Goal: Task Accomplishment & Management: Use online tool/utility

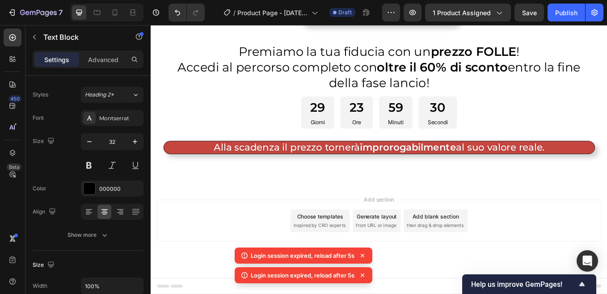
scroll to position [5477, 0]
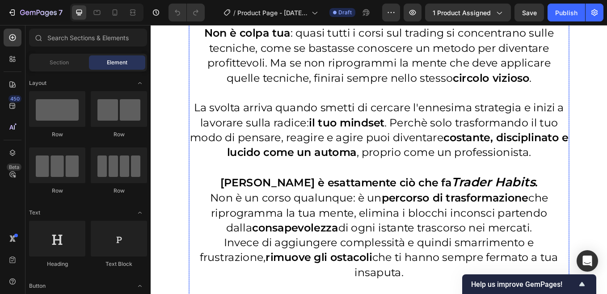
scroll to position [1081, 0]
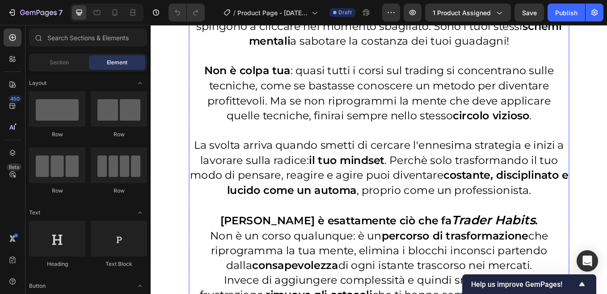
click at [598, 132] on p "Non è colpa tua : quasi tutti i corsi sul trading si concentrano sulle tecniche…" at bounding box center [419, 105] width 446 height 70
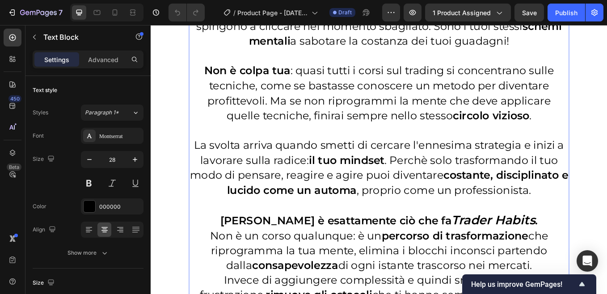
click at [600, 134] on p "Non è colpa tua : quasi tutti i corsi sul trading si concentrano sulle tecniche…" at bounding box center [419, 105] width 446 height 70
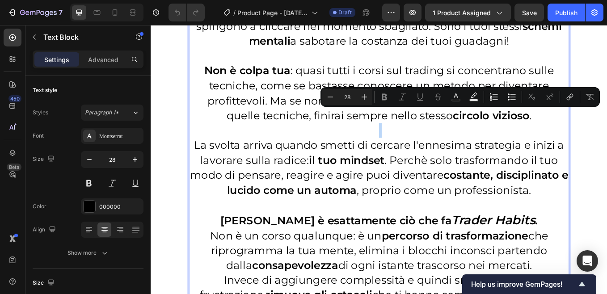
click at [410, 149] on p "Rich Text Editor. Editing area: main" at bounding box center [419, 148] width 446 height 17
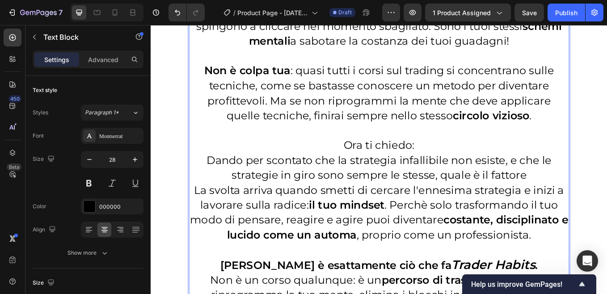
click at [480, 204] on p "Dando per scontato che la strategia infallibile non esiste, e che le strategie …" at bounding box center [419, 193] width 446 height 35
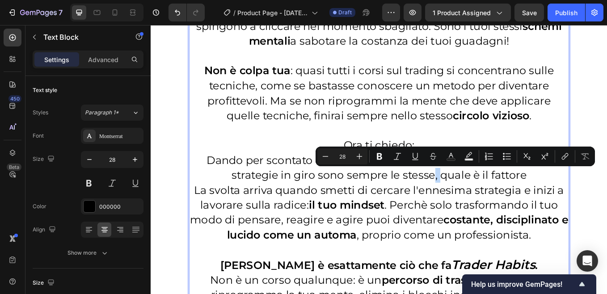
click at [479, 207] on p "Dando per scontato che la strategia infallibile non esiste, e che le strategie …" at bounding box center [419, 193] width 446 height 35
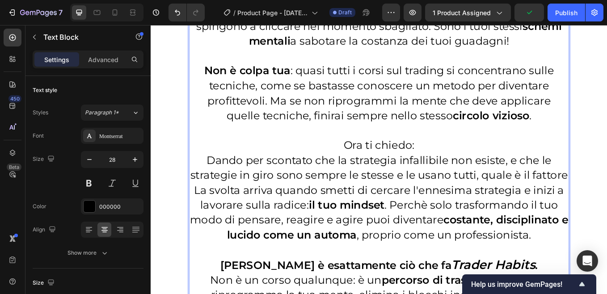
drag, startPoint x: 437, startPoint y: 220, endPoint x: 449, endPoint y: 220, distance: 12.1
click at [439, 211] on p "Dando per scontato che la strategia infallibile non esiste, e che le strategie …" at bounding box center [419, 193] width 446 height 35
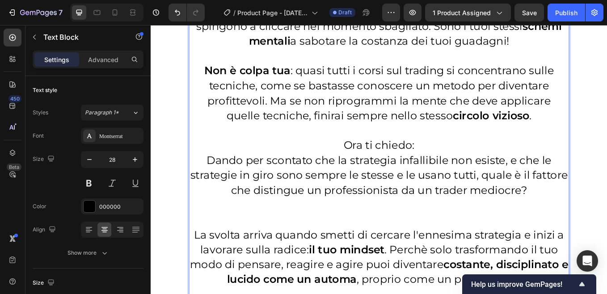
click at [454, 168] on p "Ora ti chiedo:" at bounding box center [419, 166] width 446 height 17
click at [369, 188] on p "Dando per scontato che la strategia infallibile non esiste, e che le strategie …" at bounding box center [419, 202] width 446 height 53
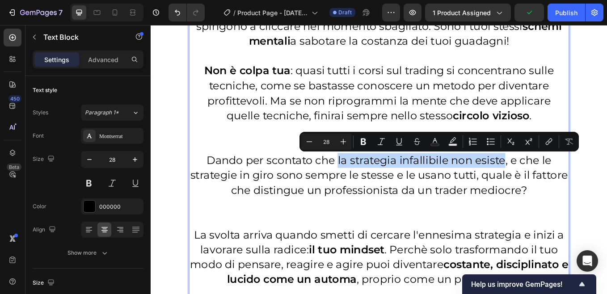
drag, startPoint x: 369, startPoint y: 188, endPoint x: 563, endPoint y: 182, distance: 194.1
click at [563, 182] on p "Dando per scontato che la strategia infallibile non esiste, e che le strategie …" at bounding box center [419, 202] width 446 height 53
click at [365, 141] on icon "Editor contextual toolbar" at bounding box center [363, 142] width 5 height 7
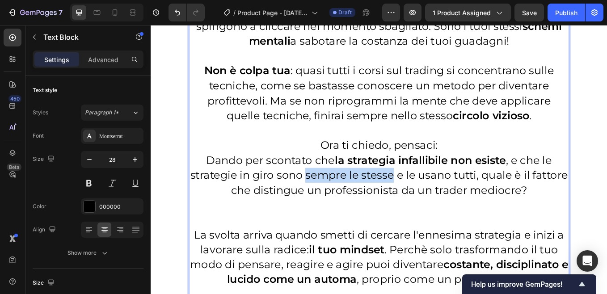
drag, startPoint x: 352, startPoint y: 205, endPoint x: 455, endPoint y: 204, distance: 102.8
click at [455, 204] on p "Dando per scontato che la strategia infallibile non esiste , e che le strategie…" at bounding box center [419, 202] width 446 height 53
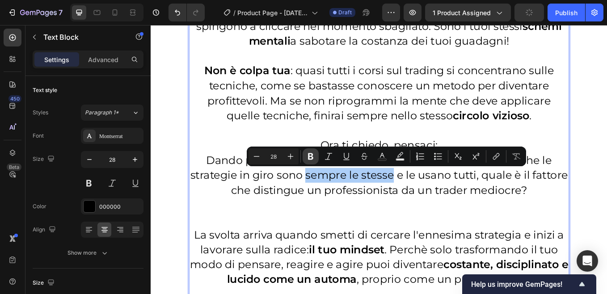
drag, startPoint x: 310, startPoint y: 157, endPoint x: 355, endPoint y: 185, distance: 52.2
click at [310, 157] on icon "Editor contextual toolbar" at bounding box center [310, 156] width 9 height 9
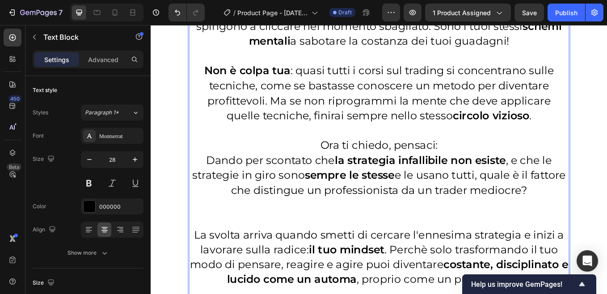
click at [473, 206] on p "Dando per scontato che la strategia infallibile non esiste , e che le strategie…" at bounding box center [419, 202] width 446 height 53
drag, startPoint x: 473, startPoint y: 206, endPoint x: 542, endPoint y: 206, distance: 69.3
click at [542, 206] on p "Dando per scontato che la strategia infallibile non esiste , e che le strategie…" at bounding box center [419, 202] width 446 height 53
click at [557, 169] on p "Ora ti chiedo, pensaci:" at bounding box center [419, 166] width 446 height 17
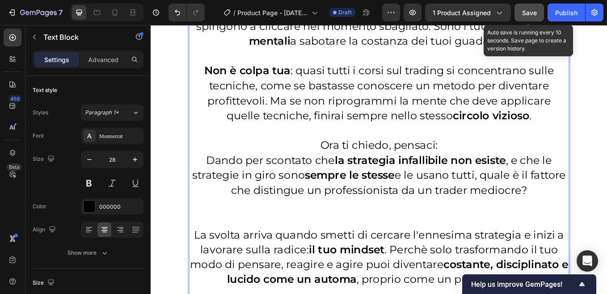
drag, startPoint x: 529, startPoint y: 13, endPoint x: 431, endPoint y: 30, distance: 99.4
click at [529, 13] on span "Save" at bounding box center [529, 13] width 15 height 8
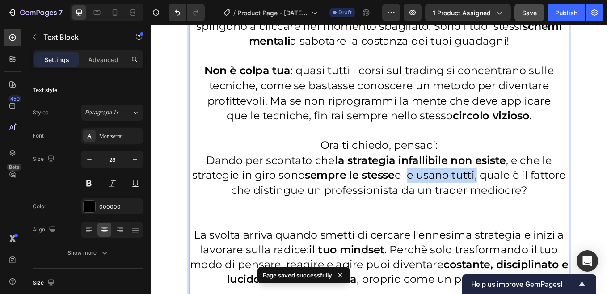
drag, startPoint x: 473, startPoint y: 206, endPoint x: 553, endPoint y: 207, distance: 80.5
click at [553, 207] on p "Dando per scontato che la strategia infallibile non esiste , e che le strategie…" at bounding box center [419, 202] width 446 height 53
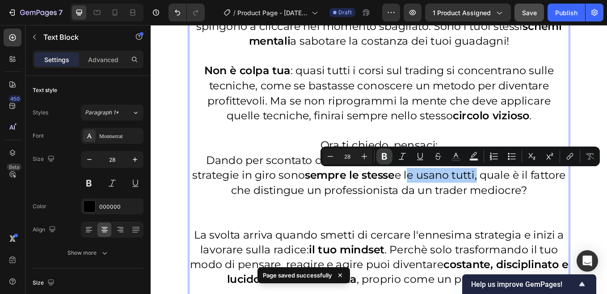
drag, startPoint x: 384, startPoint y: 153, endPoint x: 423, endPoint y: 183, distance: 48.8
click at [384, 153] on icon "Editor contextual toolbar" at bounding box center [384, 156] width 5 height 7
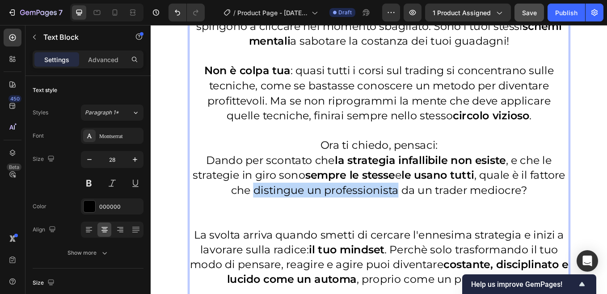
drag, startPoint x: 292, startPoint y: 223, endPoint x: 460, endPoint y: 224, distance: 168.1
click at [460, 224] on p "Dando per scontato che la strategia infallibile non esiste , e che le strategie…" at bounding box center [419, 202] width 446 height 53
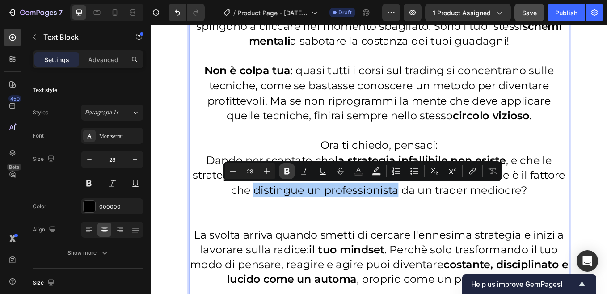
click at [288, 176] on button "Bold" at bounding box center [287, 171] width 16 height 16
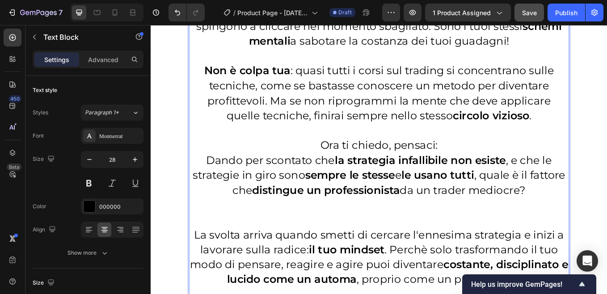
click at [409, 236] on p "Rich Text Editor. Editing area: main" at bounding box center [419, 236] width 446 height 17
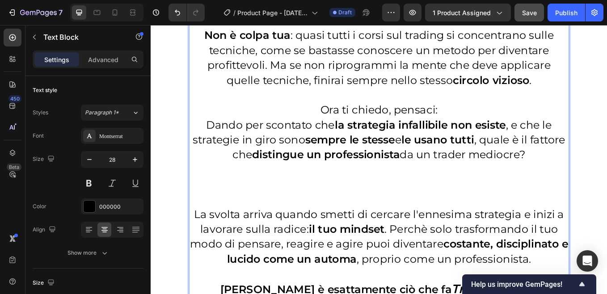
scroll to position [874, 0]
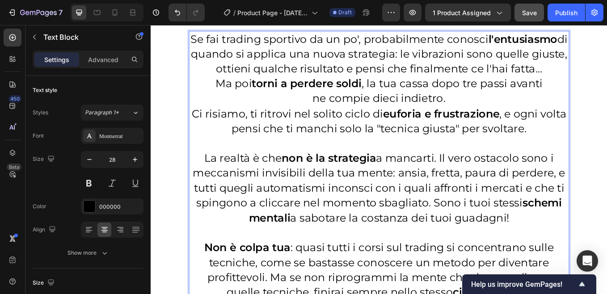
click at [202, 42] on p "Se fai trading sportivo da un po', probabilmente conosci l'entusiasmo di quando…" at bounding box center [419, 59] width 446 height 53
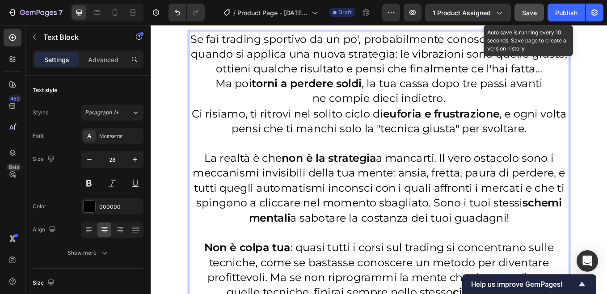
drag, startPoint x: 528, startPoint y: 13, endPoint x: 301, endPoint y: 116, distance: 248.7
click at [528, 13] on span "Save" at bounding box center [529, 13] width 15 height 8
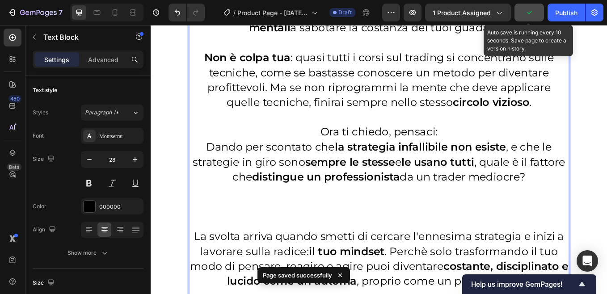
scroll to position [1186, 0]
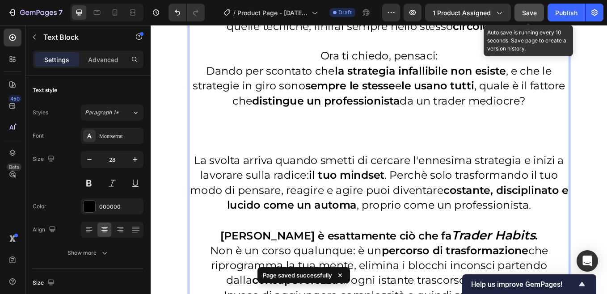
click at [419, 147] on p "Rich Text Editor. Editing area: main" at bounding box center [419, 148] width 446 height 17
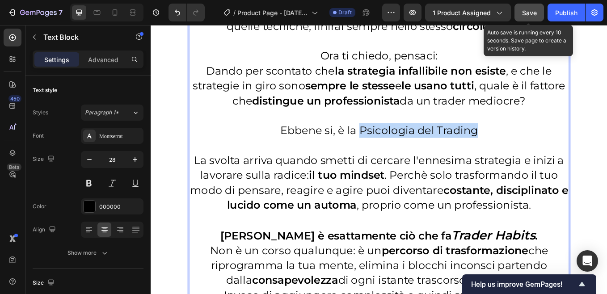
drag, startPoint x: 395, startPoint y: 152, endPoint x: 532, endPoint y: 149, distance: 136.8
click at [532, 149] on p "Ebbene si, è la Psicologia del Trading" at bounding box center [419, 148] width 446 height 17
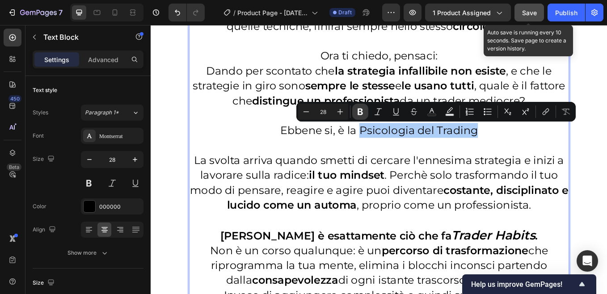
drag, startPoint x: 363, startPoint y: 111, endPoint x: 286, endPoint y: 142, distance: 83.4
click at [363, 111] on icon "Editor contextual toolbar" at bounding box center [360, 111] width 9 height 9
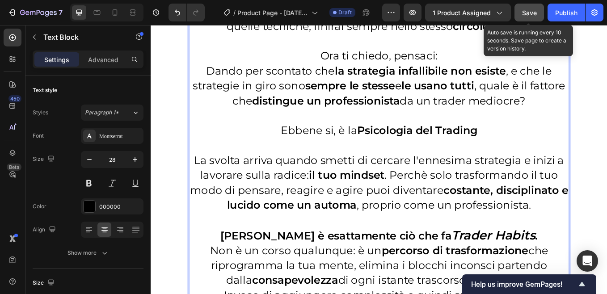
click at [536, 150] on p "Ebbene si, è la Psicologia del Trading" at bounding box center [419, 148] width 446 height 17
click at [418, 161] on p "Rich Text Editor. Editing area: main" at bounding box center [419, 166] width 446 height 17
click at [220, 82] on p "Dando per scontato che la strategia infallibile non esiste , e che le strategie…" at bounding box center [419, 97] width 446 height 53
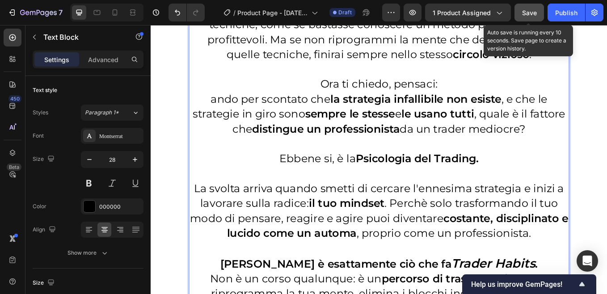
scroll to position [874, 0]
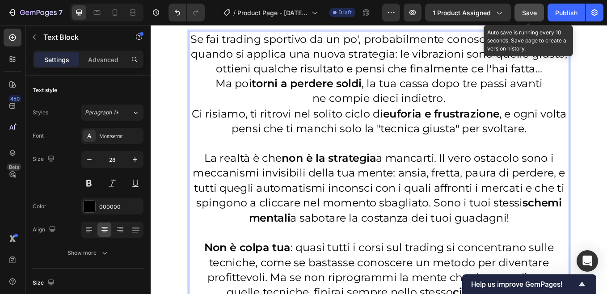
click at [528, 17] on div "Save" at bounding box center [529, 12] width 15 height 9
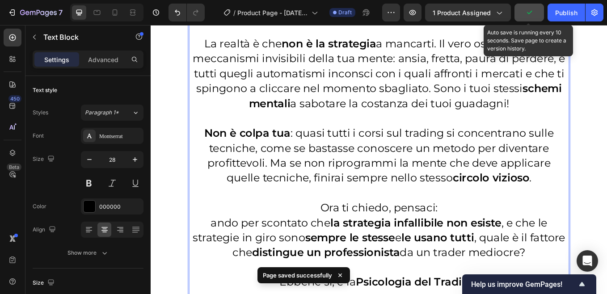
scroll to position [1097, 0]
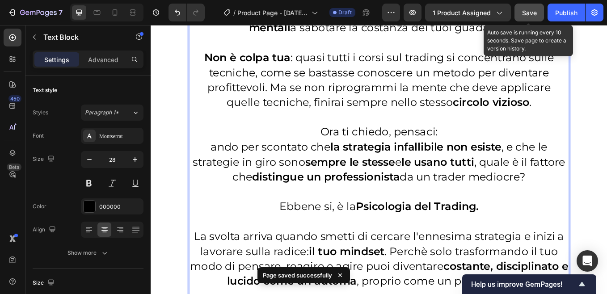
click at [219, 172] on p "ando per scontato che la strategia infallibile non esiste , e che le strategie …" at bounding box center [419, 186] width 446 height 53
click at [215, 171] on p "ando per scontato che la strategia infallibile non esiste , e che le strategie …" at bounding box center [419, 186] width 446 height 53
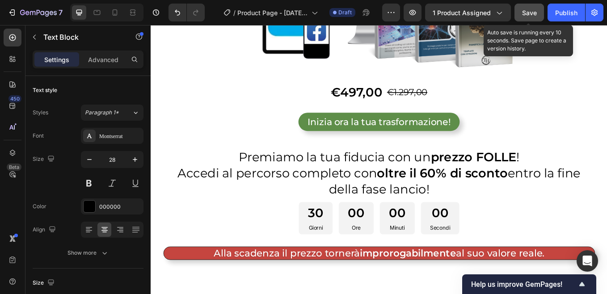
scroll to position [5600, 0]
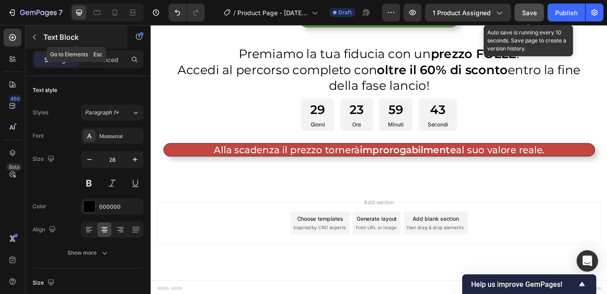
click at [34, 38] on icon "button" at bounding box center [34, 37] width 7 height 7
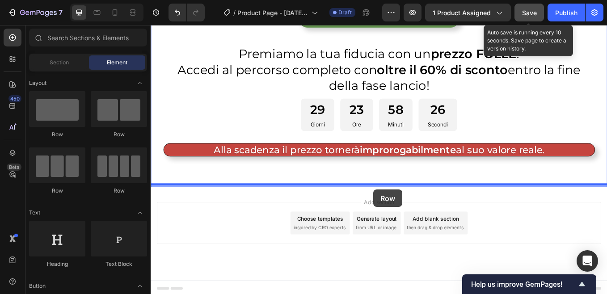
drag, startPoint x: 329, startPoint y: 178, endPoint x: 412, endPoint y: 219, distance: 92.2
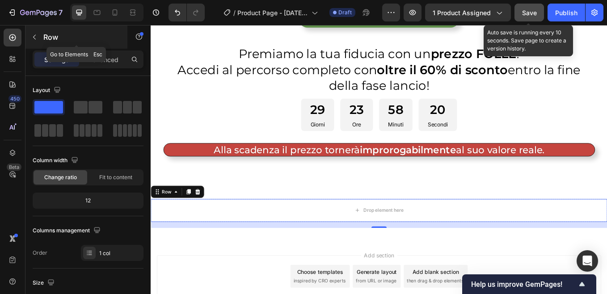
click at [34, 36] on icon "button" at bounding box center [34, 37] width 3 height 5
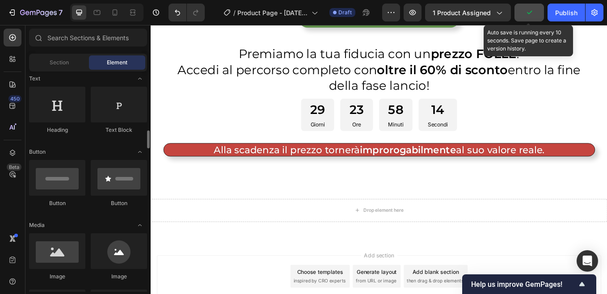
scroll to position [179, 0]
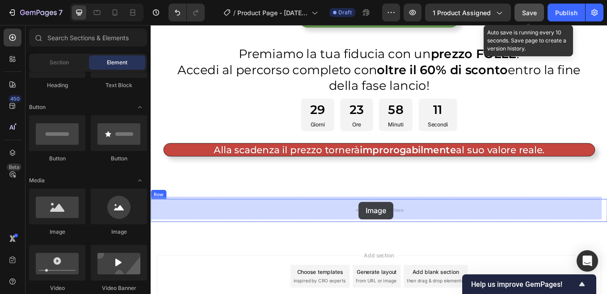
drag, startPoint x: 204, startPoint y: 237, endPoint x: 399, endPoint y: 233, distance: 194.5
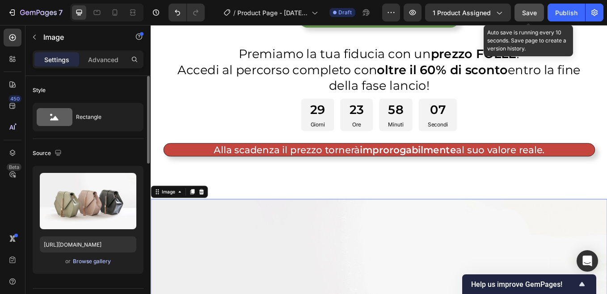
click at [87, 262] on div "Browse gallery" at bounding box center [92, 261] width 38 height 8
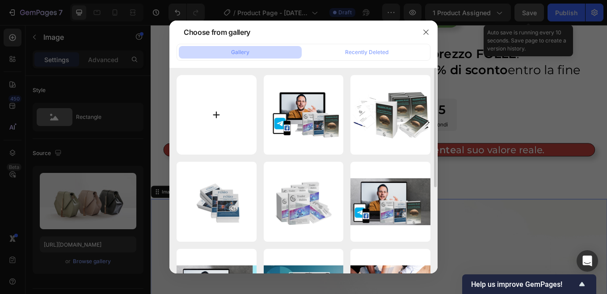
click at [217, 116] on input "file" at bounding box center [217, 115] width 80 height 80
type input "C:\fakepath\Mockup trader habits 2 (1).png"
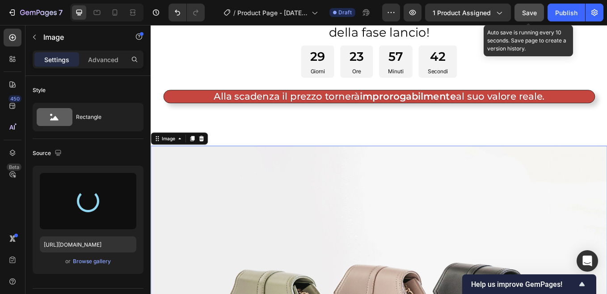
scroll to position [5689, 0]
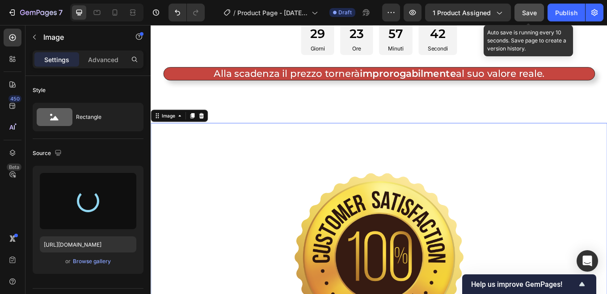
type input "[URL][DOMAIN_NAME]"
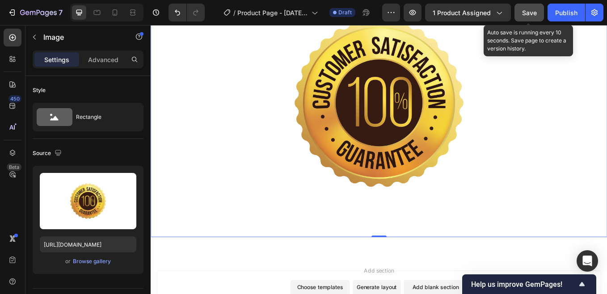
scroll to position [5823, 0]
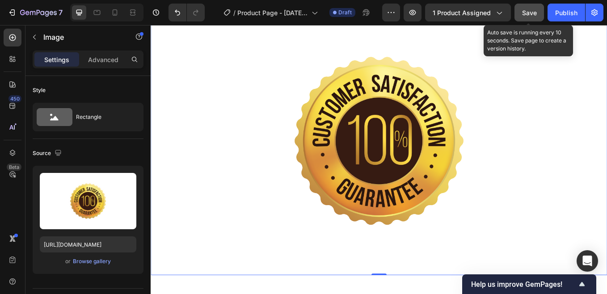
click at [284, 161] on img at bounding box center [419, 162] width 536 height 316
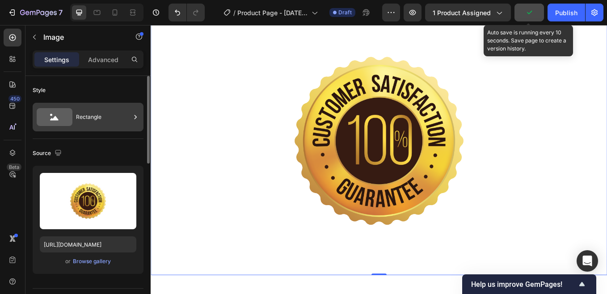
click at [129, 118] on div "Rectangle" at bounding box center [103, 117] width 55 height 21
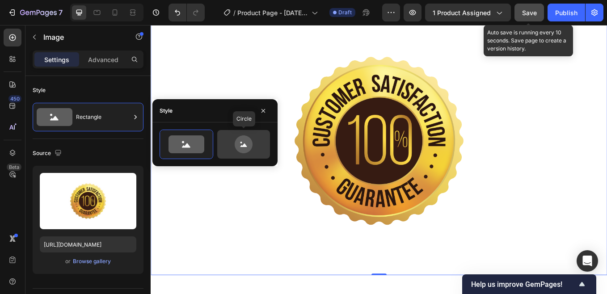
click at [252, 146] on icon at bounding box center [244, 144] width 18 height 18
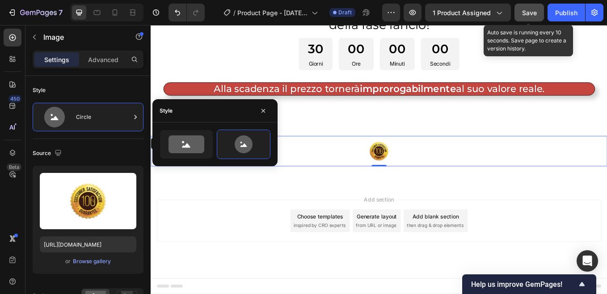
scroll to position [5671, 0]
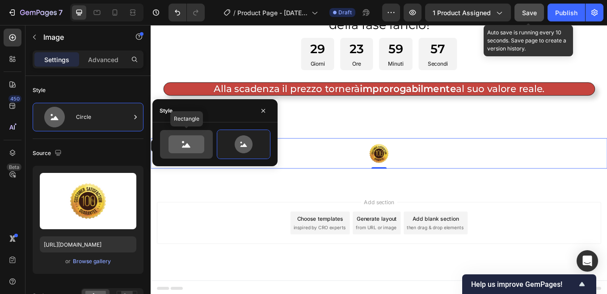
drag, startPoint x: 193, startPoint y: 144, endPoint x: 46, endPoint y: 172, distance: 150.1
click at [193, 144] on icon at bounding box center [187, 144] width 36 height 18
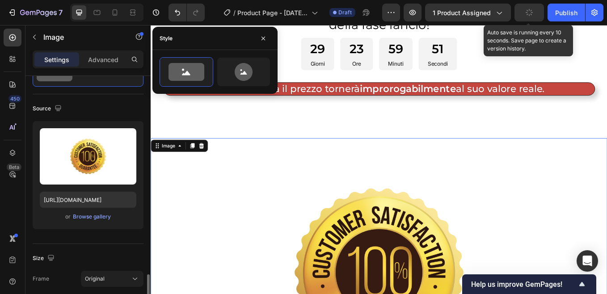
scroll to position [179, 0]
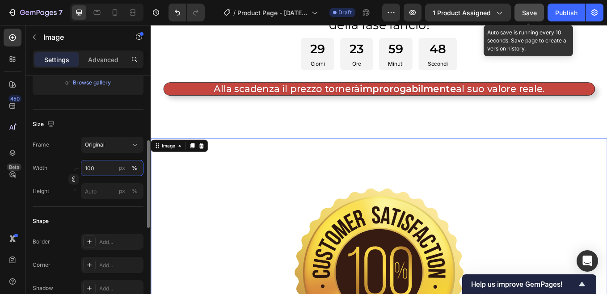
click at [98, 165] on input "100" at bounding box center [112, 168] width 63 height 16
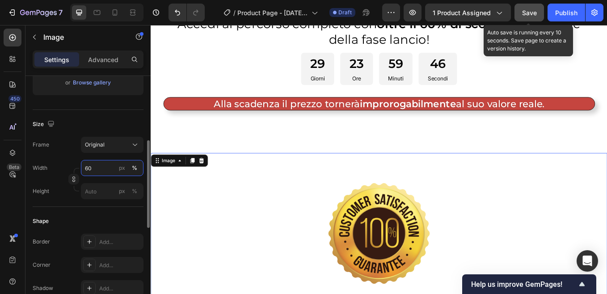
scroll to position [5671, 0]
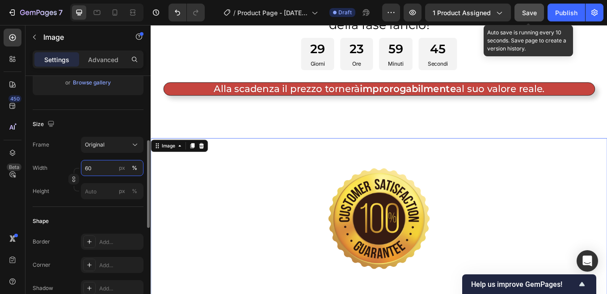
type input "60"
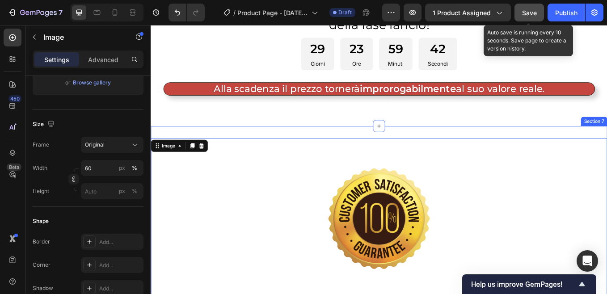
click at [532, 146] on div "Image 0 Row Section 7" at bounding box center [419, 256] width 536 height 225
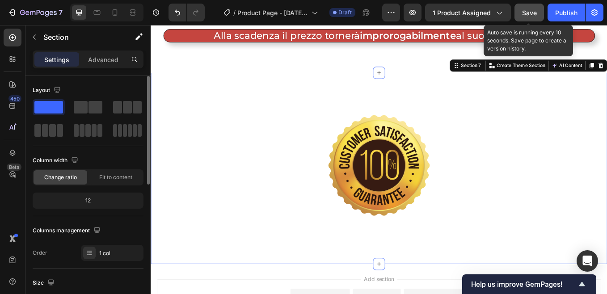
scroll to position [5805, 0]
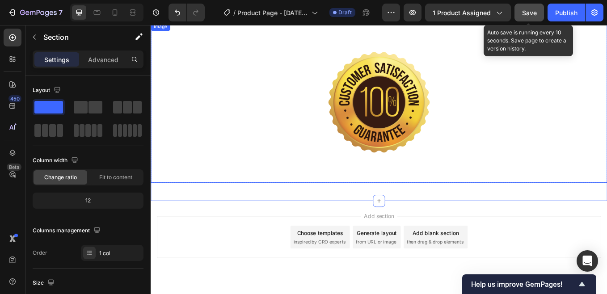
click at [355, 149] on img at bounding box center [419, 116] width 322 height 190
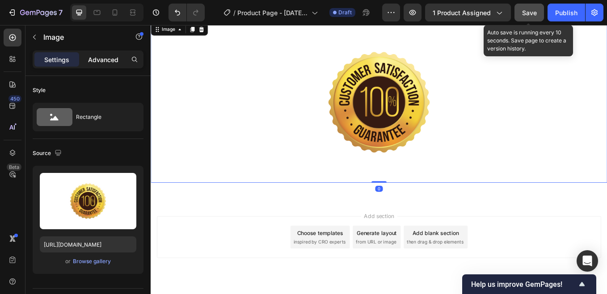
click at [110, 60] on p "Advanced" at bounding box center [103, 59] width 30 height 9
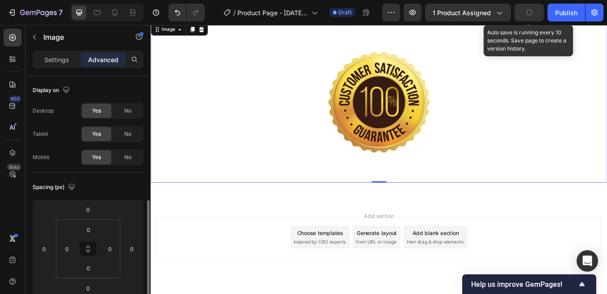
scroll to position [89, 0]
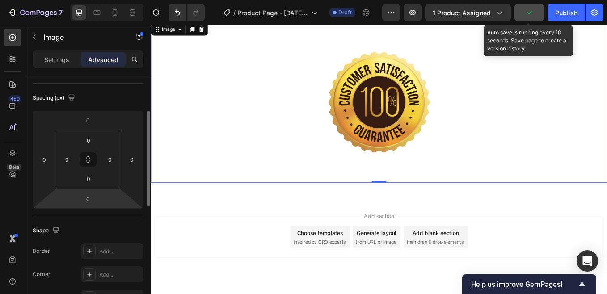
click at [89, 199] on input "0" at bounding box center [88, 198] width 18 height 13
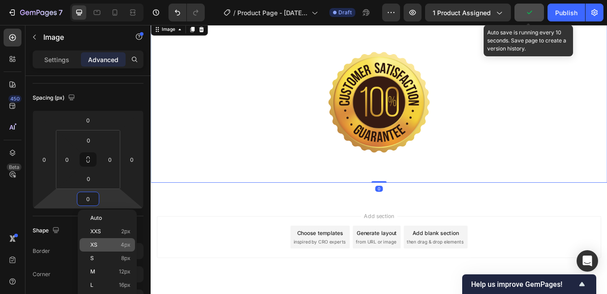
click at [98, 239] on div "XS 4px" at bounding box center [107, 244] width 55 height 13
type input "4"
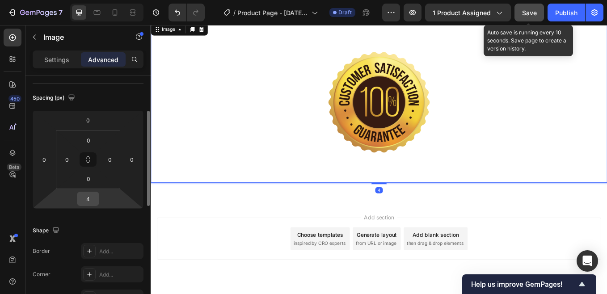
click at [91, 201] on input "4" at bounding box center [88, 198] width 18 height 13
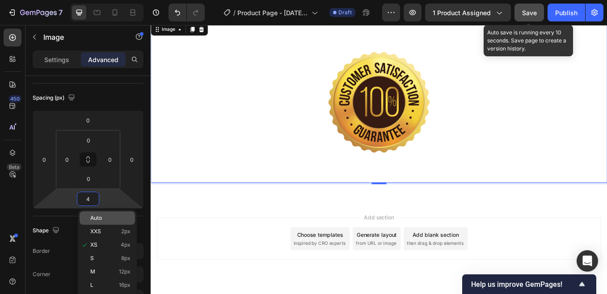
click at [102, 219] on span "Auto" at bounding box center [96, 218] width 12 height 6
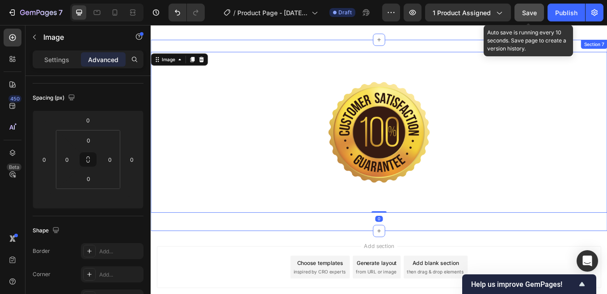
scroll to position [5716, 0]
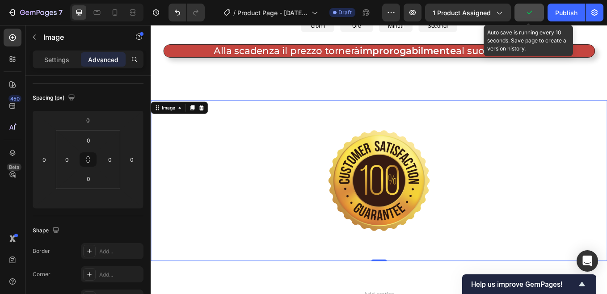
click at [582, 258] on div at bounding box center [419, 209] width 536 height 190
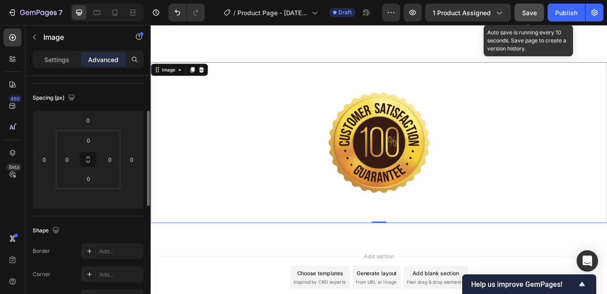
scroll to position [0, 0]
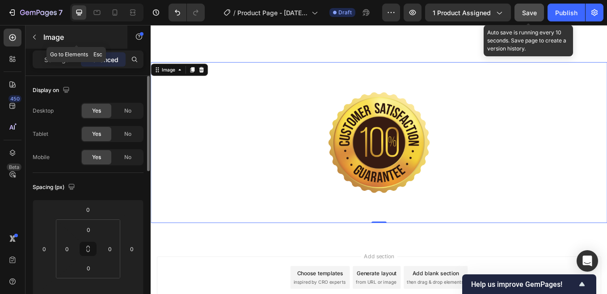
click at [36, 35] on icon "button" at bounding box center [34, 37] width 7 height 7
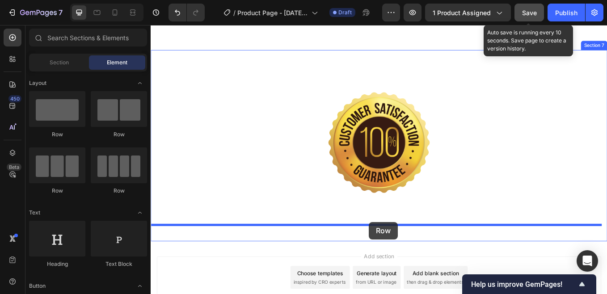
drag, startPoint x: 223, startPoint y: 141, endPoint x: 407, endPoint y: 257, distance: 217.7
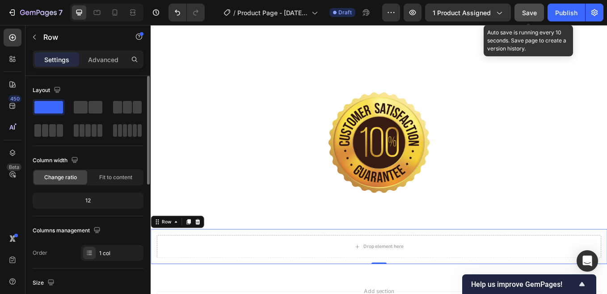
scroll to position [89, 0]
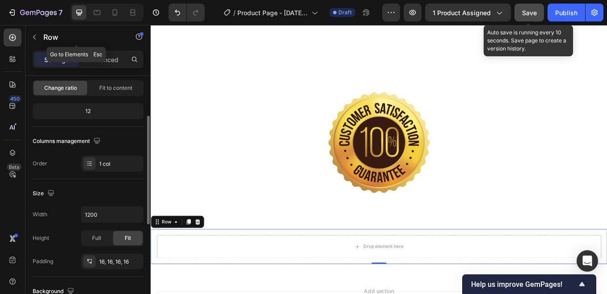
click at [36, 36] on icon "button" at bounding box center [34, 37] width 7 height 7
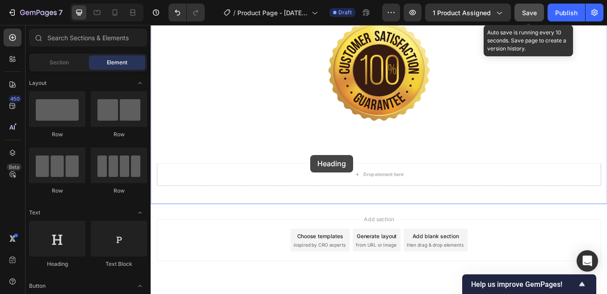
scroll to position [5863, 0]
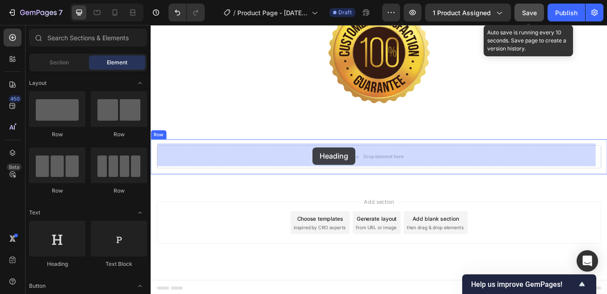
drag, startPoint x: 209, startPoint y: 267, endPoint x: 341, endPoint y: 169, distance: 164.2
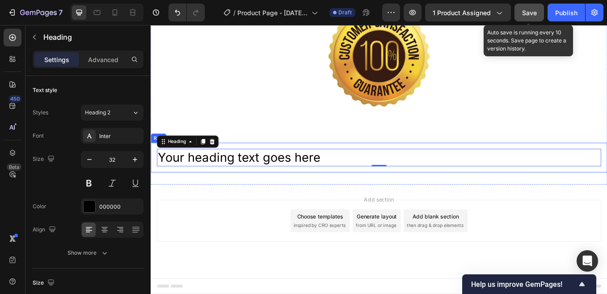
scroll to position [5857, 0]
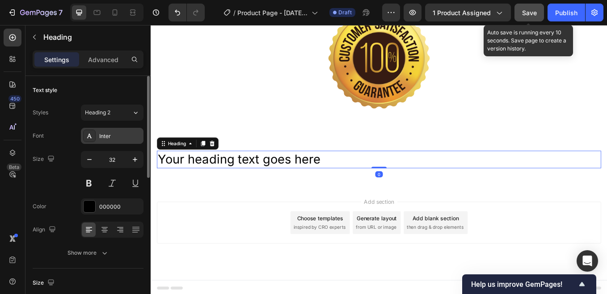
click at [127, 135] on div "Inter" at bounding box center [120, 136] width 42 height 8
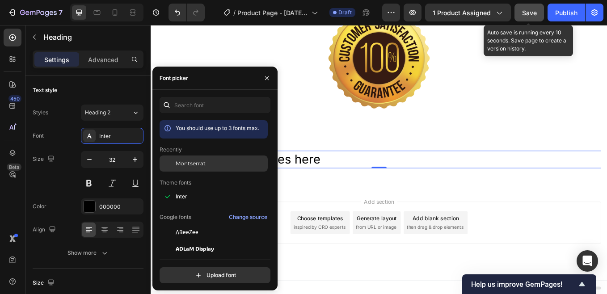
click at [203, 161] on span "Montserrat" at bounding box center [191, 164] width 30 height 8
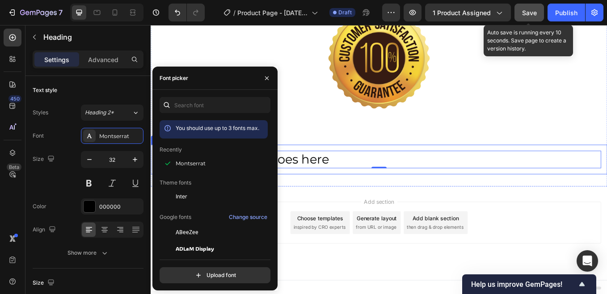
click at [420, 181] on h2 "Your heading text goes here" at bounding box center [419, 183] width 522 height 21
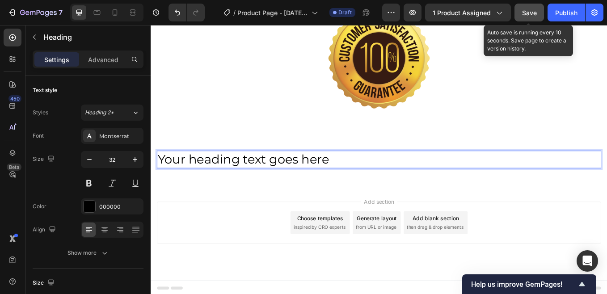
click at [278, 180] on p "Your heading text goes here" at bounding box center [419, 183] width 520 height 19
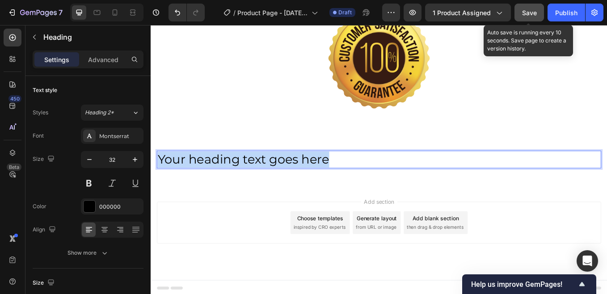
click at [278, 180] on p "Your heading text goes here" at bounding box center [419, 183] width 520 height 19
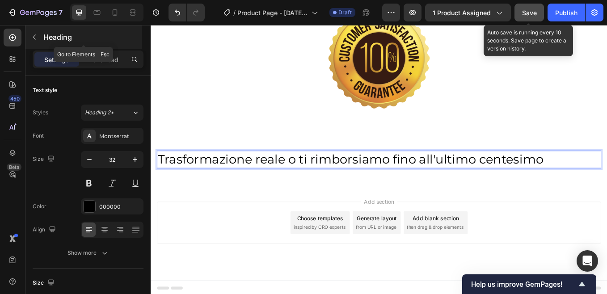
click at [34, 34] on icon "button" at bounding box center [34, 37] width 7 height 7
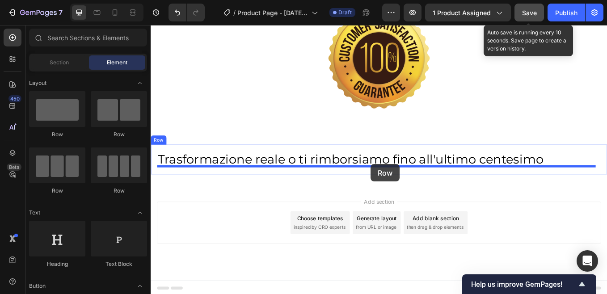
drag, startPoint x: 210, startPoint y: 135, endPoint x: 409, endPoint y: 189, distance: 206.0
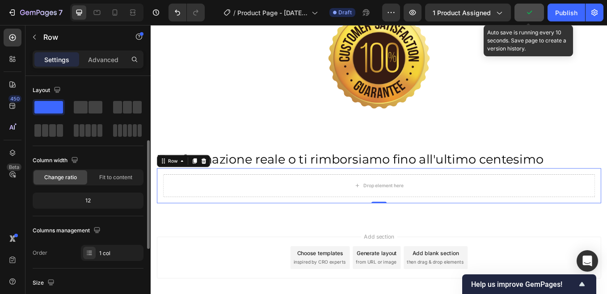
scroll to position [45, 0]
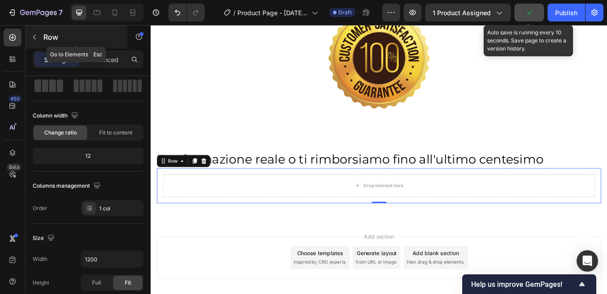
click at [36, 37] on icon "button" at bounding box center [34, 37] width 7 height 7
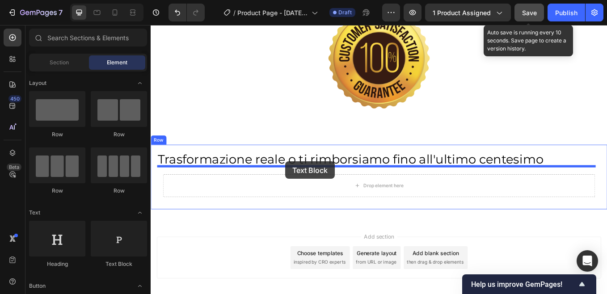
drag, startPoint x: 274, startPoint y: 261, endPoint x: 309, endPoint y: 186, distance: 82.6
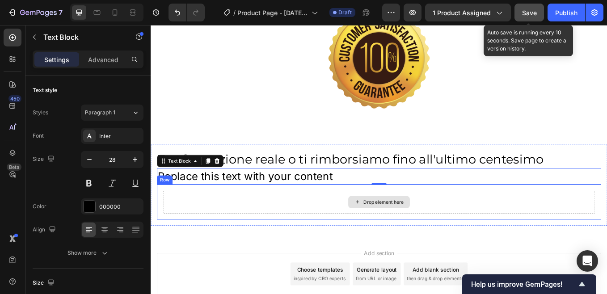
click at [262, 230] on div "Drop element here" at bounding box center [419, 233] width 508 height 27
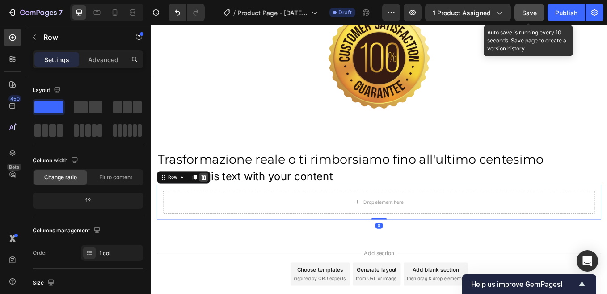
click at [215, 201] on icon at bounding box center [212, 204] width 7 height 7
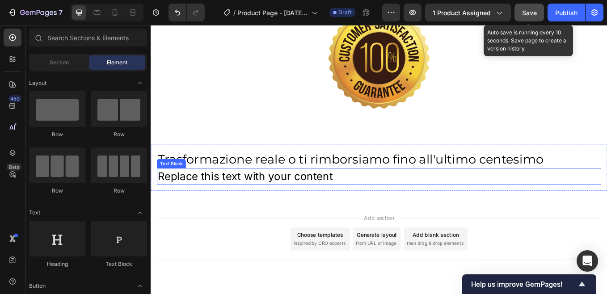
click at [248, 201] on div "Replace this text with your content" at bounding box center [419, 203] width 522 height 19
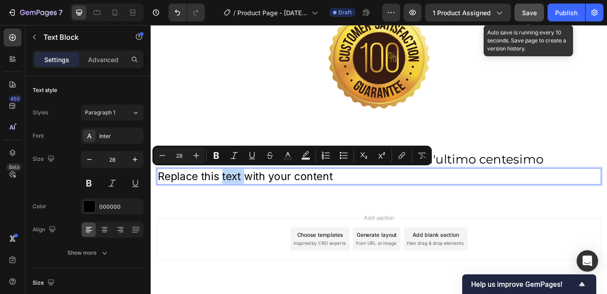
click at [248, 201] on p "Replace this text with your content" at bounding box center [419, 202] width 520 height 17
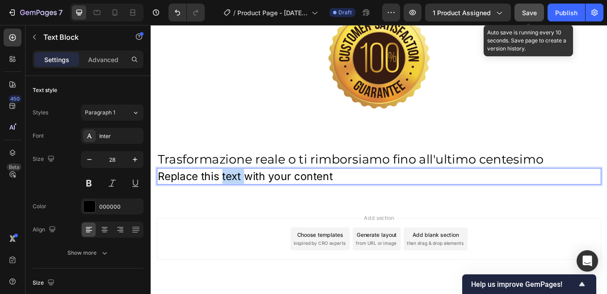
click at [248, 201] on p "Replace this text with your content" at bounding box center [419, 202] width 520 height 17
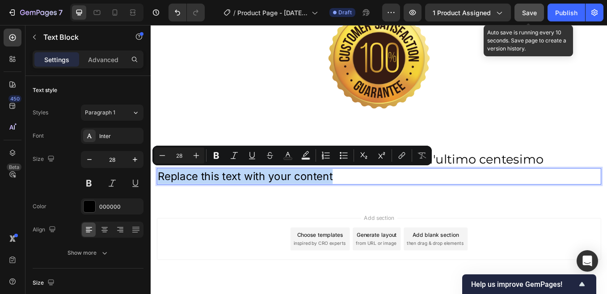
click at [248, 201] on p "Replace this text with your content" at bounding box center [419, 202] width 520 height 17
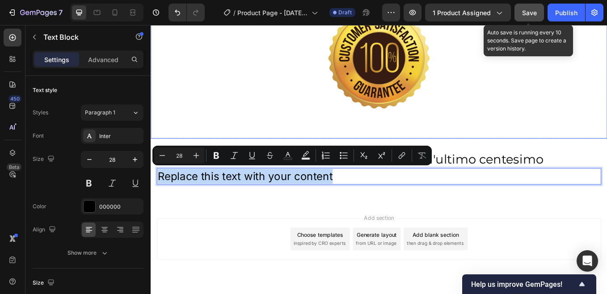
click at [371, 136] on img at bounding box center [419, 65] width 322 height 190
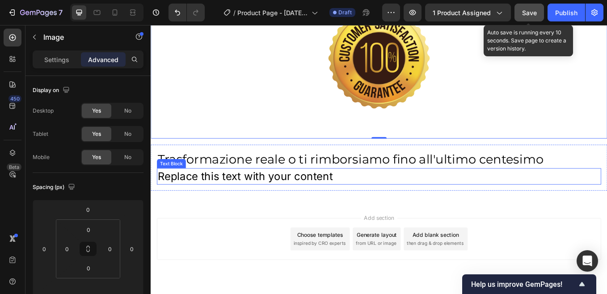
click at [220, 202] on p "Replace this text with your content" at bounding box center [419, 202] width 520 height 17
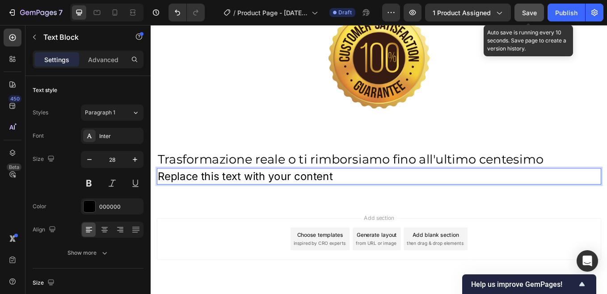
click at [220, 201] on p "Replace this text with your content" at bounding box center [419, 202] width 520 height 17
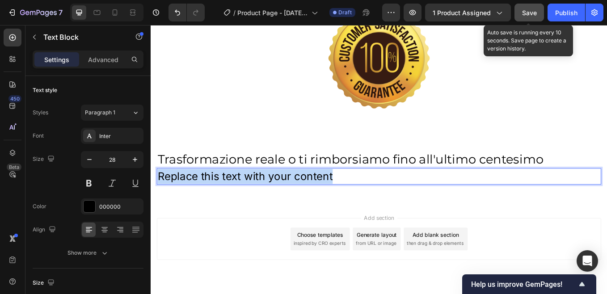
click at [220, 201] on p "Replace this text with your content" at bounding box center [419, 202] width 520 height 17
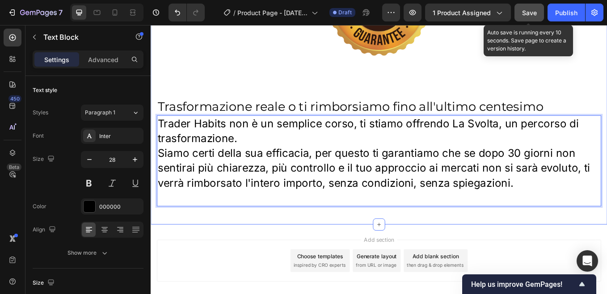
scroll to position [5947, 0]
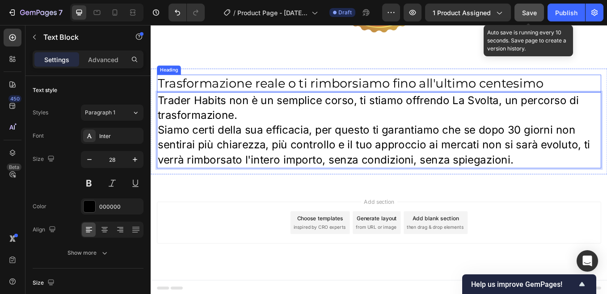
click at [323, 94] on p "Trasformazione reale o ti rimborsiamo fino all'ultimo centesimo" at bounding box center [419, 93] width 520 height 19
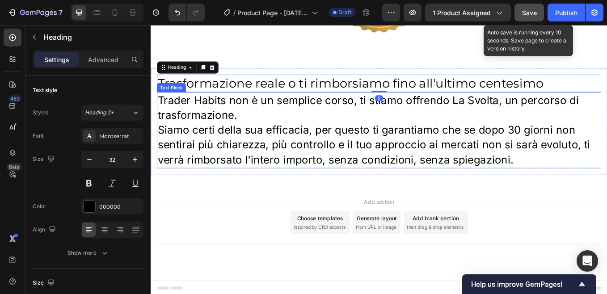
click at [271, 129] on p "Trader Habits non è un semplice corso, ti stiamo offrendo La Svolta, un percors…" at bounding box center [419, 122] width 520 height 35
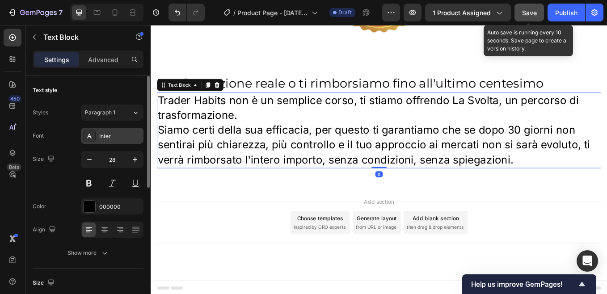
click at [127, 139] on div "Inter" at bounding box center [120, 136] width 42 height 8
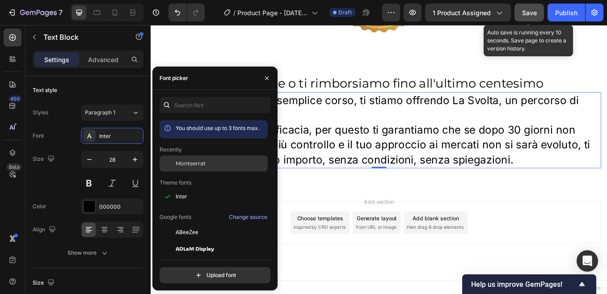
click at [197, 164] on span "Montserrat" at bounding box center [191, 164] width 30 height 8
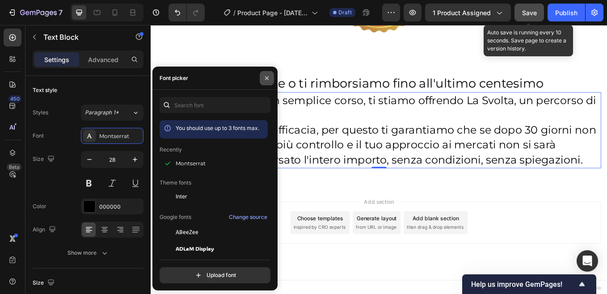
click at [266, 79] on icon "button" at bounding box center [267, 78] width 4 height 4
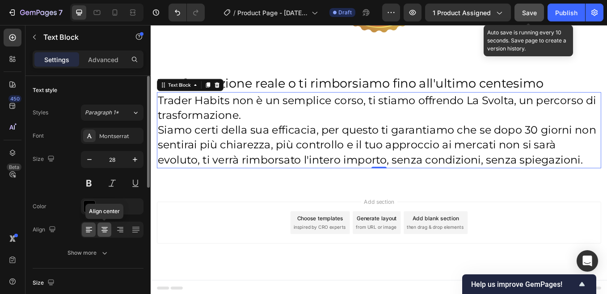
click at [109, 226] on icon at bounding box center [104, 229] width 9 height 9
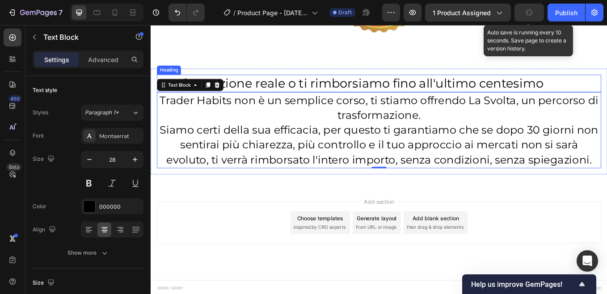
click at [338, 87] on p "Trasformazione reale o ti rimborsiamo fino all'ultimo centesimo" at bounding box center [419, 93] width 520 height 19
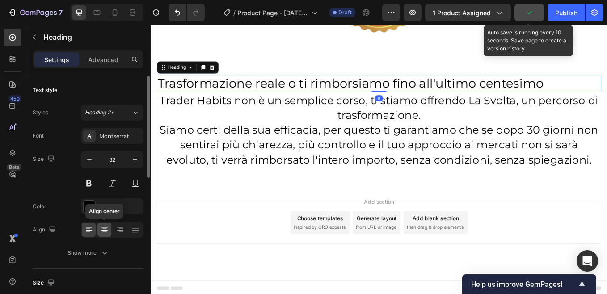
drag, startPoint x: 108, startPoint y: 228, endPoint x: 38, endPoint y: 216, distance: 70.8
click at [108, 228] on icon at bounding box center [104, 229] width 9 height 9
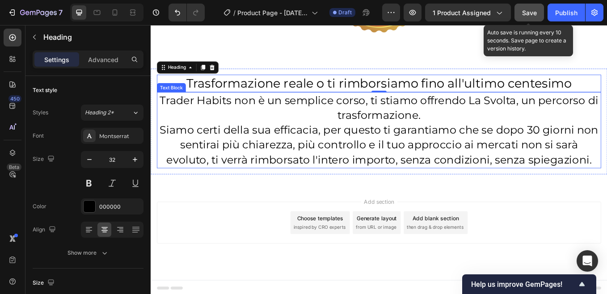
click at [161, 110] on p "Trader Habits non è un semplice corso, ti stiamo offrendo La Svolta, un percors…" at bounding box center [419, 122] width 520 height 35
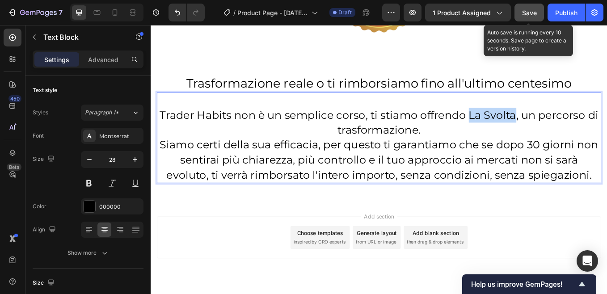
drag, startPoint x: 521, startPoint y: 129, endPoint x: 572, endPoint y: 131, distance: 51.0
click at [572, 131] on p "Trader Habits non è un semplice corso, ti stiamo offrendo La Svolta, un percors…" at bounding box center [419, 139] width 520 height 35
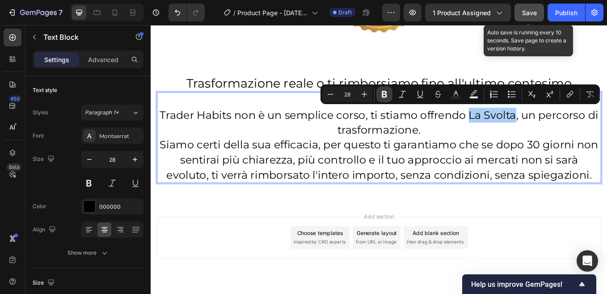
click at [386, 95] on icon "Editor contextual toolbar" at bounding box center [384, 94] width 5 height 7
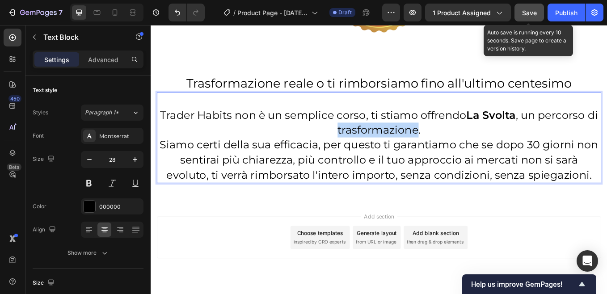
drag, startPoint x: 374, startPoint y: 147, endPoint x: 467, endPoint y: 150, distance: 93.0
click at [467, 150] on p "Trader Habits non è un semplice corso, ti stiamo offrendo La Svolta , un percor…" at bounding box center [419, 139] width 520 height 35
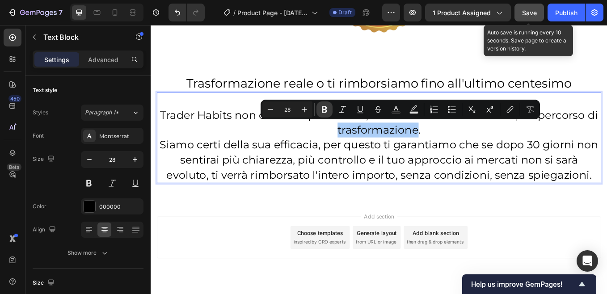
click at [327, 110] on icon "Editor contextual toolbar" at bounding box center [324, 109] width 5 height 7
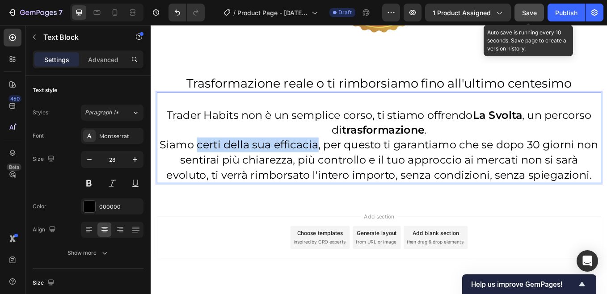
drag, startPoint x: 203, startPoint y: 166, endPoint x: 341, endPoint y: 165, distance: 138.1
click at [341, 165] on p "Siamo certi della sua efficacia, per questo ti garantiamo che se dopo 30 giorni…" at bounding box center [419, 183] width 520 height 53
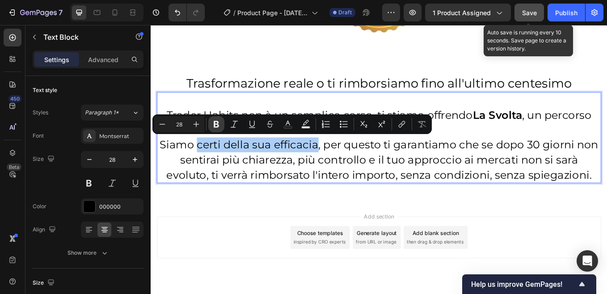
drag, startPoint x: 218, startPoint y: 124, endPoint x: 112, endPoint y: 149, distance: 109.4
click at [218, 124] on icon "Editor contextual toolbar" at bounding box center [216, 124] width 9 height 9
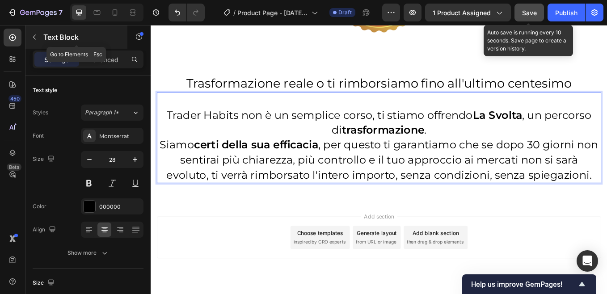
click at [36, 38] on icon "button" at bounding box center [34, 37] width 7 height 7
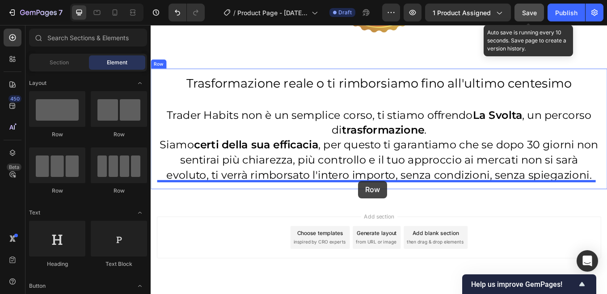
drag, startPoint x: 204, startPoint y: 141, endPoint x: 394, endPoint y: 208, distance: 201.6
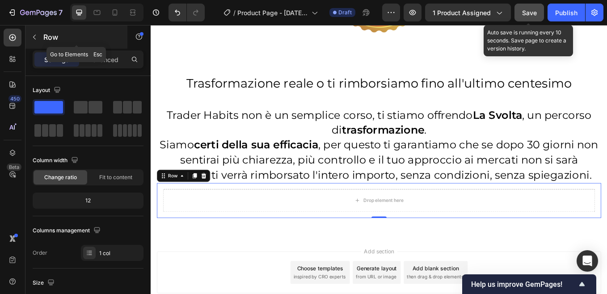
click at [33, 37] on icon "button" at bounding box center [34, 37] width 7 height 7
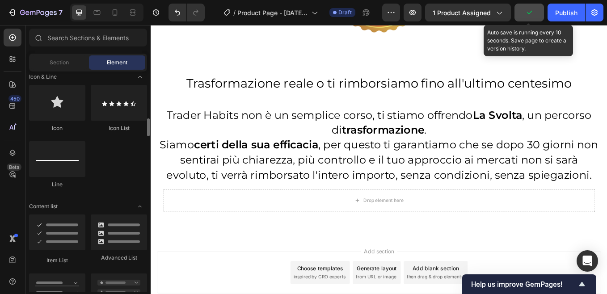
scroll to position [626, 0]
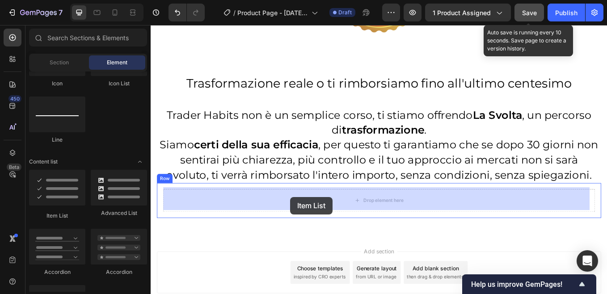
drag, startPoint x: 194, startPoint y: 216, endPoint x: 315, endPoint y: 227, distance: 121.6
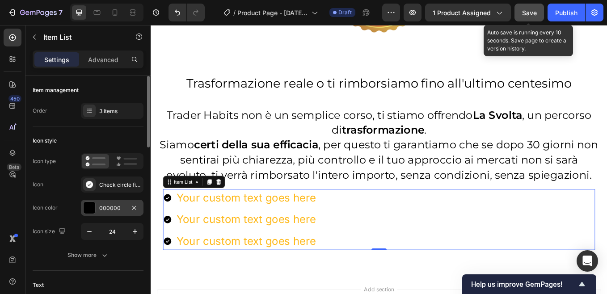
click at [102, 205] on div "000000" at bounding box center [112, 208] width 26 height 8
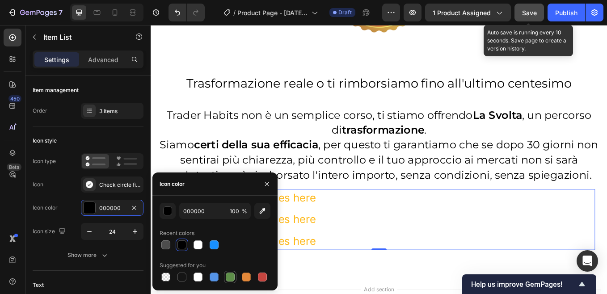
click at [228, 276] on div at bounding box center [230, 277] width 9 height 9
type input "5E8E49"
click at [265, 181] on icon "button" at bounding box center [266, 184] width 7 height 7
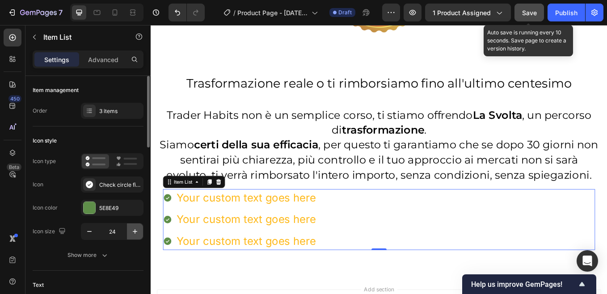
click at [135, 233] on icon "button" at bounding box center [135, 231] width 4 height 4
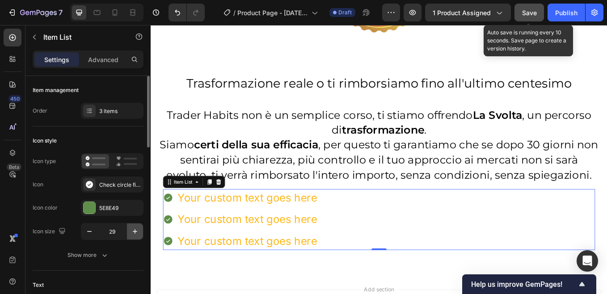
click at [135, 233] on icon "button" at bounding box center [135, 231] width 4 height 4
type input "32"
click at [253, 226] on div "Your custom text goes here" at bounding box center [266, 228] width 167 height 20
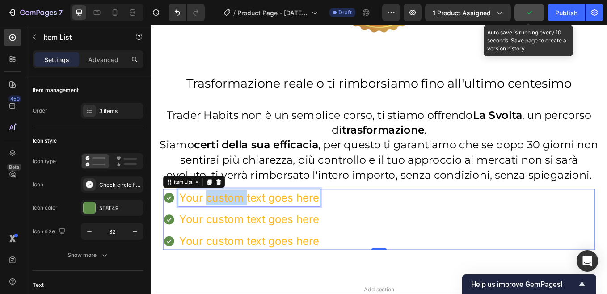
click at [253, 226] on p "Your custom text goes here" at bounding box center [266, 227] width 164 height 17
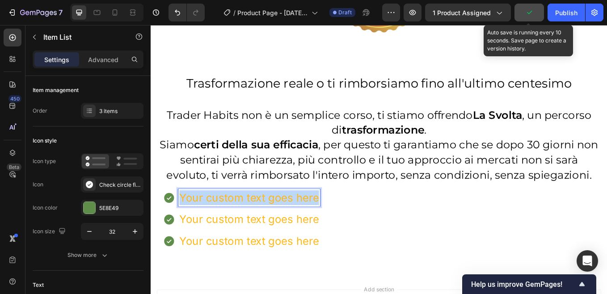
click at [253, 226] on p "Your custom text goes here" at bounding box center [266, 227] width 164 height 17
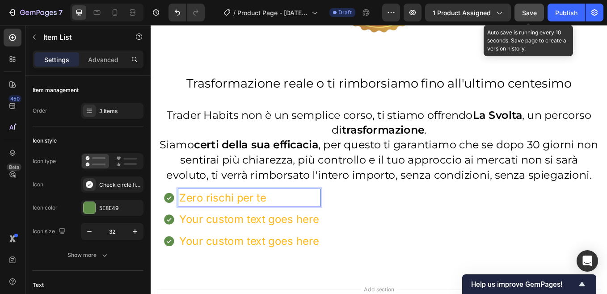
click at [222, 254] on p "Your custom text goes here" at bounding box center [266, 253] width 164 height 17
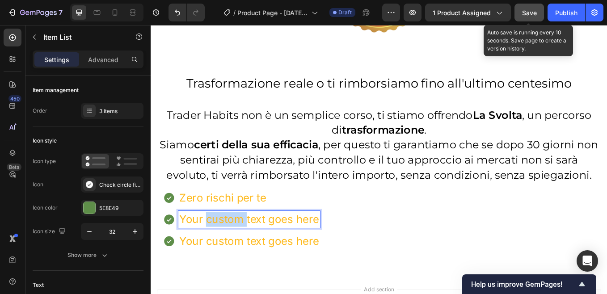
click at [222, 254] on p "Your custom text goes here" at bounding box center [266, 253] width 164 height 17
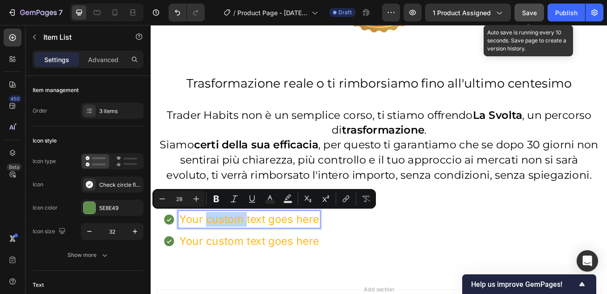
click at [224, 254] on p "Your custom text goes here" at bounding box center [266, 253] width 164 height 17
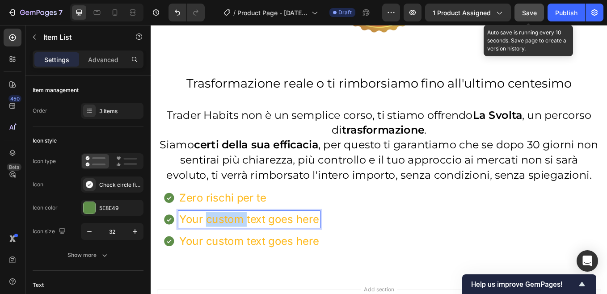
click at [224, 254] on p "Your custom text goes here" at bounding box center [266, 253] width 164 height 17
click at [204, 279] on p "Your custom text goes here" at bounding box center [273, 278] width 179 height 17
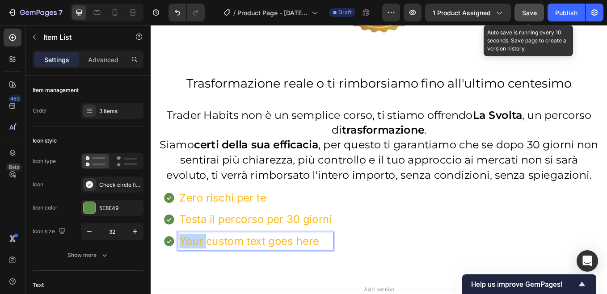
click at [204, 279] on p "Your custom text goes here" at bounding box center [273, 278] width 179 height 17
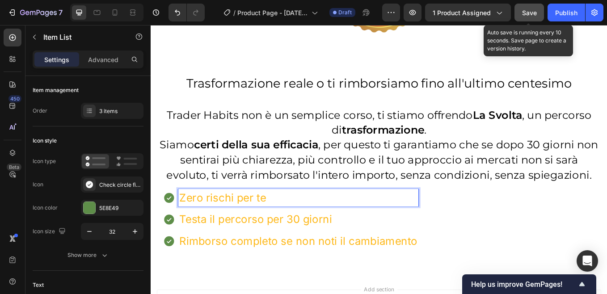
click at [196, 226] on p "Zero rischi per te" at bounding box center [324, 227] width 280 height 17
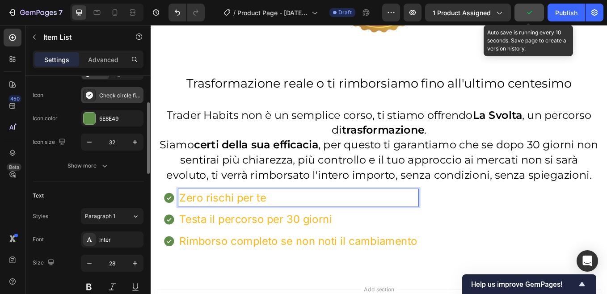
scroll to position [179, 0]
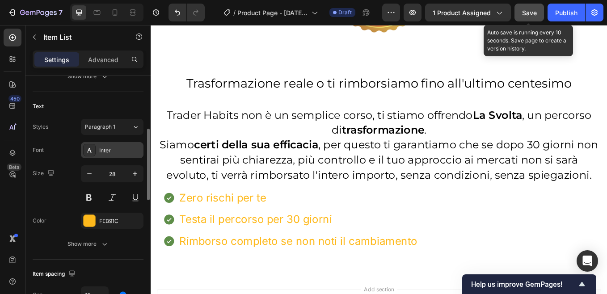
click at [121, 148] on div "Inter" at bounding box center [120, 151] width 42 height 8
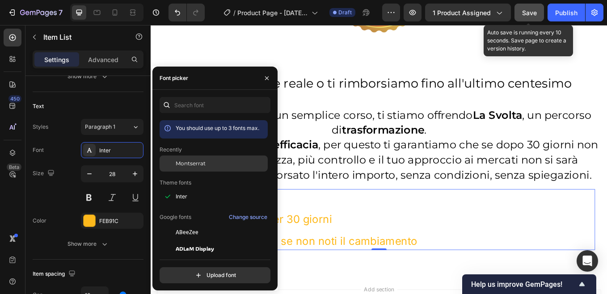
click at [192, 160] on span "Montserrat" at bounding box center [191, 164] width 30 height 8
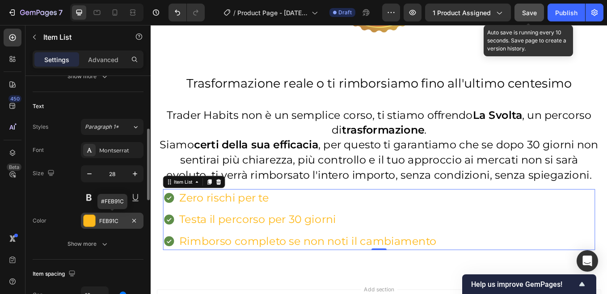
click at [108, 220] on div "FEB91C" at bounding box center [112, 221] width 26 height 8
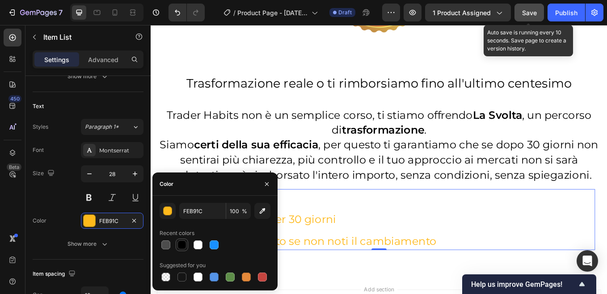
click at [180, 243] on div at bounding box center [181, 245] width 9 height 9
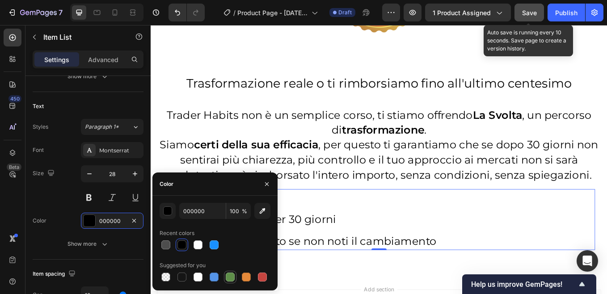
click at [230, 275] on div at bounding box center [230, 277] width 9 height 9
type input "5E8E49"
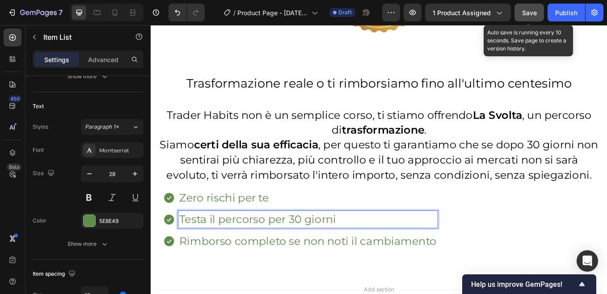
click at [567, 245] on div "Zero rischi per te Testa il percorso per 30 giorni Rimborso completo se non not…" at bounding box center [419, 254] width 508 height 72
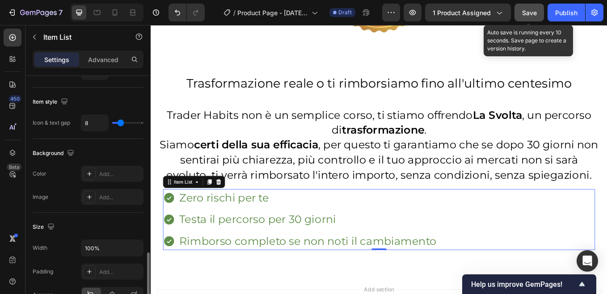
scroll to position [447, 0]
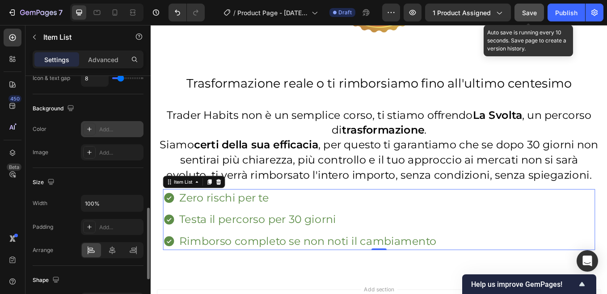
click at [111, 130] on div "Add..." at bounding box center [120, 130] width 42 height 8
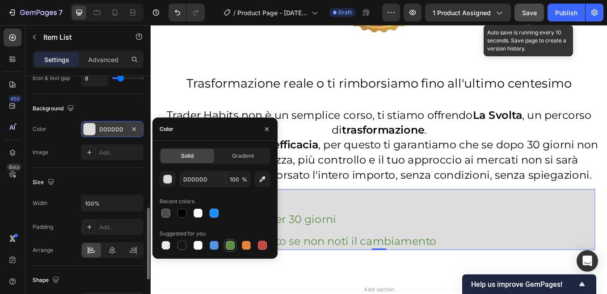
click at [231, 246] on div at bounding box center [230, 245] width 9 height 9
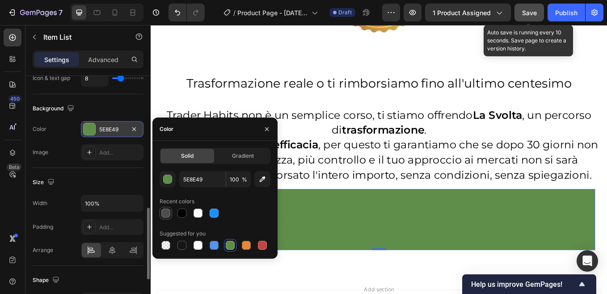
click at [167, 216] on div at bounding box center [165, 213] width 9 height 9
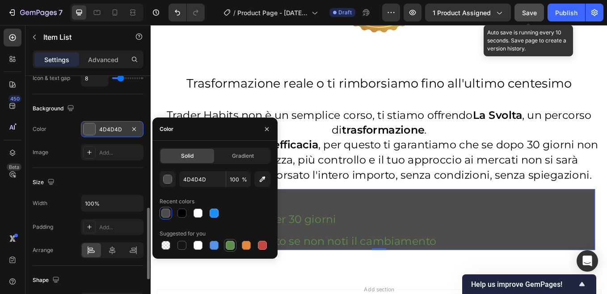
click at [227, 245] on div at bounding box center [230, 245] width 9 height 9
type input "5E8E49"
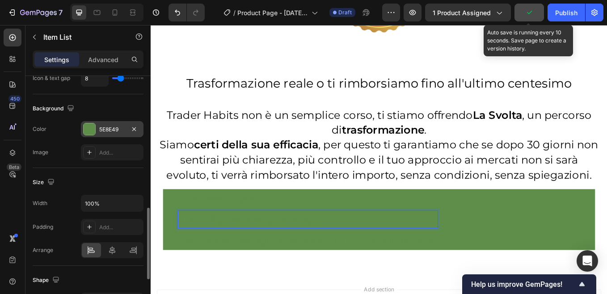
click at [275, 245] on p "Testa il percorso per 30 giorni" at bounding box center [335, 253] width 302 height 17
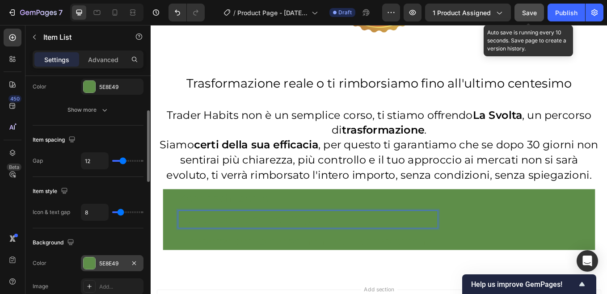
scroll to position [179, 0]
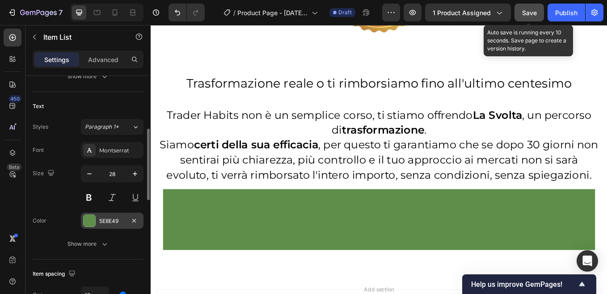
click at [105, 222] on div "5E8E49" at bounding box center [112, 221] width 26 height 8
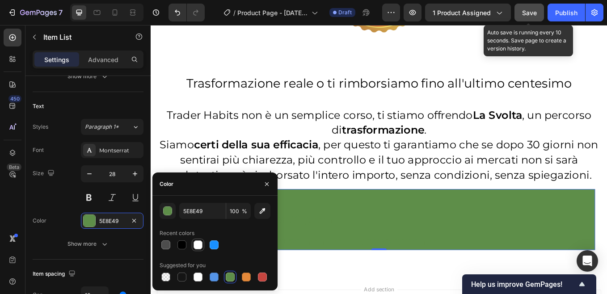
click at [197, 245] on div at bounding box center [198, 245] width 9 height 9
type input "FFFFFF"
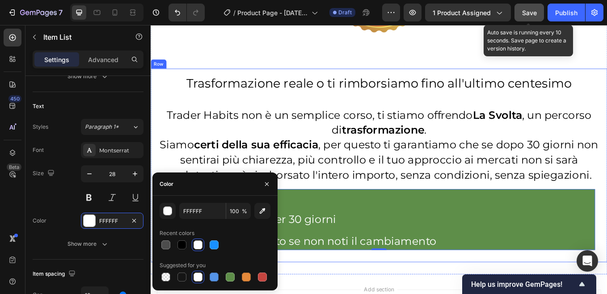
click at [155, 196] on div "Trasformazione reale o ti rimborsiamo fino all'ultimo centesimo Heading Trader …" at bounding box center [419, 189] width 536 height 227
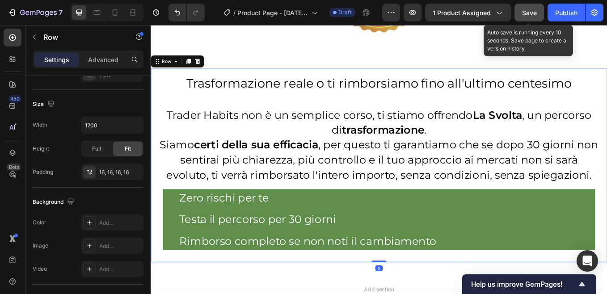
scroll to position [0, 0]
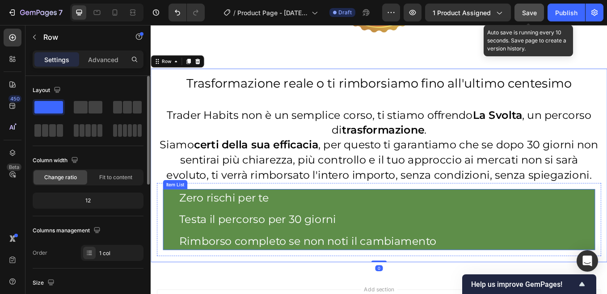
click at [178, 244] on div "Testa il percorso per 30 giorni" at bounding box center [326, 254] width 323 height 20
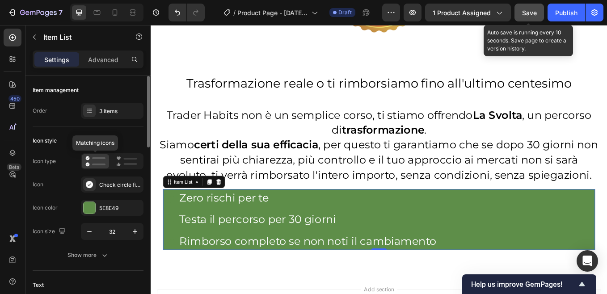
click at [95, 162] on icon at bounding box center [95, 161] width 20 height 11
click at [107, 182] on div "Check circle filled" at bounding box center [120, 185] width 42 height 8
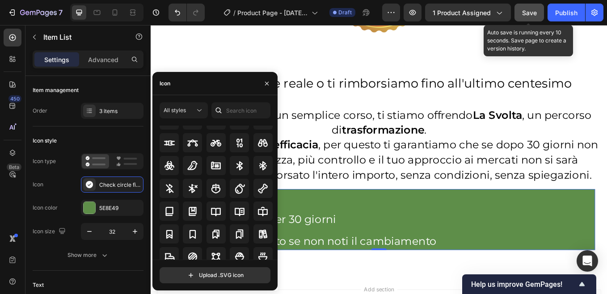
scroll to position [809, 0]
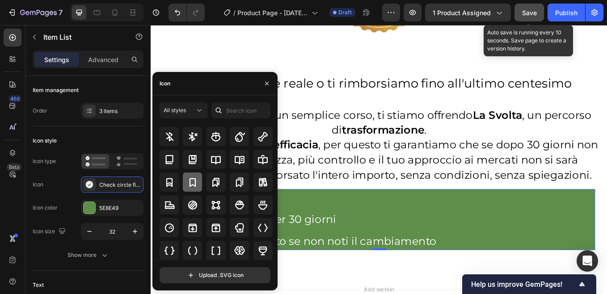
click at [191, 183] on icon at bounding box center [192, 182] width 11 height 11
drag, startPoint x: 269, startPoint y: 84, endPoint x: 139, endPoint y: 130, distance: 137.6
click at [269, 84] on icon "button" at bounding box center [266, 83] width 7 height 7
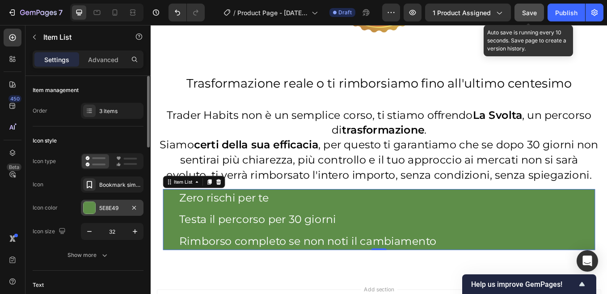
click at [103, 209] on div "5E8E49" at bounding box center [112, 208] width 26 height 8
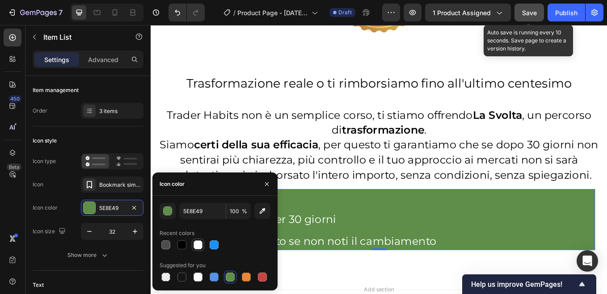
click at [201, 246] on div at bounding box center [198, 245] width 9 height 9
type input "FFFFFF"
click at [269, 184] on icon "button" at bounding box center [266, 184] width 7 height 7
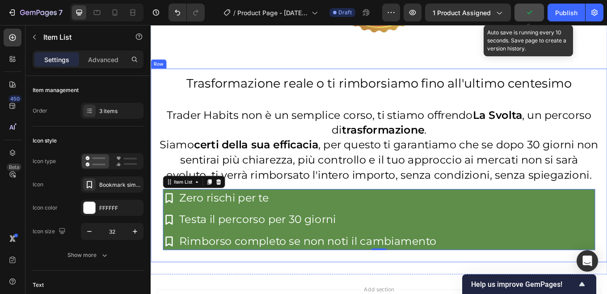
click at [156, 152] on div "Trasformazione reale o ti rimborsiamo fino all'ultimo centesimo Heading Trader …" at bounding box center [419, 189] width 536 height 227
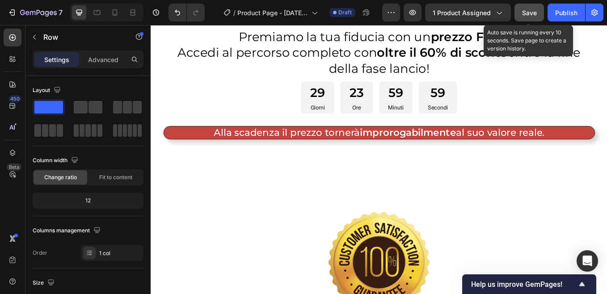
scroll to position [5781, 0]
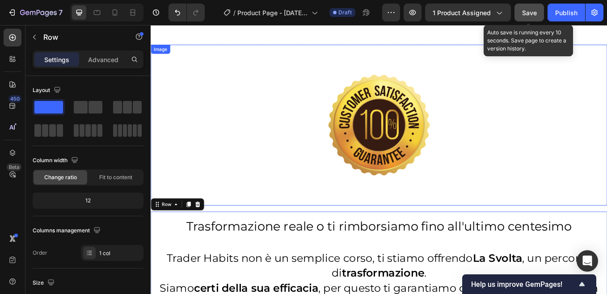
click at [433, 217] on img at bounding box center [419, 143] width 322 height 190
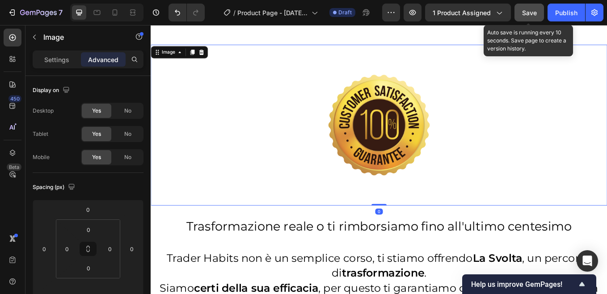
drag, startPoint x: 421, startPoint y: 231, endPoint x: 408, endPoint y: 204, distance: 30.4
click at [408, 204] on div "Image 0" at bounding box center [419, 143] width 536 height 190
click at [376, 212] on img at bounding box center [419, 143] width 322 height 190
click at [88, 287] on input "0" at bounding box center [88, 288] width 18 height 13
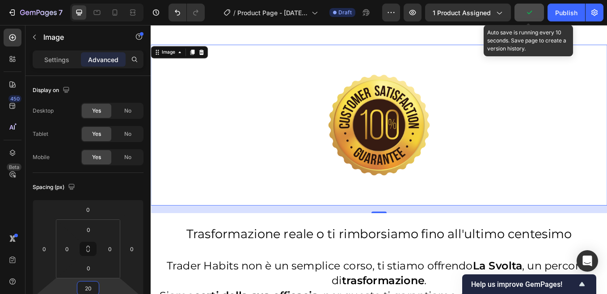
type input "2"
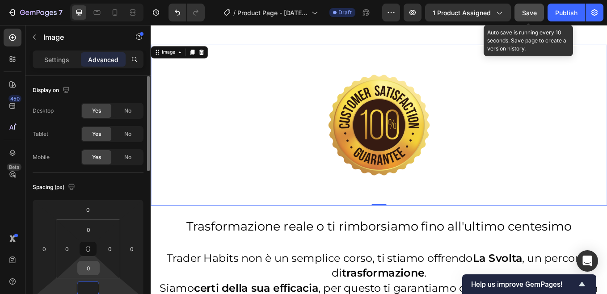
click at [90, 273] on input "0" at bounding box center [89, 268] width 18 height 13
type input "0"
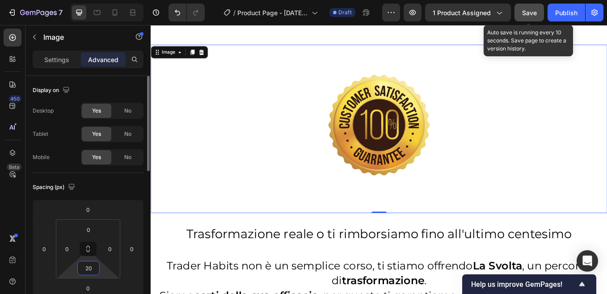
type input "2"
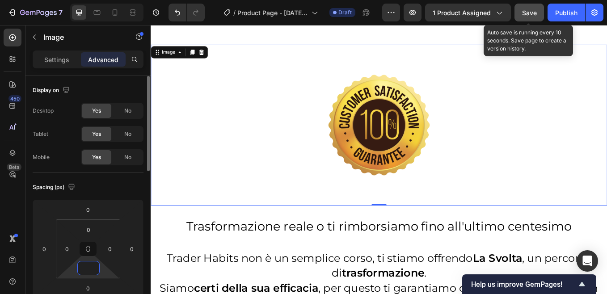
click at [97, 270] on input at bounding box center [89, 268] width 18 height 13
click at [98, 286] on span "Auto" at bounding box center [97, 287] width 12 height 6
type input "Auto"
drag, startPoint x: 418, startPoint y: 215, endPoint x: 417, endPoint y: 203, distance: 11.7
click at [417, 203] on div "Image 0" at bounding box center [419, 143] width 536 height 190
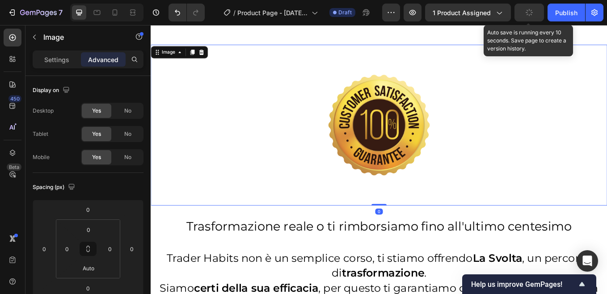
click at [343, 142] on img at bounding box center [419, 143] width 322 height 190
click at [53, 62] on p "Settings" at bounding box center [56, 59] width 25 height 9
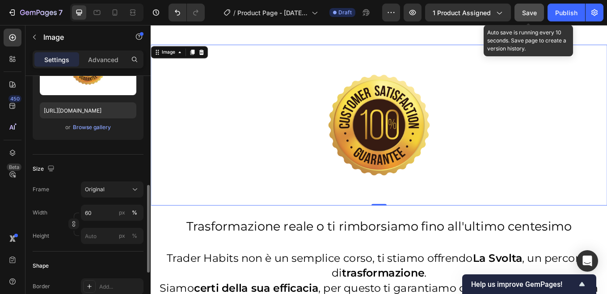
scroll to position [179, 0]
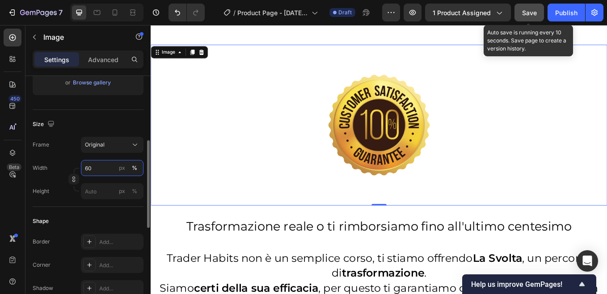
click at [94, 169] on input "60" at bounding box center [112, 168] width 63 height 16
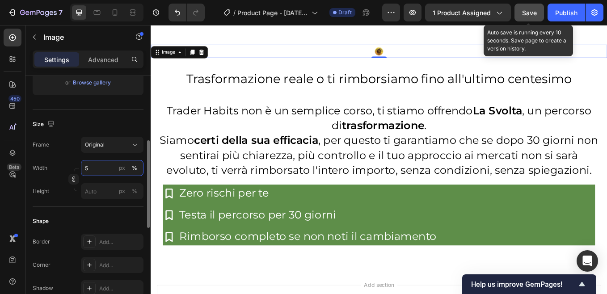
type input "50"
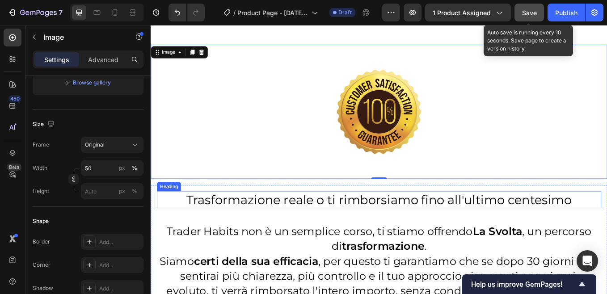
click at [406, 224] on p "Trasformazione reale o ti rimborsiamo fino all'ultimo centesimo" at bounding box center [419, 230] width 520 height 19
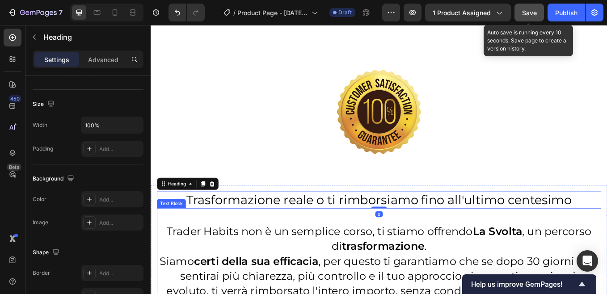
scroll to position [0, 0]
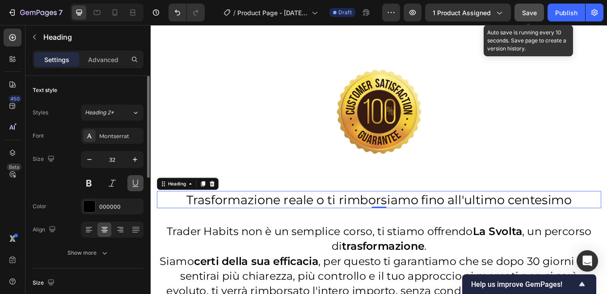
click at [132, 184] on button at bounding box center [135, 183] width 16 height 16
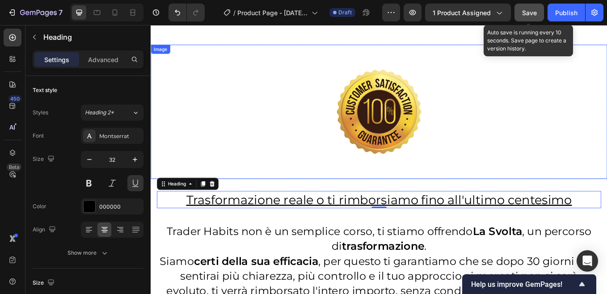
click at [607, 173] on div at bounding box center [419, 127] width 536 height 158
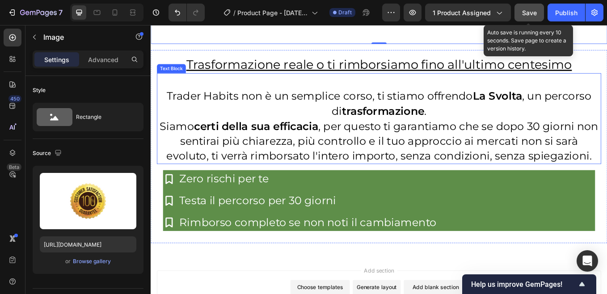
scroll to position [5960, 0]
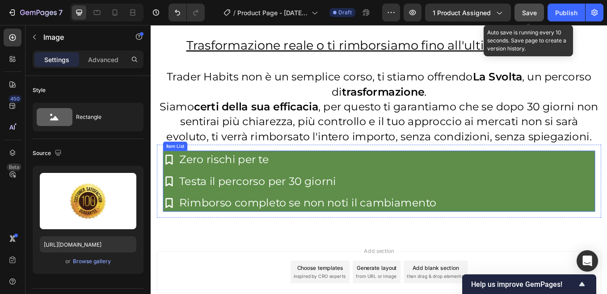
click at [216, 207] on p "Testa il percorso per 30 giorni" at bounding box center [335, 208] width 302 height 17
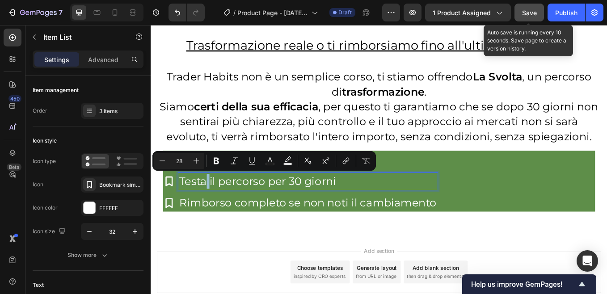
click at [217, 208] on p "Testa il percorso per 30 giorni" at bounding box center [335, 208] width 302 height 17
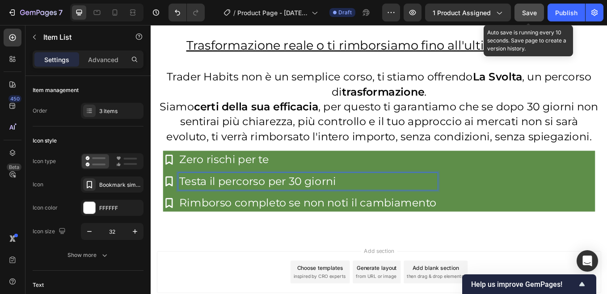
click at [173, 186] on icon at bounding box center [172, 183] width 14 height 14
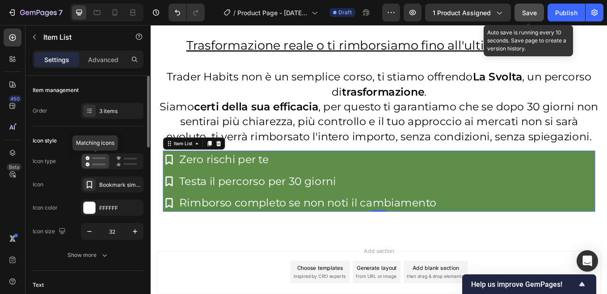
click at [99, 161] on icon at bounding box center [95, 161] width 20 height 11
click at [113, 182] on div "Bookmark simple bold" at bounding box center [120, 185] width 42 height 8
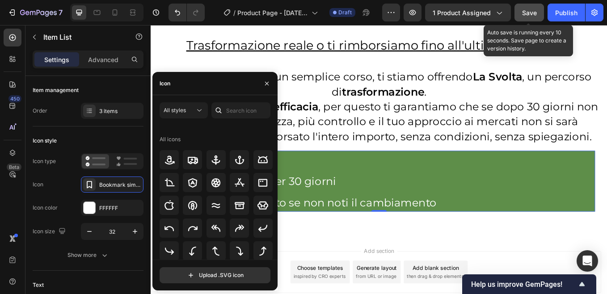
scroll to position [179, 0]
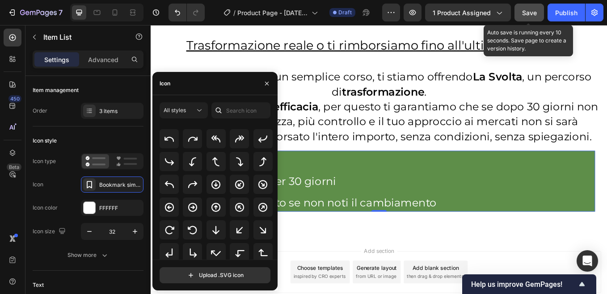
click at [494, 201] on div "Zero rischi per te Testa il percorso per 30 giorni Rimborso completo se non not…" at bounding box center [419, 209] width 508 height 72
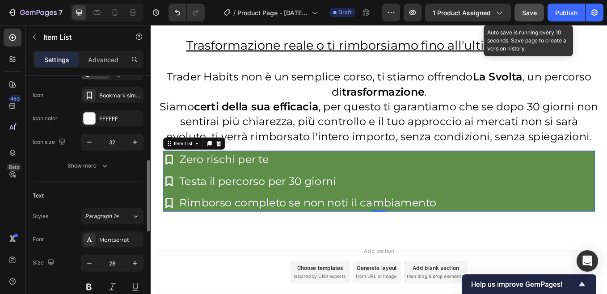
scroll to position [134, 0]
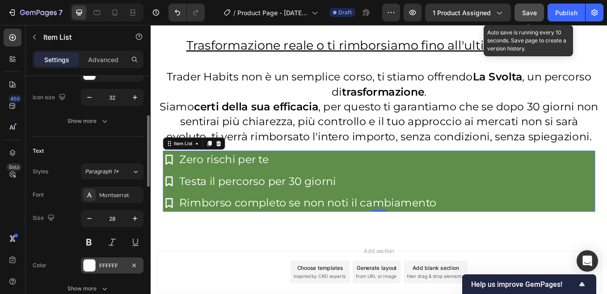
click at [107, 265] on div "FFFFFF" at bounding box center [112, 266] width 26 height 8
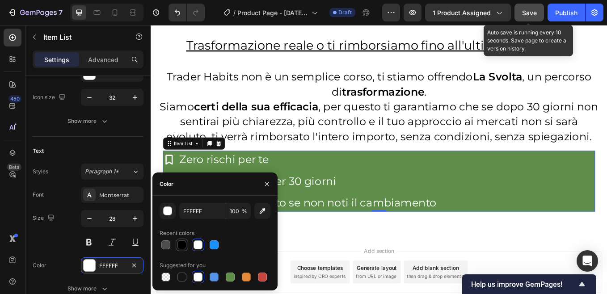
drag, startPoint x: 182, startPoint y: 245, endPoint x: 229, endPoint y: 239, distance: 47.4
click at [182, 245] on div at bounding box center [181, 245] width 9 height 9
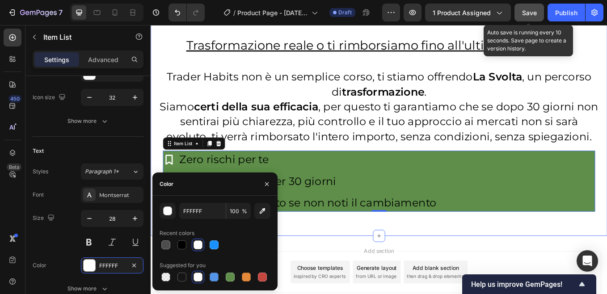
type input "000000"
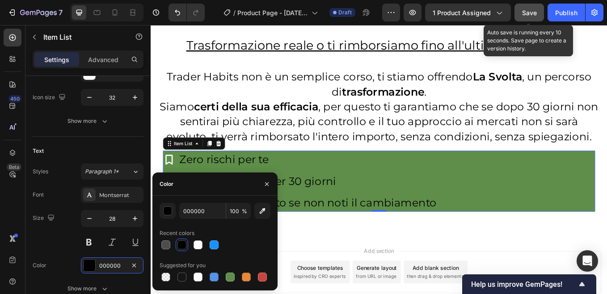
click at [595, 195] on div "Zero rischi per te Testa il percorso per 30 giorni Rimborso completo se non not…" at bounding box center [419, 209] width 508 height 72
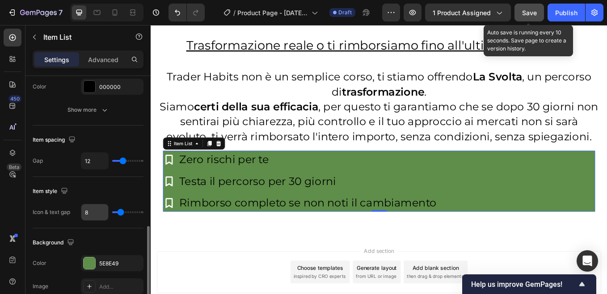
scroll to position [402, 0]
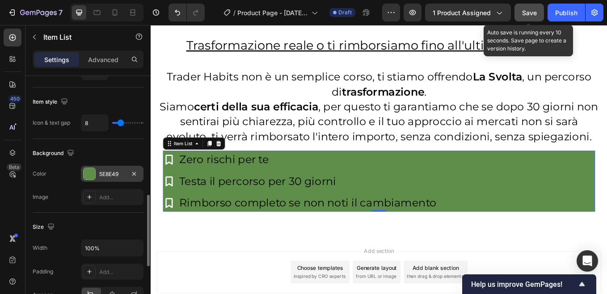
click at [113, 177] on div "5E8E49" at bounding box center [112, 174] width 26 height 8
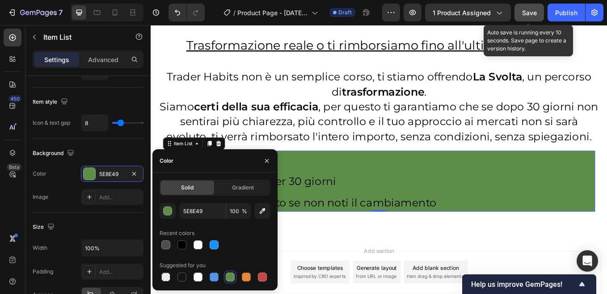
click at [195, 244] on div at bounding box center [198, 245] width 9 height 9
type input "FFFFFF"
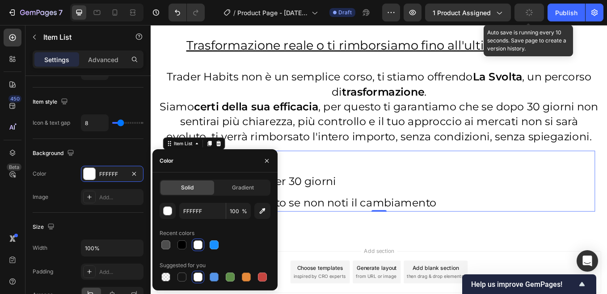
click at [513, 191] on div "Zero rischi per te Testa il percorso per 30 giorni Rimborso completo se non not…" at bounding box center [419, 209] width 508 height 72
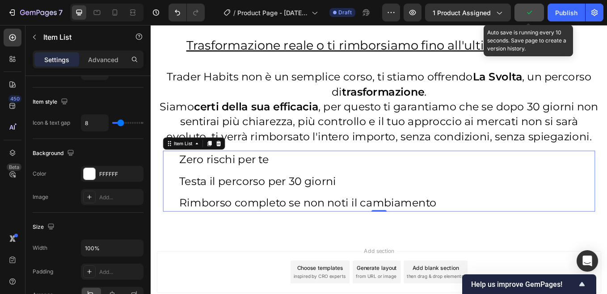
click at [176, 185] on icon at bounding box center [172, 183] width 8 height 12
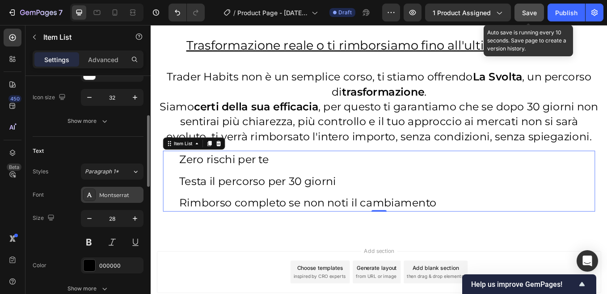
scroll to position [89, 0]
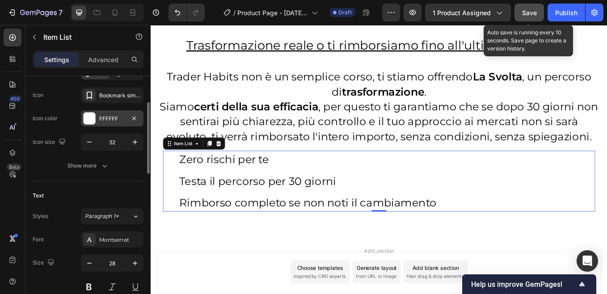
click at [116, 118] on div "FFFFFF" at bounding box center [112, 119] width 26 height 8
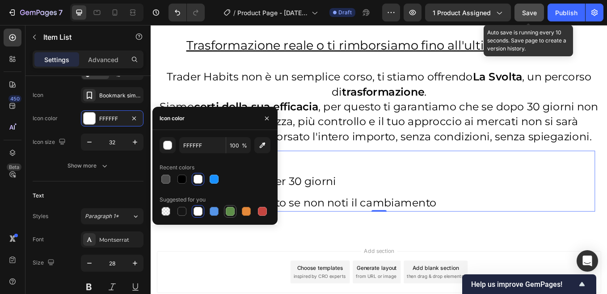
click at [229, 211] on div at bounding box center [230, 211] width 9 height 9
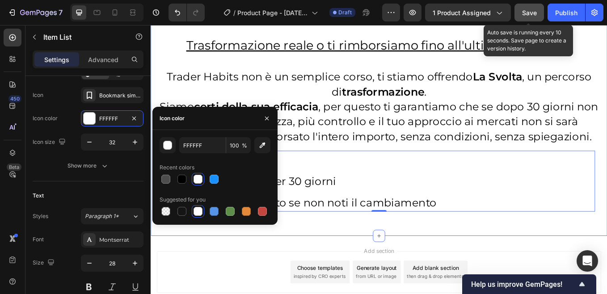
type input "5E8E49"
click at [542, 260] on div "Image Row Trasformazione reale o ti rimborsiamo fino all'ultimo centesimo Headi…" at bounding box center [419, 62] width 536 height 421
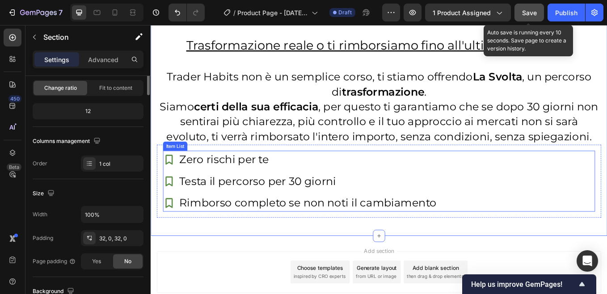
scroll to position [0, 0]
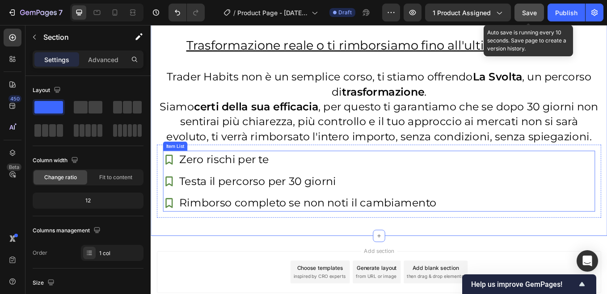
click at [191, 180] on p "Zero rischi per te" at bounding box center [335, 182] width 302 height 17
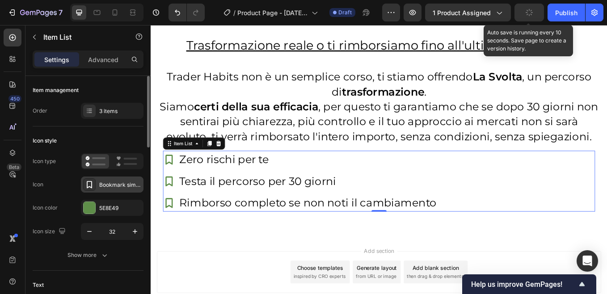
click at [110, 181] on div "Bookmark simple bold" at bounding box center [120, 185] width 42 height 8
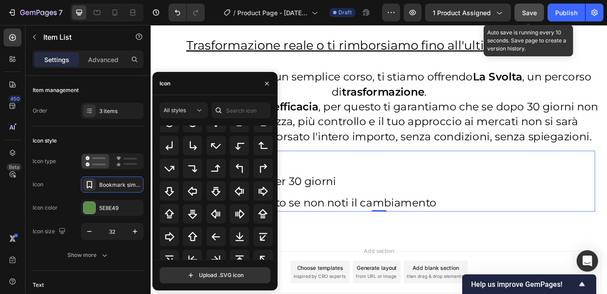
scroll to position [313, 0]
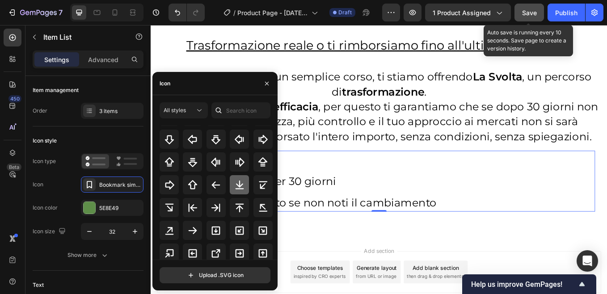
click at [236, 164] on icon at bounding box center [239, 162] width 11 height 11
click at [264, 84] on icon "button" at bounding box center [266, 83] width 7 height 7
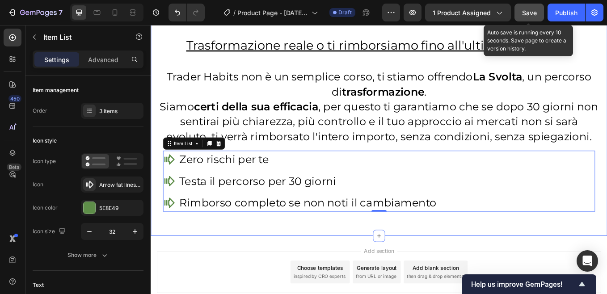
click at [227, 258] on div "Image Row Trasformazione reale o ti rimborsiamo fino all'ultimo centesimo Headi…" at bounding box center [419, 62] width 536 height 421
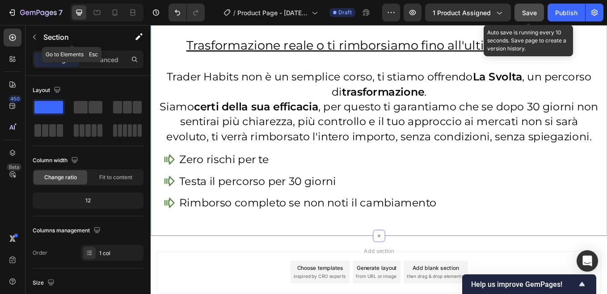
click at [37, 37] on icon "button" at bounding box center [34, 37] width 7 height 7
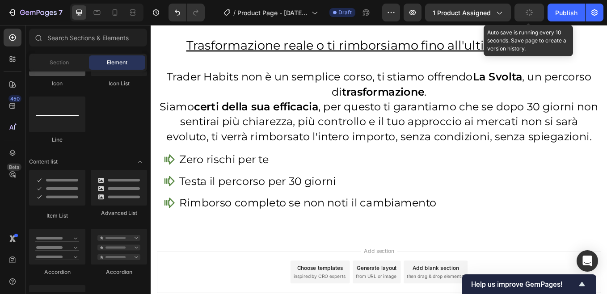
scroll to position [0, 0]
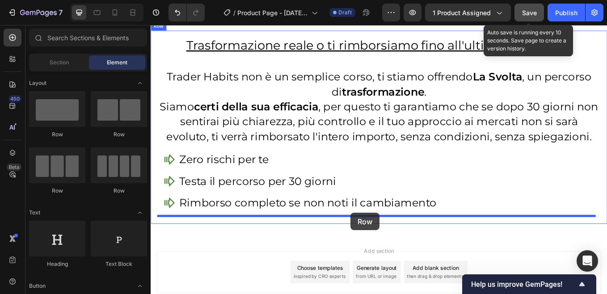
drag, startPoint x: 198, startPoint y: 137, endPoint x: 385, endPoint y: 246, distance: 216.1
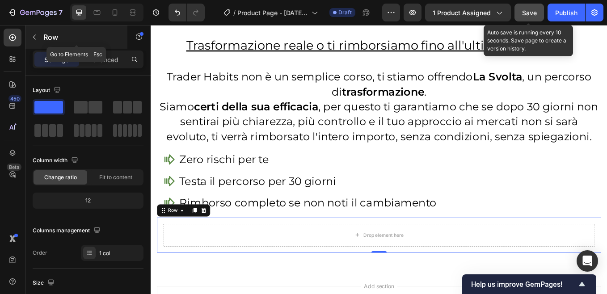
click at [36, 35] on icon "button" at bounding box center [34, 37] width 7 height 7
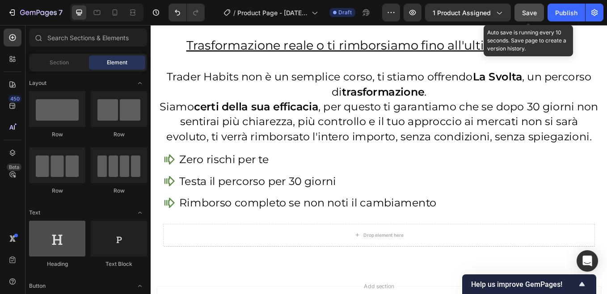
click at [54, 241] on div at bounding box center [57, 239] width 56 height 36
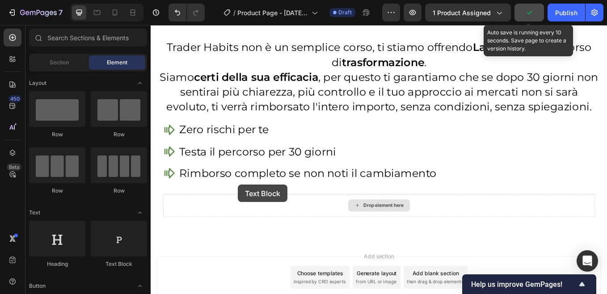
scroll to position [6008, 0]
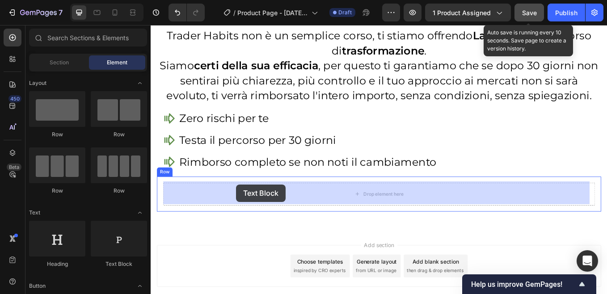
drag, startPoint x: 265, startPoint y: 267, endPoint x: 251, endPoint y: 212, distance: 56.6
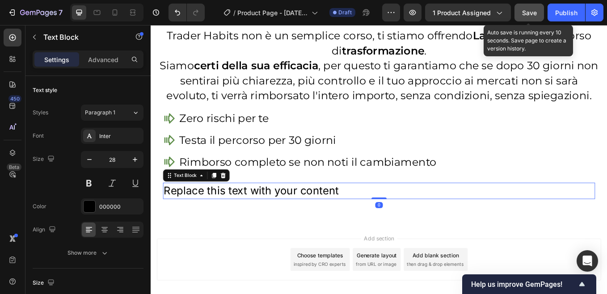
click at [226, 216] on div "Replace this text with your content" at bounding box center [419, 220] width 508 height 19
click at [226, 216] on p "Replace this text with your content" at bounding box center [419, 219] width 506 height 17
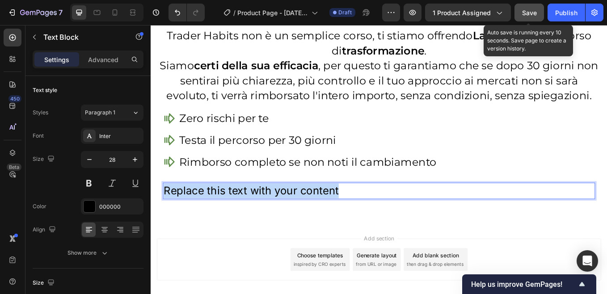
click at [226, 216] on p "Replace this text with your content" at bounding box center [419, 219] width 506 height 17
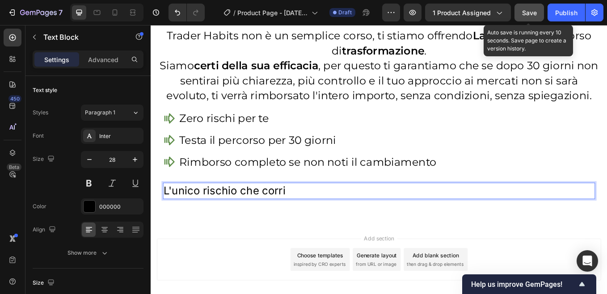
click at [532, 12] on span "Save" at bounding box center [529, 13] width 15 height 8
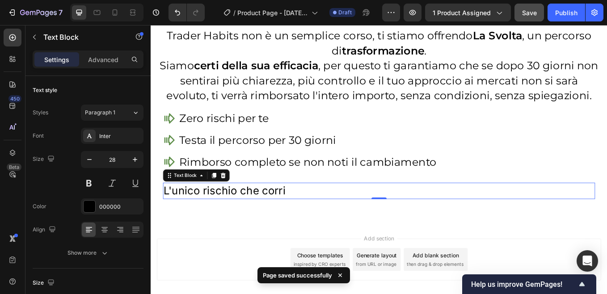
click at [313, 219] on p "L'unico rischio che corri" at bounding box center [419, 219] width 506 height 17
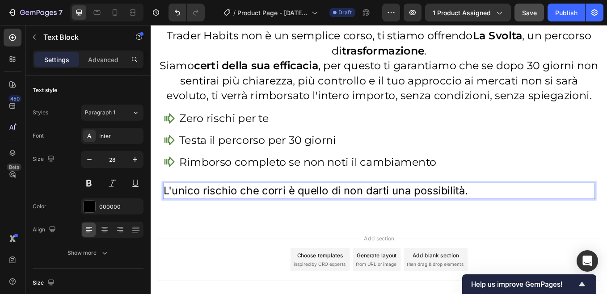
click at [356, 218] on p "L'unico rischio che corri è quello di non darti una possibilità." at bounding box center [419, 219] width 506 height 17
click at [104, 230] on icon at bounding box center [104, 229] width 9 height 9
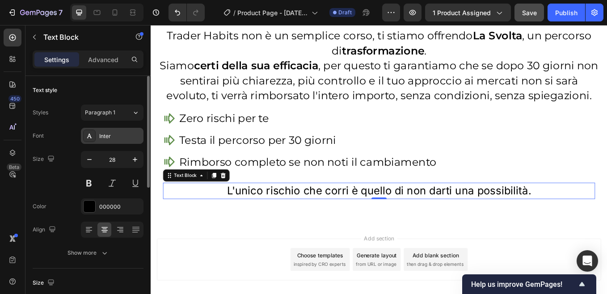
click at [106, 137] on div "Inter" at bounding box center [120, 136] width 42 height 8
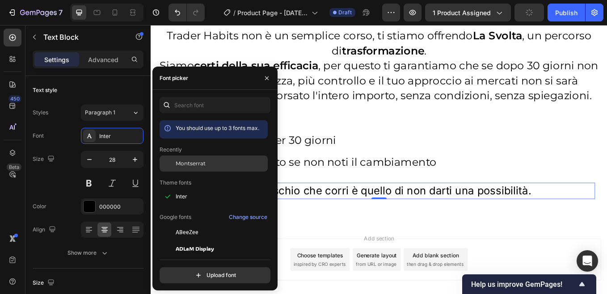
click at [191, 166] on span "Montserrat" at bounding box center [191, 164] width 30 height 8
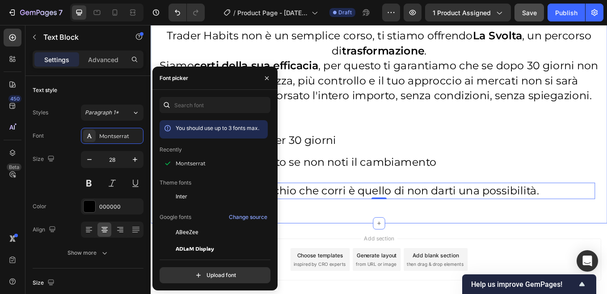
click at [455, 256] on div "Image Row Trasformazione reale o ti rimborsiamo fino all'ultimo centesimo Headi…" at bounding box center [419, 31] width 536 height 455
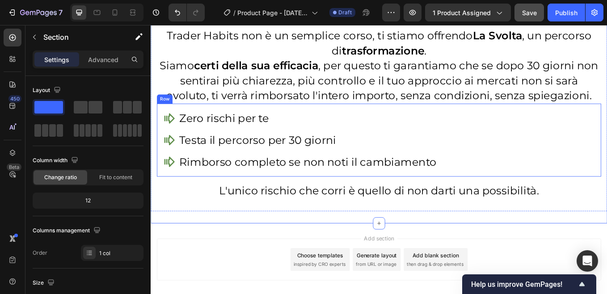
click at [439, 119] on div "Zero rischi per te Testa il percorso per 30 giorni Rimborso completo se non not…" at bounding box center [419, 161] width 522 height 86
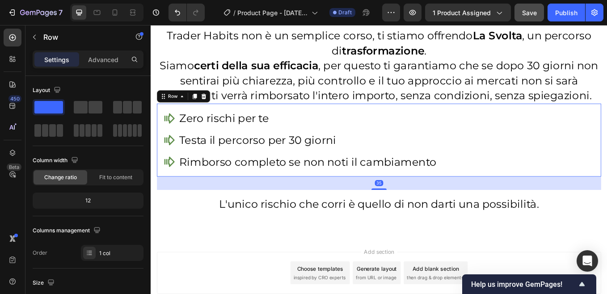
drag, startPoint x: 422, startPoint y: 201, endPoint x: 425, endPoint y: 216, distance: 16.0
click at [425, 203] on div "35" at bounding box center [419, 203] width 522 height 0
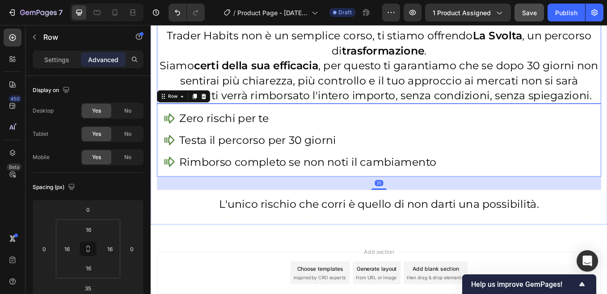
click at [417, 93] on p "Siamo certi della sua efficacia , per questo ti garantiamo che se dopo 30 giorn…" at bounding box center [419, 90] width 520 height 53
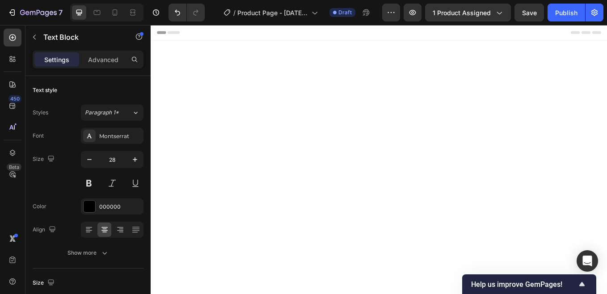
scroll to position [6008, 0]
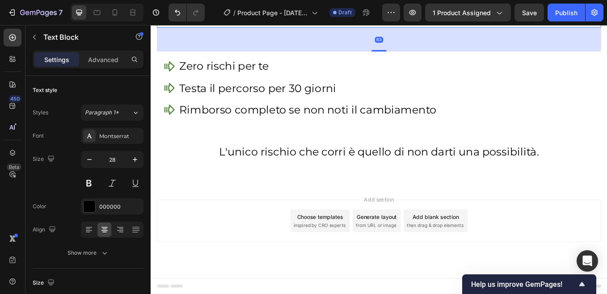
click at [425, 28] on div "63" at bounding box center [419, 28] width 522 height 0
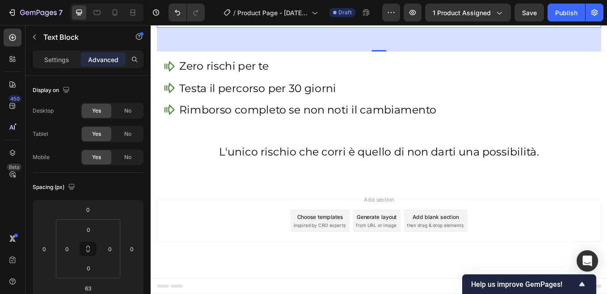
scroll to position [6096, 0]
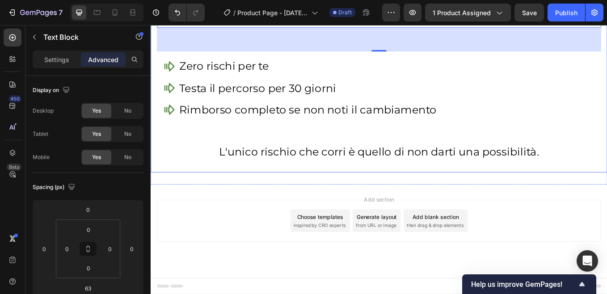
click at [409, 197] on div "Trasformazione reale o ti rimborsiamo fino all'ultimo centesimo Heading Trader …" at bounding box center [419, 46] width 536 height 305
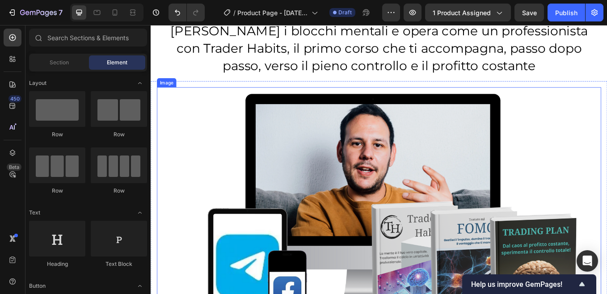
scroll to position [134, 0]
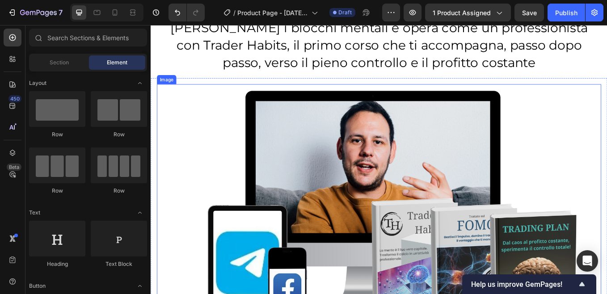
click at [214, 188] on img at bounding box center [419, 248] width 522 height 307
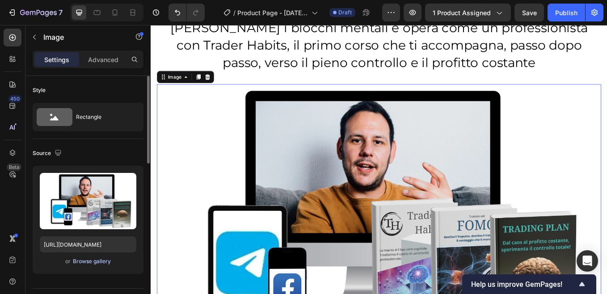
click at [89, 260] on div "Browse gallery" at bounding box center [92, 261] width 38 height 8
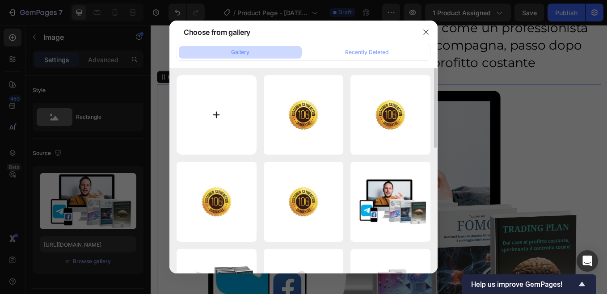
click at [216, 114] on input "file" at bounding box center [217, 115] width 80 height 80
type input "C:\fakepath\Mockup completo (2).png"
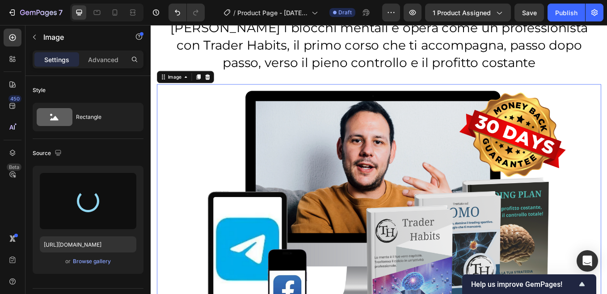
type input "https://cdn.shopify.com/s/files/1/0947/3559/7910/files/gempages_583835409121805…"
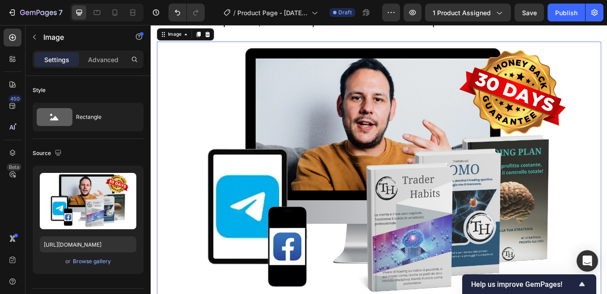
scroll to position [179, 0]
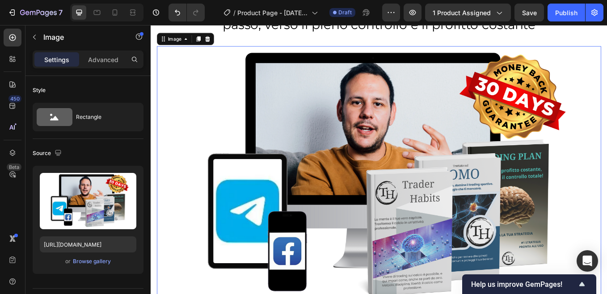
click at [205, 107] on img at bounding box center [419, 203] width 522 height 307
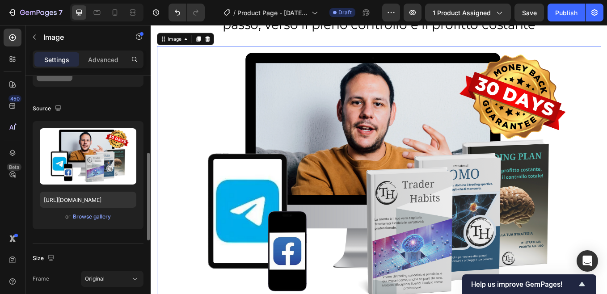
scroll to position [134, 0]
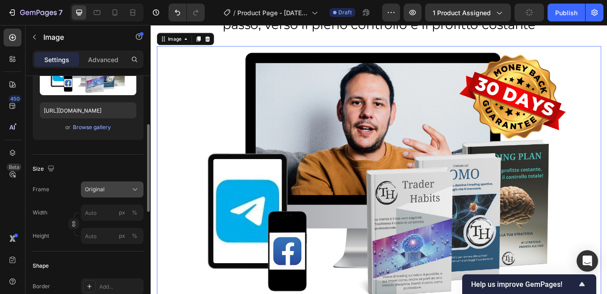
click at [110, 188] on div "Original" at bounding box center [107, 190] width 44 height 8
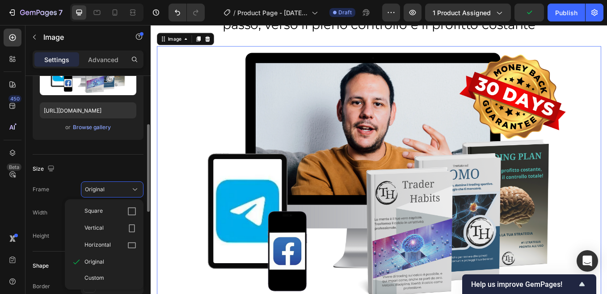
click at [118, 166] on div "Size" at bounding box center [88, 169] width 111 height 14
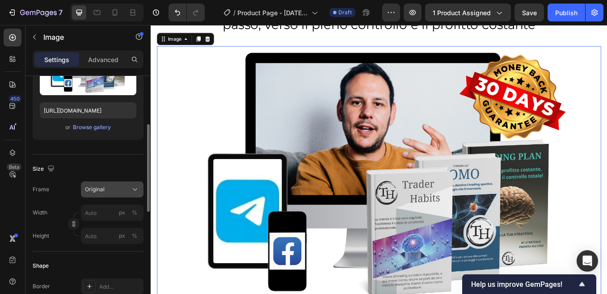
click at [93, 188] on span "Original" at bounding box center [95, 190] width 20 height 8
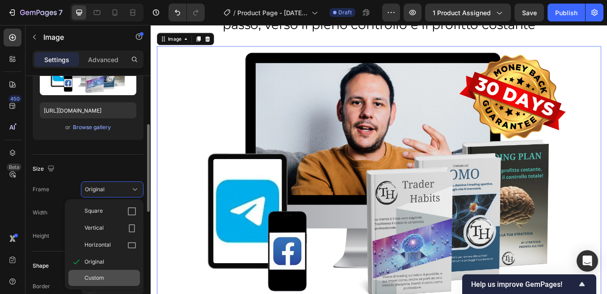
click at [97, 275] on span "Custom" at bounding box center [94, 278] width 20 height 8
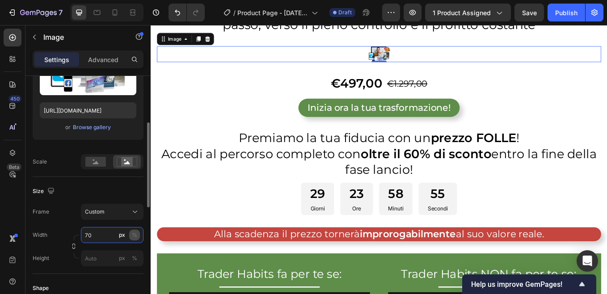
type input "70"
click at [137, 233] on div "%" at bounding box center [134, 235] width 5 height 8
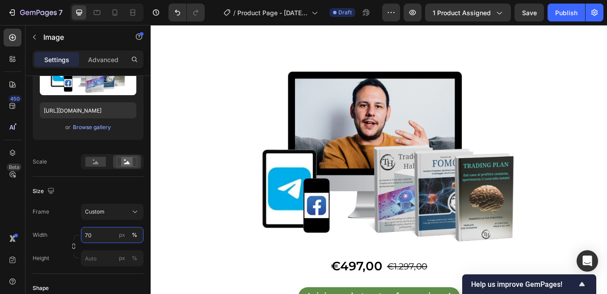
scroll to position [5141, 0]
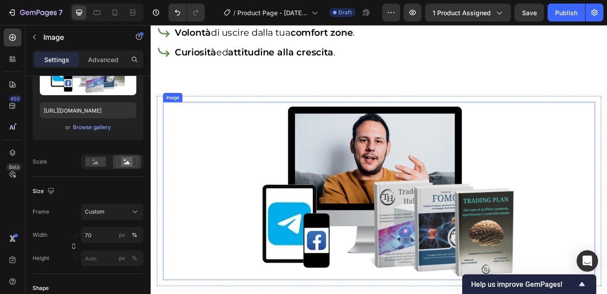
click at [287, 177] on img at bounding box center [418, 220] width 355 height 209
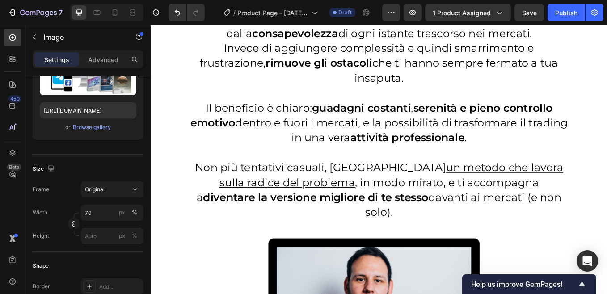
scroll to position [1520, 0]
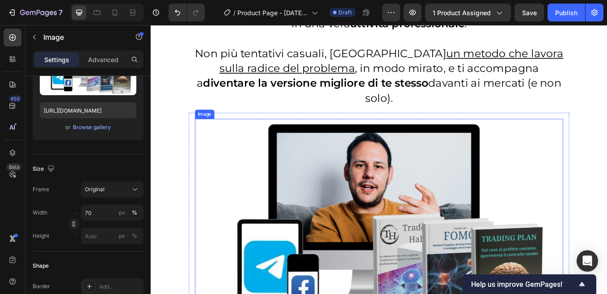
click at [260, 190] on img at bounding box center [419, 262] width 433 height 255
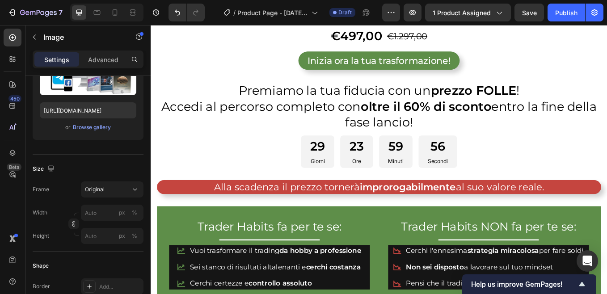
scroll to position [536, 0]
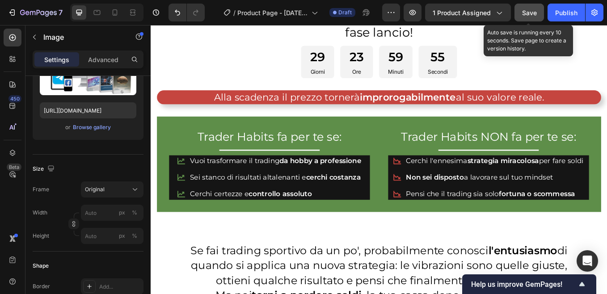
click at [531, 13] on span "Save" at bounding box center [529, 13] width 15 height 8
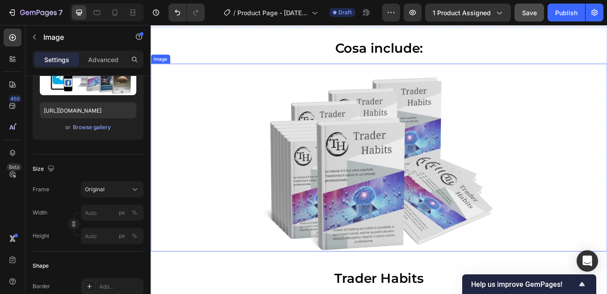
scroll to position [2146, 0]
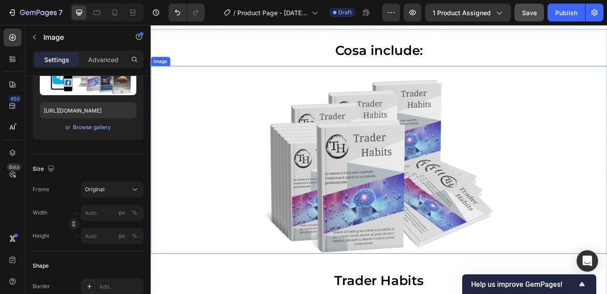
click at [284, 174] on img at bounding box center [419, 183] width 376 height 221
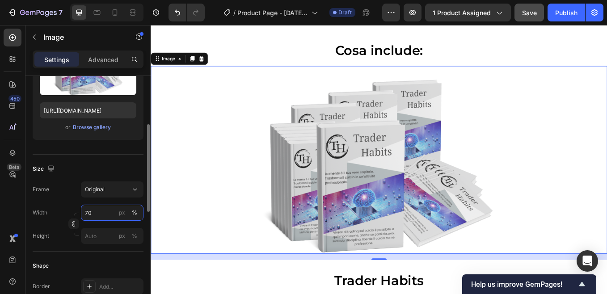
click at [95, 212] on input "70" at bounding box center [112, 213] width 63 height 16
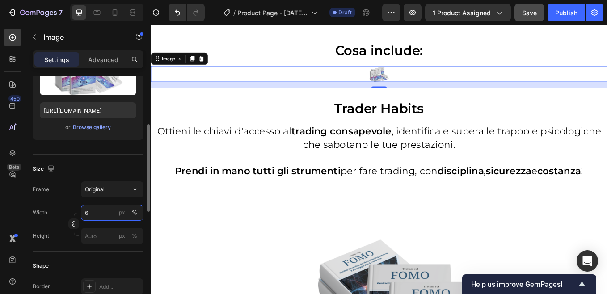
type input "60"
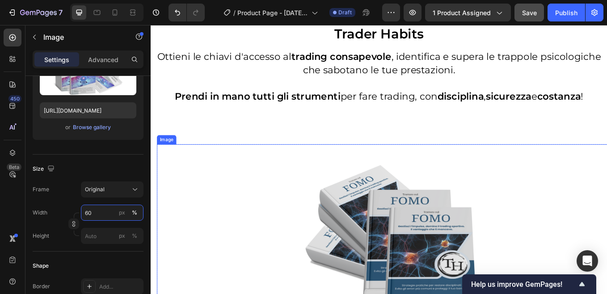
scroll to position [2414, 0]
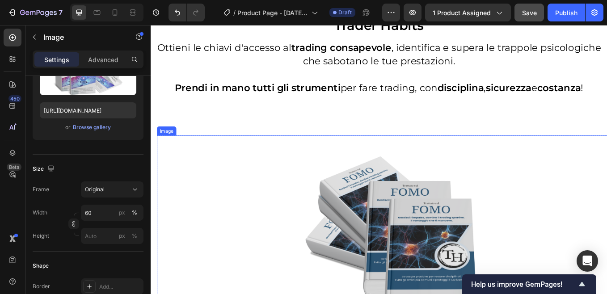
click at [320, 234] on img at bounding box center [426, 265] width 376 height 221
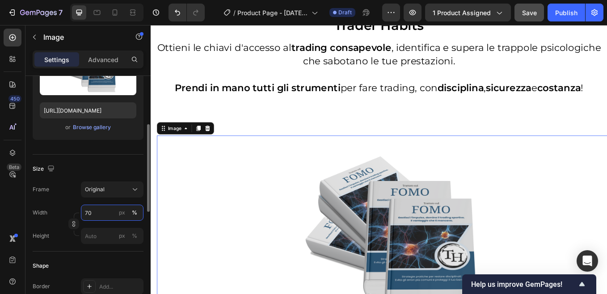
click at [97, 214] on input "70" at bounding box center [112, 213] width 63 height 16
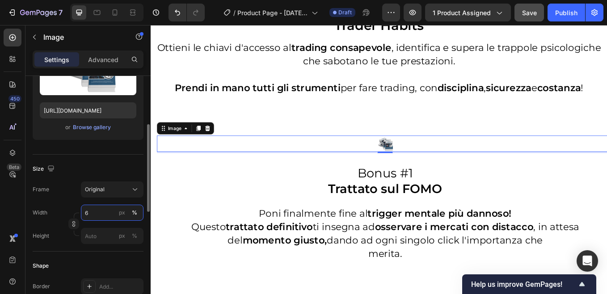
type input "60"
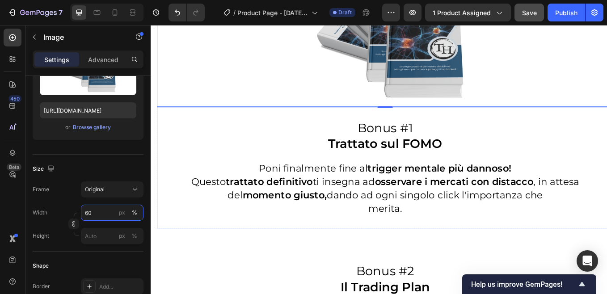
scroll to position [2727, 0]
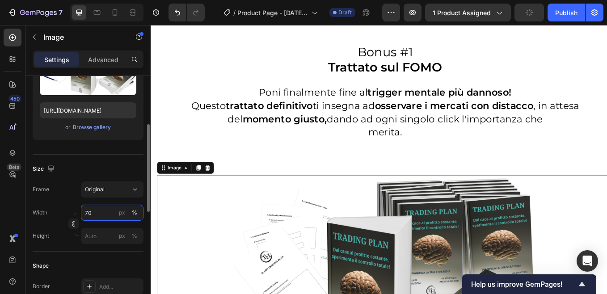
click at [103, 214] on input "70" at bounding box center [112, 213] width 63 height 16
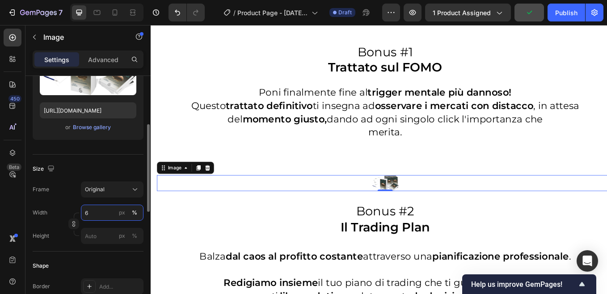
type input "60"
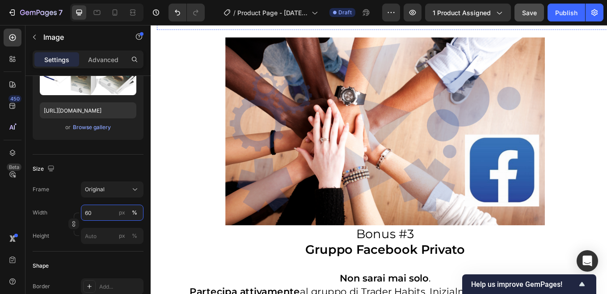
scroll to position [3263, 0]
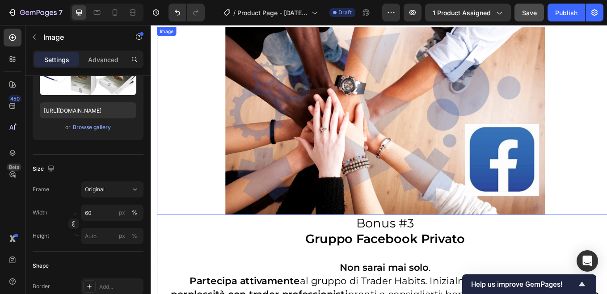
click at [311, 182] on img at bounding box center [426, 137] width 376 height 221
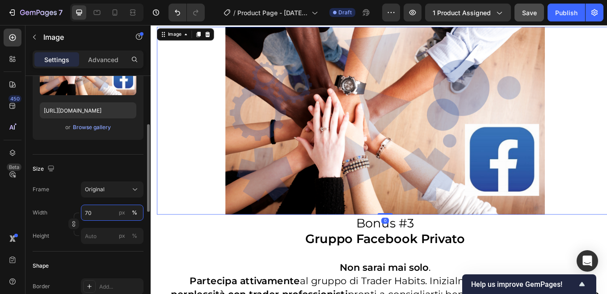
click at [97, 212] on input "70" at bounding box center [112, 213] width 63 height 16
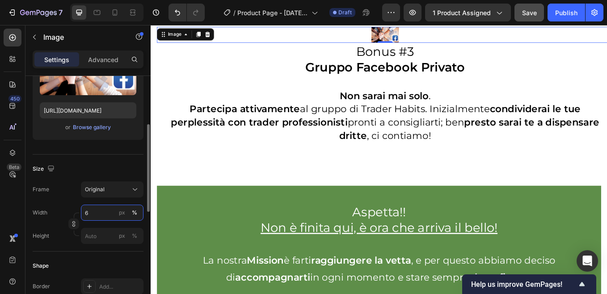
type input "60"
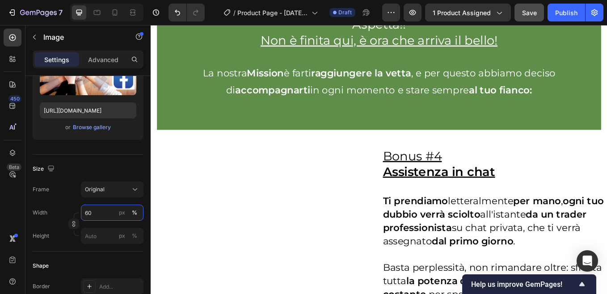
scroll to position [3666, 0]
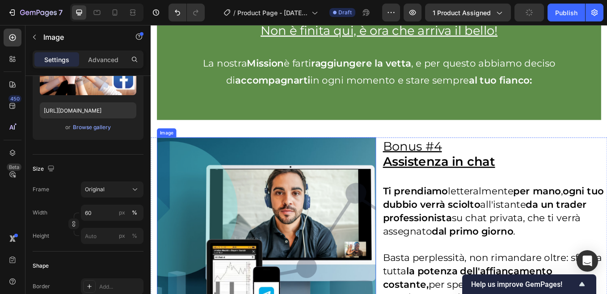
click at [262, 234] on img at bounding box center [286, 270] width 257 height 226
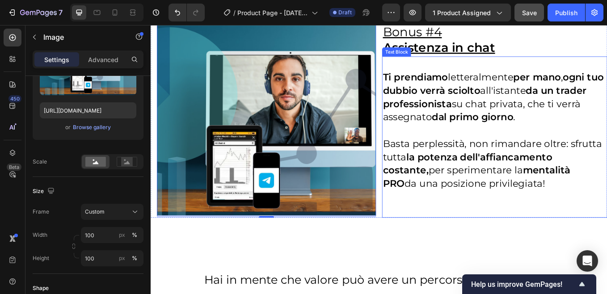
scroll to position [3755, 0]
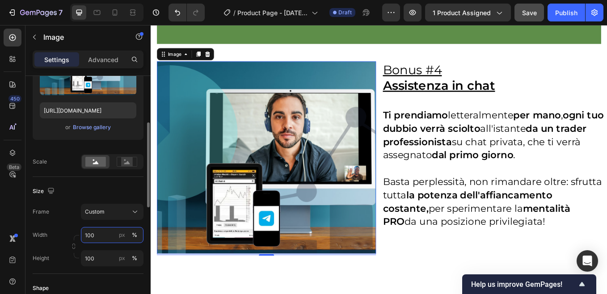
click at [99, 237] on input "100" at bounding box center [112, 235] width 63 height 16
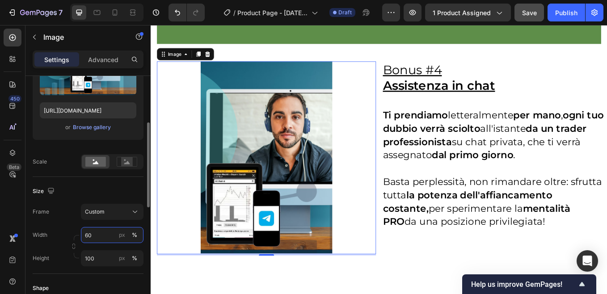
type input "6"
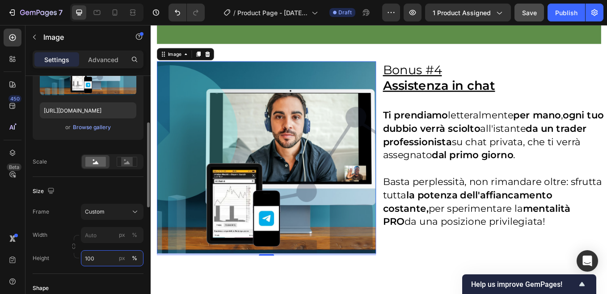
click at [96, 257] on div "Style Rectangle Source Upload Image https://cdn.shopify.com/s/files/1/0947/3559…" at bounding box center [88, 260] width 111 height 636
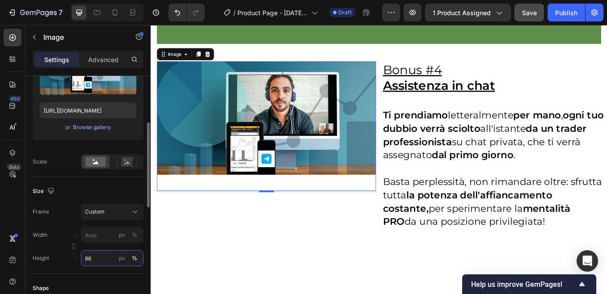
type input "8"
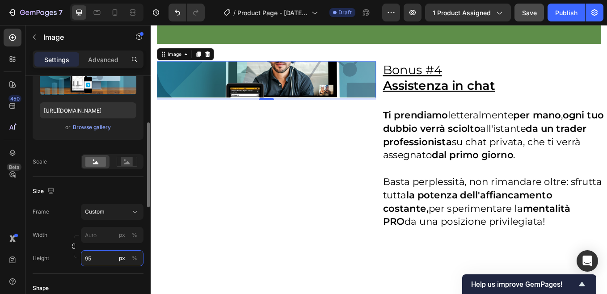
type input "9"
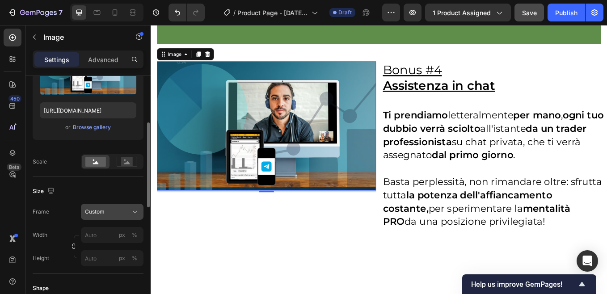
click at [133, 211] on div "Frame Custom Width px % Height px %" at bounding box center [88, 235] width 111 height 63
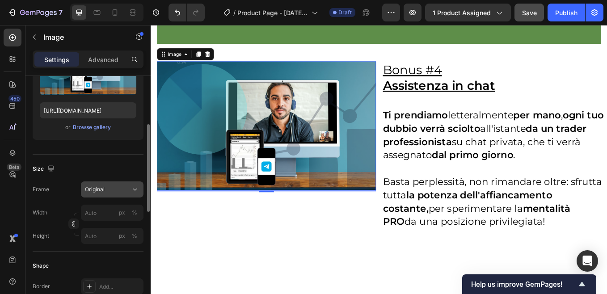
click at [101, 188] on span "Original" at bounding box center [95, 190] width 20 height 8
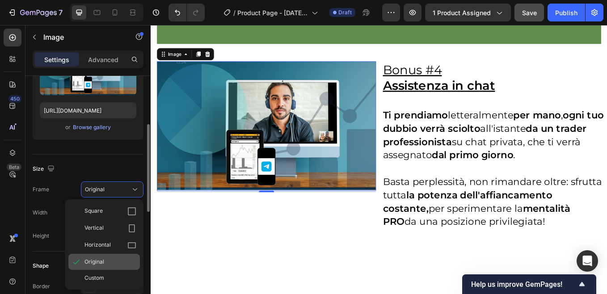
click at [98, 259] on span "Original" at bounding box center [94, 262] width 20 height 8
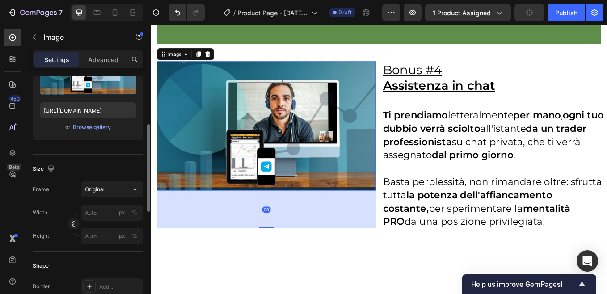
drag, startPoint x: 287, startPoint y: 210, endPoint x: 283, endPoint y: 252, distance: 42.8
click at [283, 262] on div at bounding box center [287, 263] width 18 height 2
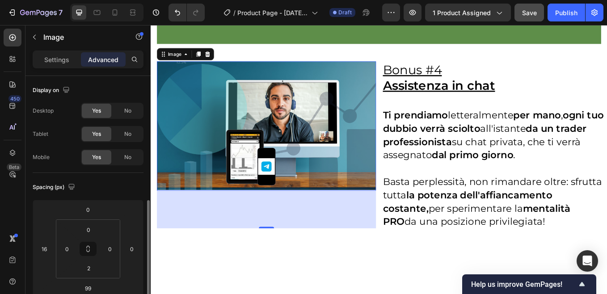
scroll to position [89, 0]
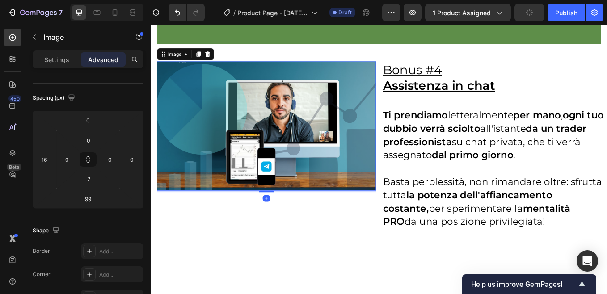
drag, startPoint x: 287, startPoint y: 251, endPoint x: 298, endPoint y: 209, distance: 43.7
click at [298, 220] on div "4" at bounding box center [286, 220] width 257 height 0
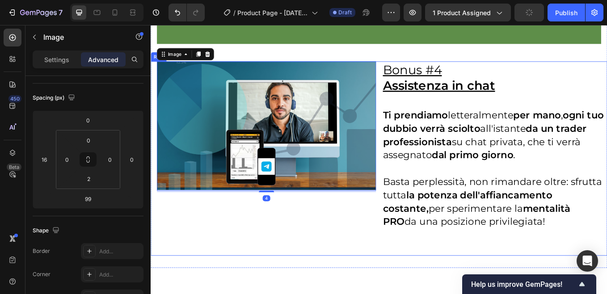
type input "4"
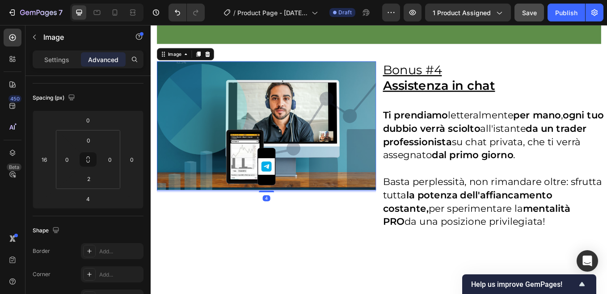
click at [212, 165] on img at bounding box center [286, 144] width 257 height 152
click at [53, 59] on p "Settings" at bounding box center [56, 59] width 25 height 9
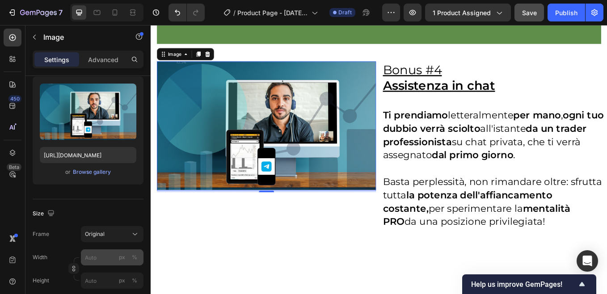
scroll to position [134, 0]
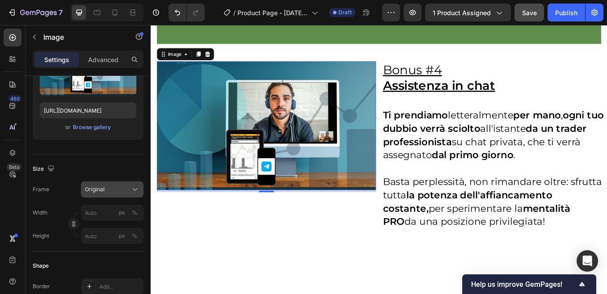
click at [141, 188] on button "Original" at bounding box center [112, 190] width 63 height 16
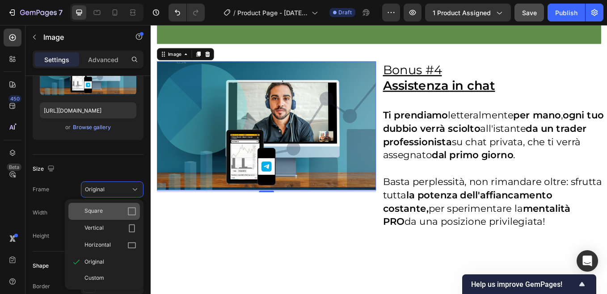
click at [99, 207] on span "Square" at bounding box center [93, 211] width 18 height 9
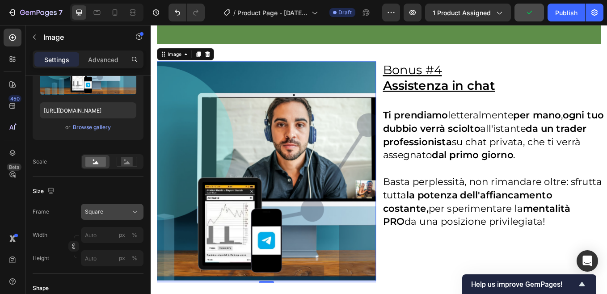
click at [139, 211] on icon at bounding box center [135, 211] width 9 height 9
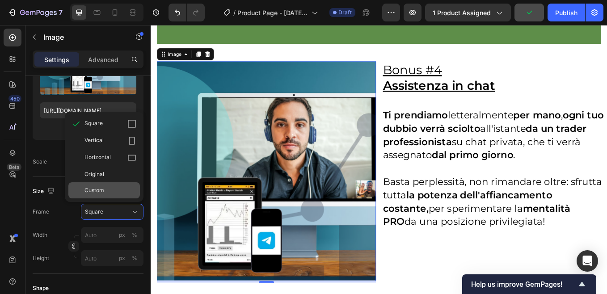
click at [99, 186] on span "Custom" at bounding box center [94, 190] width 20 height 8
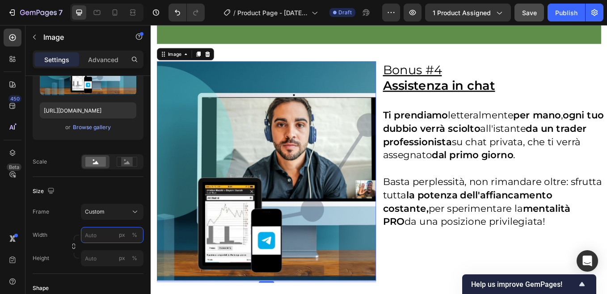
click at [96, 236] on input "px %" at bounding box center [112, 235] width 63 height 16
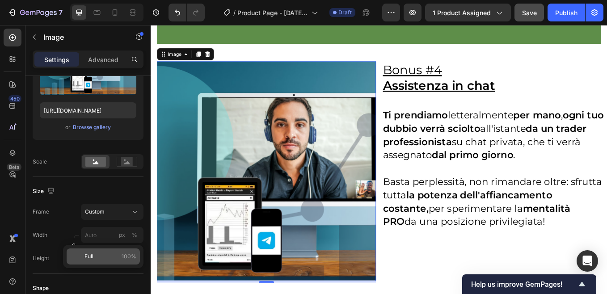
click at [92, 251] on div "Full 100%" at bounding box center [103, 257] width 73 height 16
type input "100"
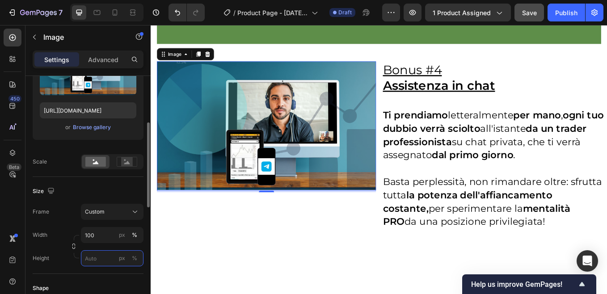
click at [97, 259] on input "px %" at bounding box center [112, 258] width 63 height 16
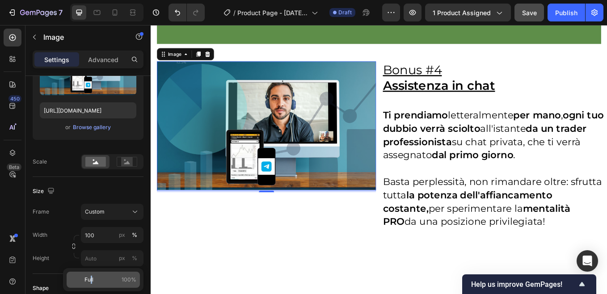
click at [93, 279] on span "Full" at bounding box center [88, 280] width 9 height 8
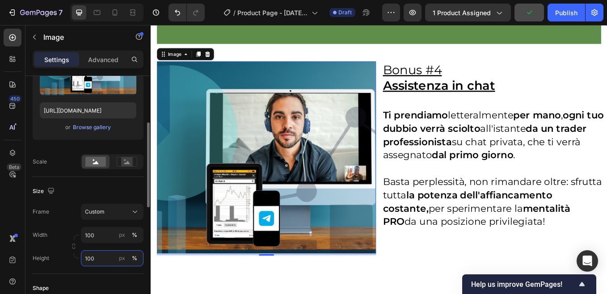
click at [93, 258] on input "100" at bounding box center [112, 258] width 63 height 16
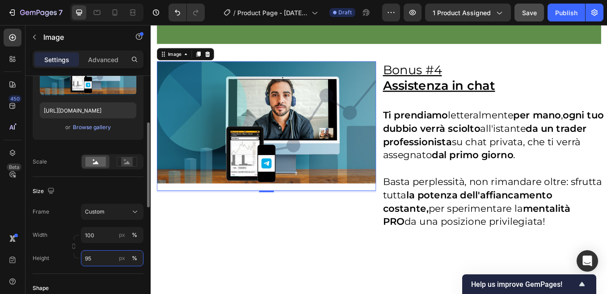
type input "9"
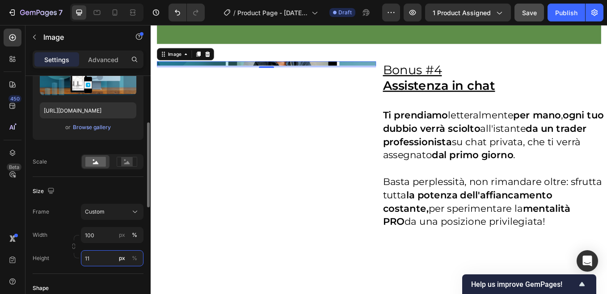
type input "1"
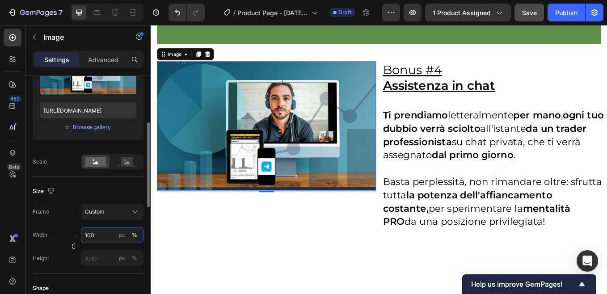
click at [99, 234] on div "Width 100 px % Height px %" at bounding box center [88, 246] width 111 height 39
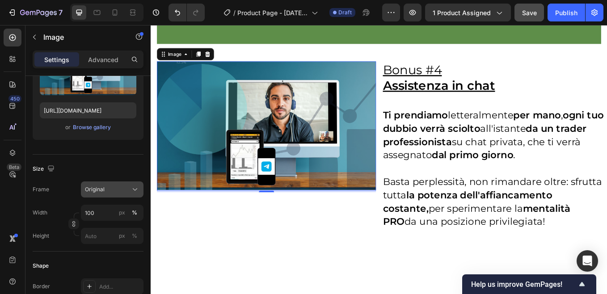
click at [137, 189] on icon at bounding box center [135, 190] width 4 height 2
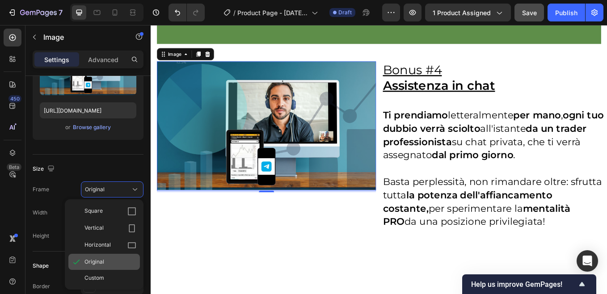
click at [96, 263] on span "Original" at bounding box center [94, 262] width 20 height 8
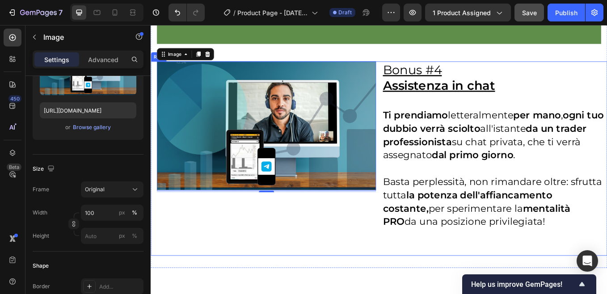
click at [243, 220] on div "Image 4" at bounding box center [283, 182] width 265 height 228
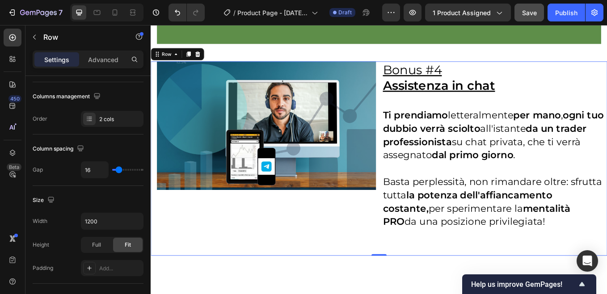
scroll to position [0, 0]
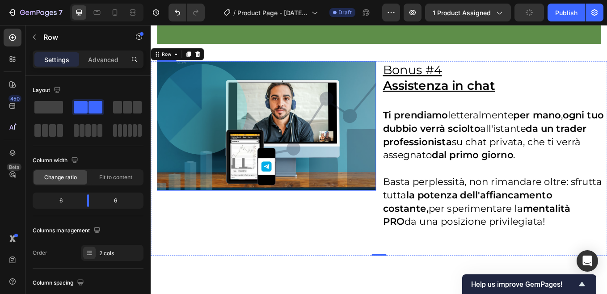
click at [193, 170] on img at bounding box center [286, 144] width 257 height 152
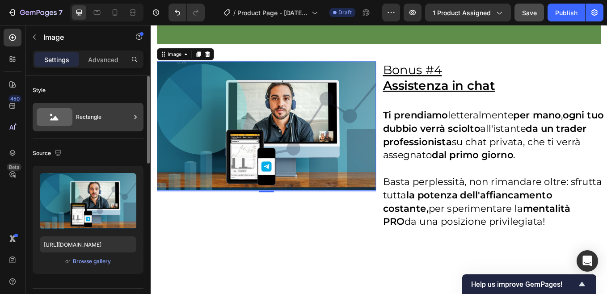
click at [109, 116] on div "Rectangle" at bounding box center [103, 117] width 55 height 21
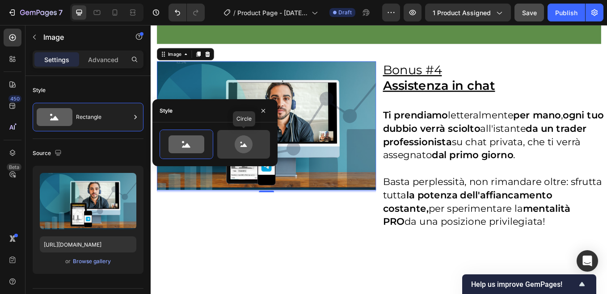
click at [239, 145] on icon at bounding box center [244, 144] width 18 height 18
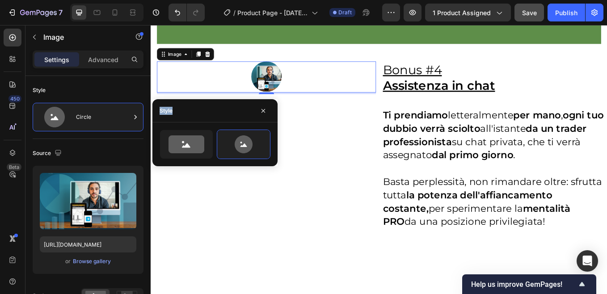
drag, startPoint x: 160, startPoint y: 120, endPoint x: 223, endPoint y: 122, distance: 63.1
click at [223, 122] on div "Style" at bounding box center [214, 110] width 125 height 23
drag, startPoint x: 223, startPoint y: 122, endPoint x: 188, endPoint y: 144, distance: 41.4
click at [188, 144] on icon at bounding box center [186, 146] width 8 height 4
type input "100"
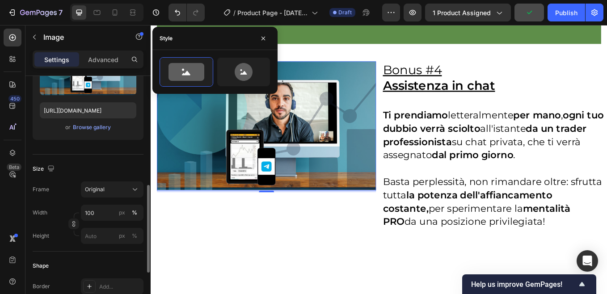
scroll to position [179, 0]
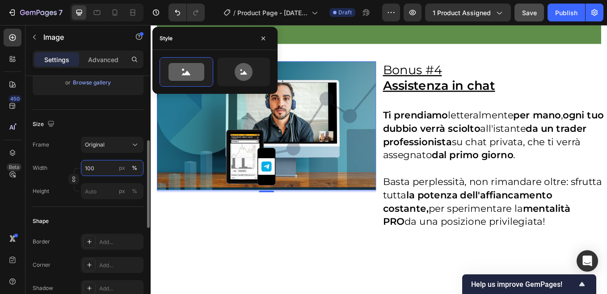
click at [97, 165] on input "100" at bounding box center [112, 168] width 63 height 16
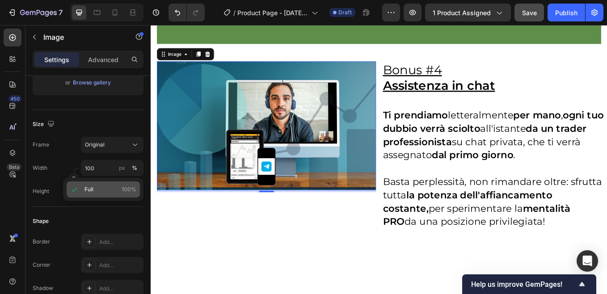
click at [97, 186] on p "Full 100%" at bounding box center [110, 190] width 52 height 8
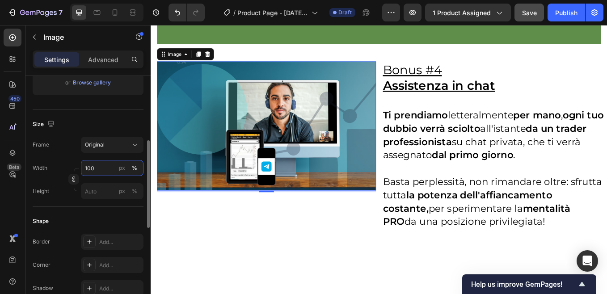
click at [100, 169] on input "100" at bounding box center [112, 168] width 63 height 16
click at [112, 126] on div "Size" at bounding box center [88, 124] width 111 height 14
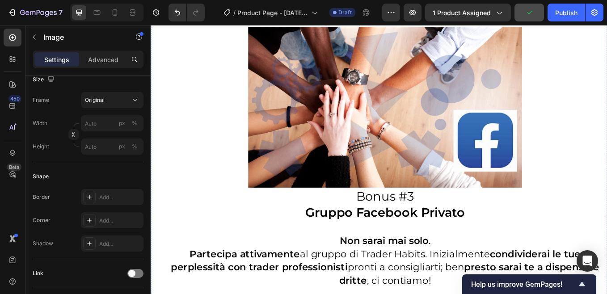
scroll to position [3219, 0]
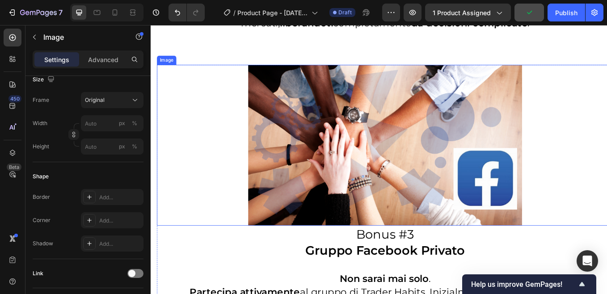
click at [305, 166] on img at bounding box center [426, 167] width 322 height 190
click at [114, 211] on div "Border Add... Corner Add... Shadow Add..." at bounding box center [88, 220] width 111 height 63
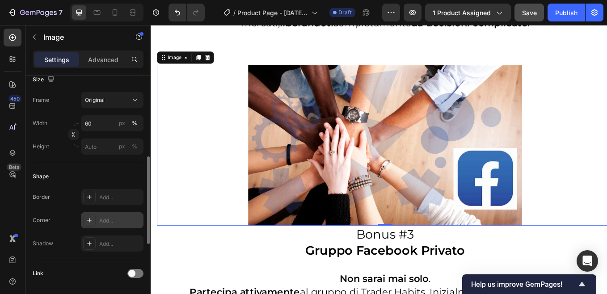
click at [115, 216] on div "Add..." at bounding box center [112, 220] width 63 height 16
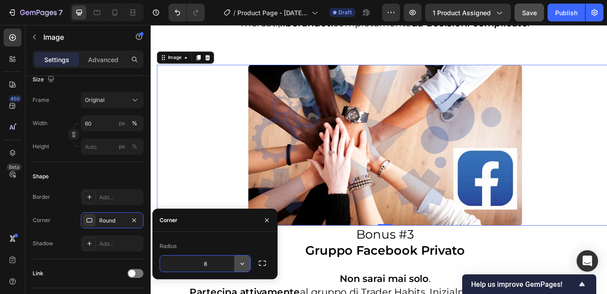
click at [244, 265] on icon "button" at bounding box center [242, 263] width 9 height 9
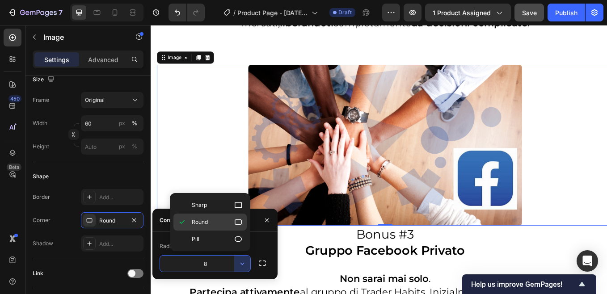
click at [206, 219] on span "Round" at bounding box center [200, 222] width 16 height 8
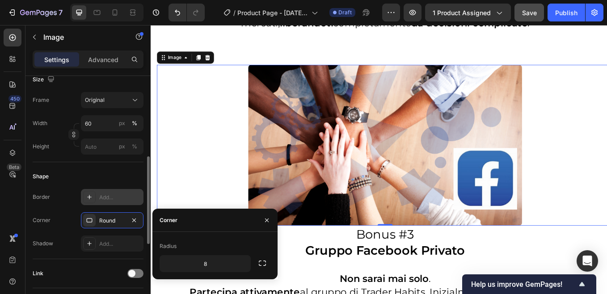
click at [114, 198] on div "Add..." at bounding box center [120, 198] width 42 height 8
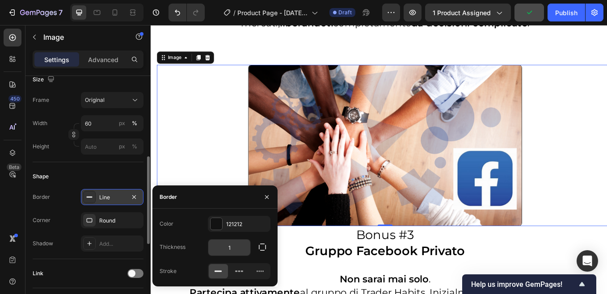
click at [232, 249] on input "1" at bounding box center [229, 248] width 42 height 16
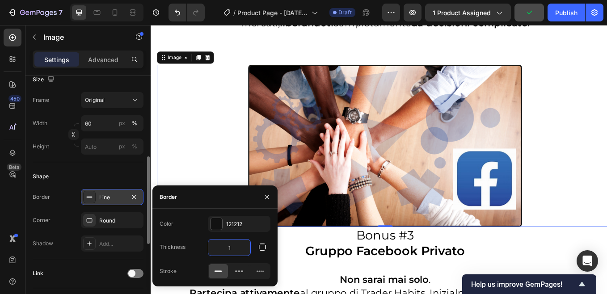
type input "3"
type input "1"
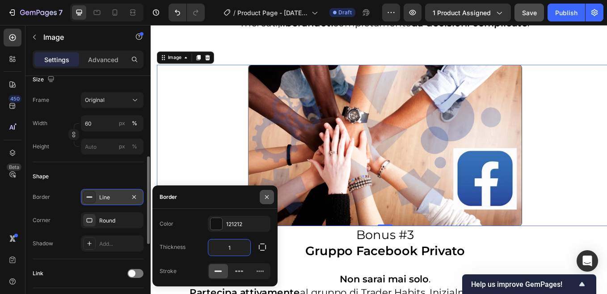
click at [265, 197] on icon "button" at bounding box center [266, 197] width 7 height 7
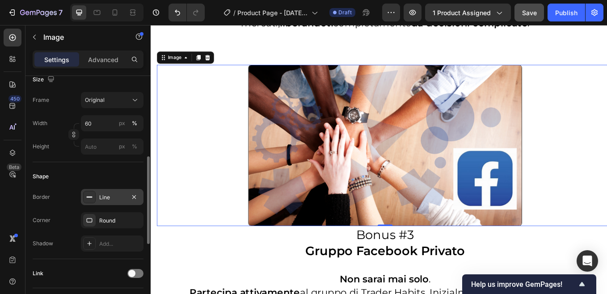
click at [118, 198] on div "Line" at bounding box center [112, 198] width 26 height 8
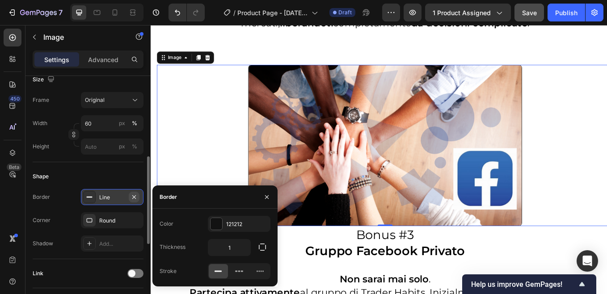
click at [131, 197] on icon "button" at bounding box center [134, 197] width 7 height 7
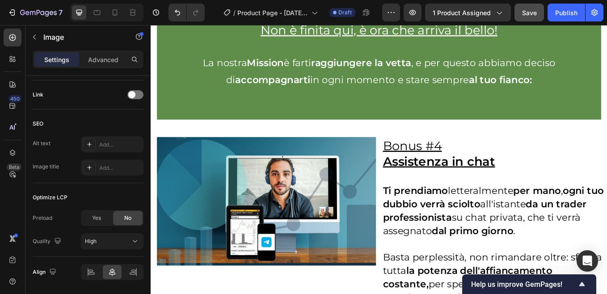
scroll to position [3666, 0]
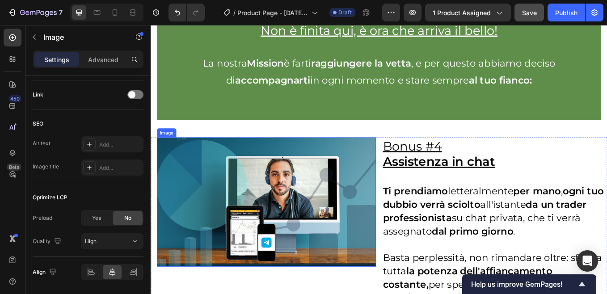
click at [217, 212] on img at bounding box center [286, 233] width 257 height 152
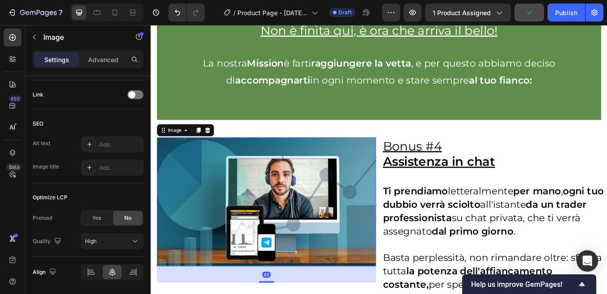
drag, startPoint x: 289, startPoint y: 299, endPoint x: 289, endPoint y: 316, distance: 17.0
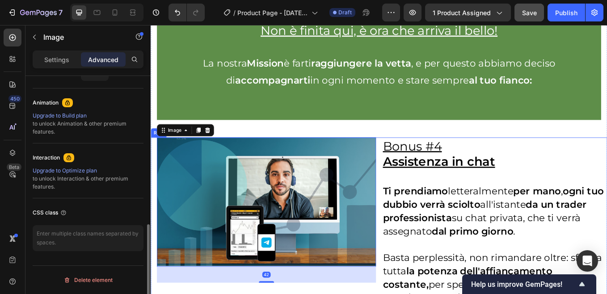
scroll to position [3755, 0]
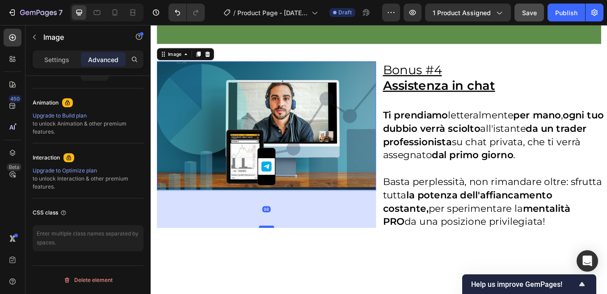
drag, startPoint x: 290, startPoint y: 227, endPoint x: 288, endPoint y: 252, distance: 25.1
click at [288, 261] on div at bounding box center [287, 262] width 18 height 3
click at [286, 262] on div at bounding box center [287, 263] width 18 height 3
type input "100"
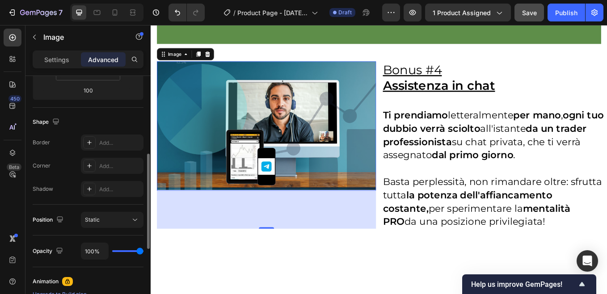
scroll to position [109, 0]
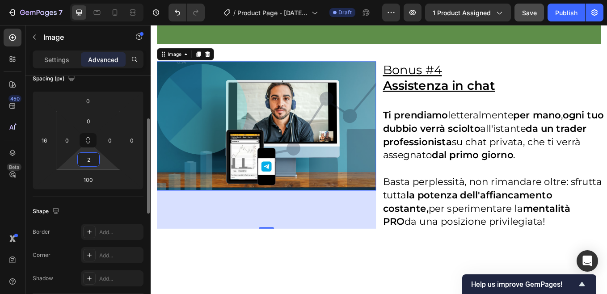
drag, startPoint x: 93, startPoint y: 160, endPoint x: 83, endPoint y: 163, distance: 10.6
click at [85, 160] on input "2" at bounding box center [89, 159] width 18 height 13
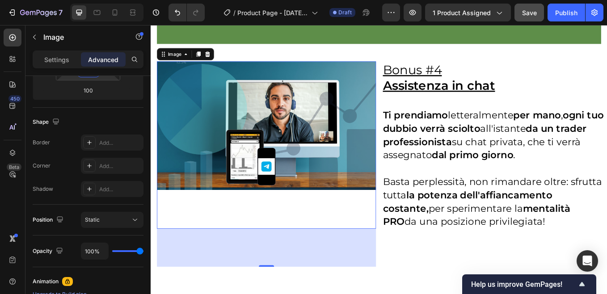
scroll to position [0, 0]
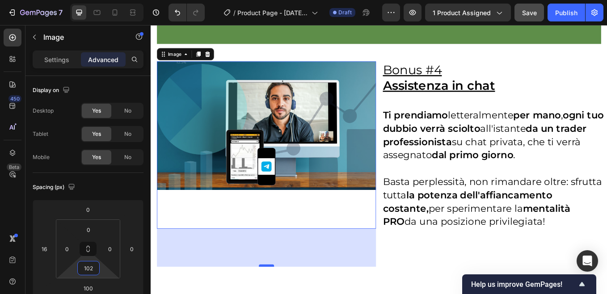
type input "102"
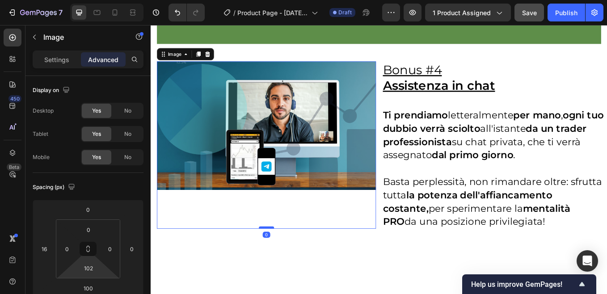
drag, startPoint x: 283, startPoint y: 297, endPoint x: 289, endPoint y: 251, distance: 46.0
click at [289, 262] on div at bounding box center [287, 263] width 18 height 3
type input "0"
click at [58, 59] on p "Settings" at bounding box center [56, 59] width 25 height 9
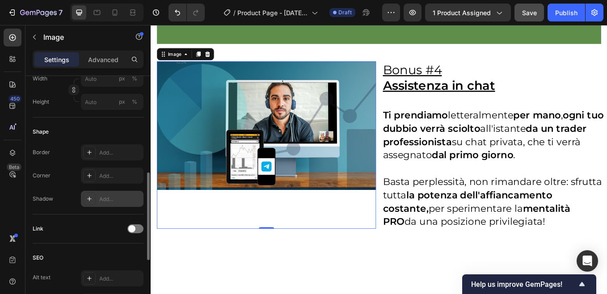
scroll to position [179, 0]
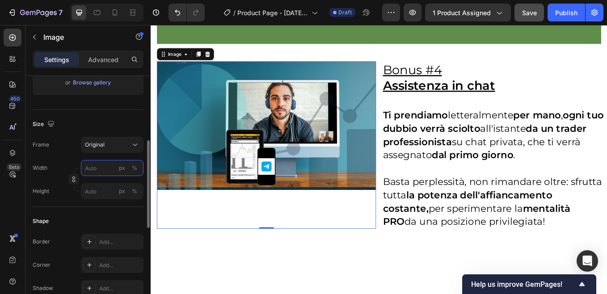
click at [99, 170] on input "px %" at bounding box center [112, 168] width 63 height 16
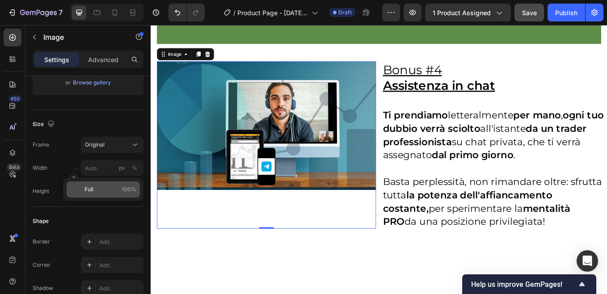
click at [94, 190] on p "Full 100%" at bounding box center [110, 190] width 52 height 8
type input "100"
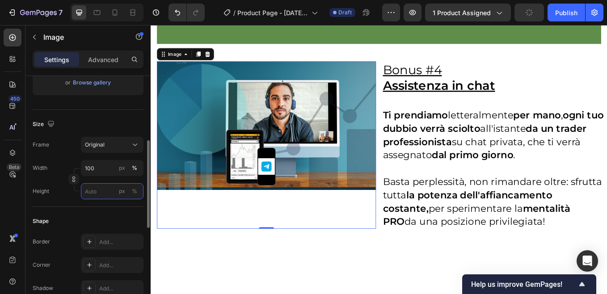
click at [89, 192] on input "px %" at bounding box center [112, 191] width 63 height 16
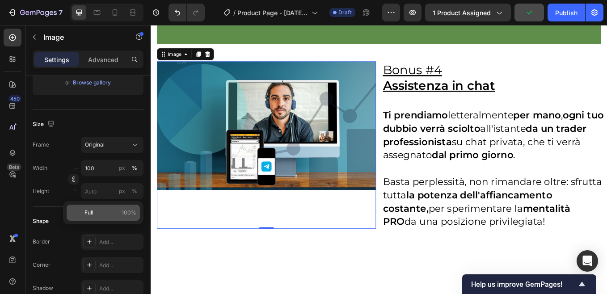
click at [91, 214] on span "Full" at bounding box center [88, 213] width 9 height 8
type input "100"
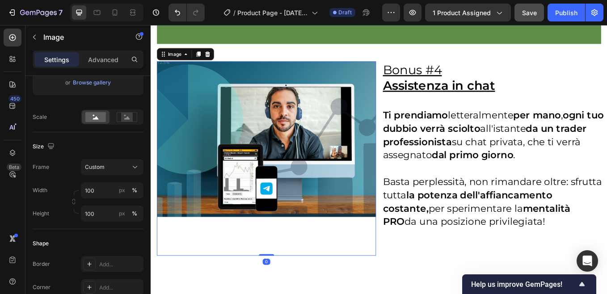
drag, startPoint x: 283, startPoint y: 286, endPoint x: 290, endPoint y: 252, distance: 35.1
click at [290, 252] on div "Image 0" at bounding box center [286, 182] width 257 height 228
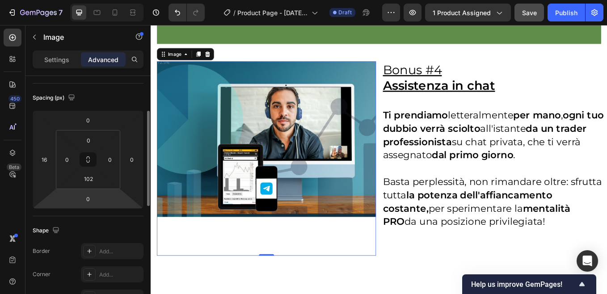
scroll to position [45, 0]
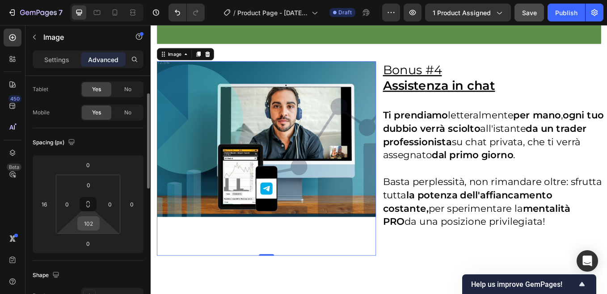
click at [94, 224] on input "102" at bounding box center [89, 223] width 18 height 13
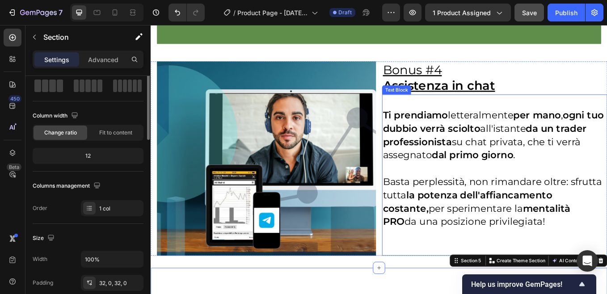
scroll to position [0, 0]
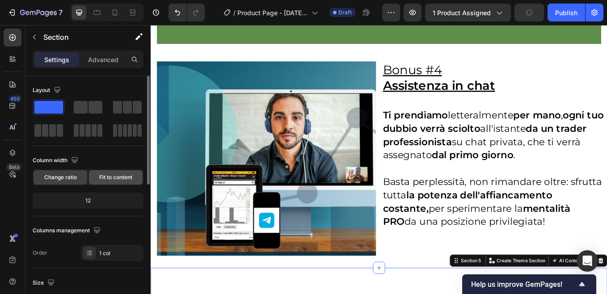
click at [117, 180] on span "Fit to content" at bounding box center [115, 177] width 33 height 8
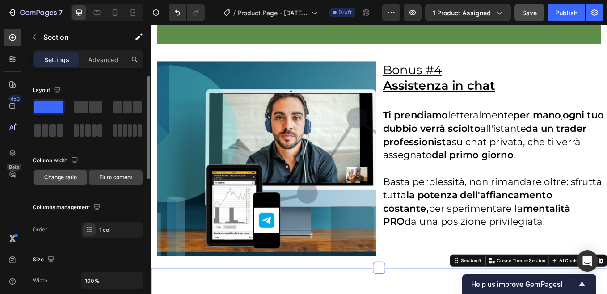
click at [65, 178] on span "Change ratio" at bounding box center [60, 177] width 33 height 8
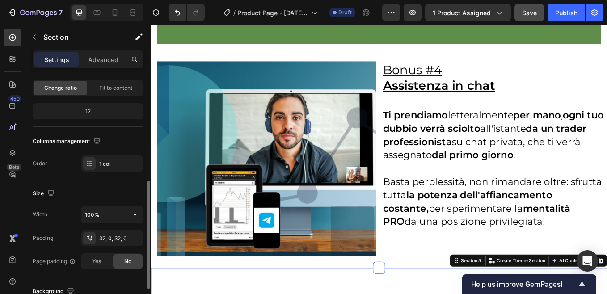
scroll to position [134, 0]
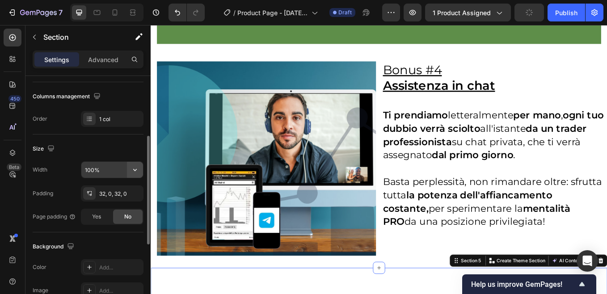
click at [135, 169] on icon "button" at bounding box center [135, 169] width 9 height 9
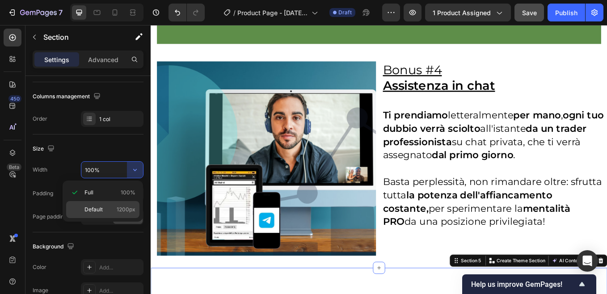
click at [90, 207] on span "Default" at bounding box center [93, 210] width 18 height 8
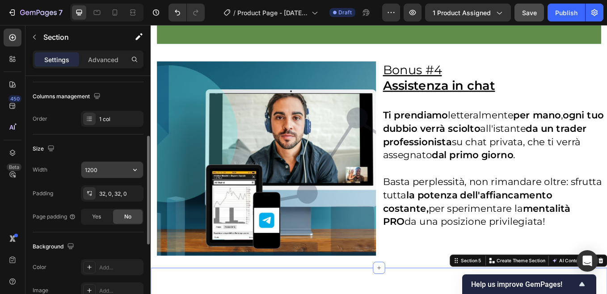
click at [102, 170] on input "1200" at bounding box center [112, 170] width 62 height 16
click at [138, 169] on icon "button" at bounding box center [135, 169] width 9 height 9
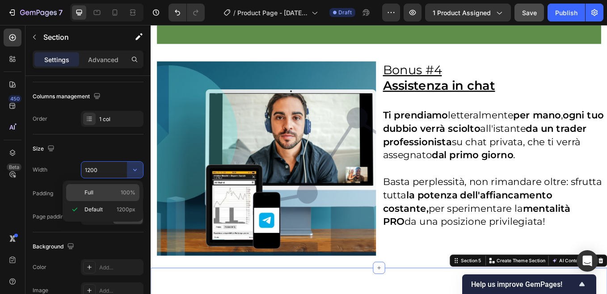
click at [95, 189] on p "Full 100%" at bounding box center [109, 193] width 51 height 8
type input "100%"
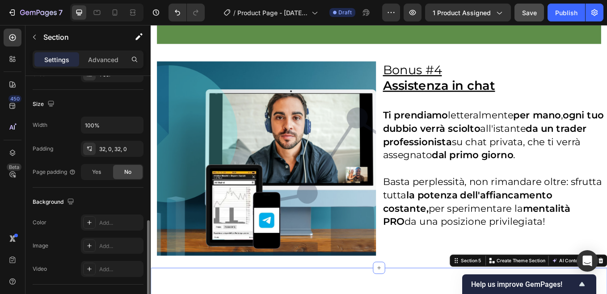
scroll to position [224, 0]
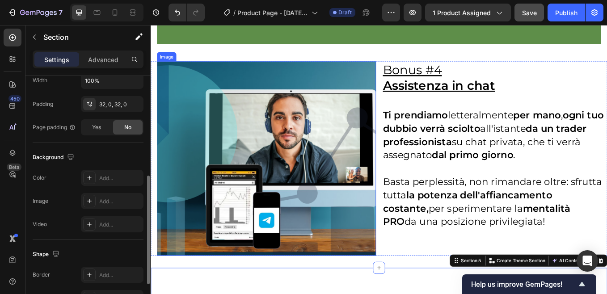
click at [194, 136] on img at bounding box center [286, 182] width 257 height 228
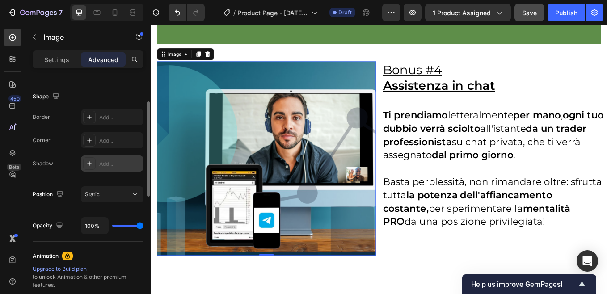
scroll to position [179, 0]
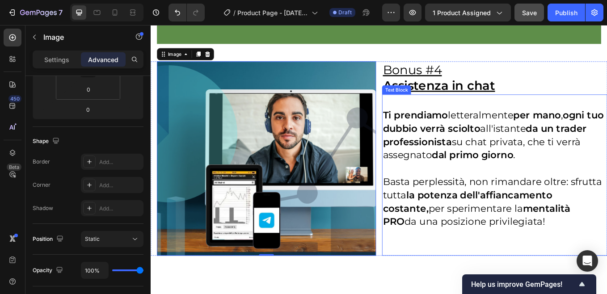
click at [428, 280] on p at bounding box center [554, 288] width 263 height 16
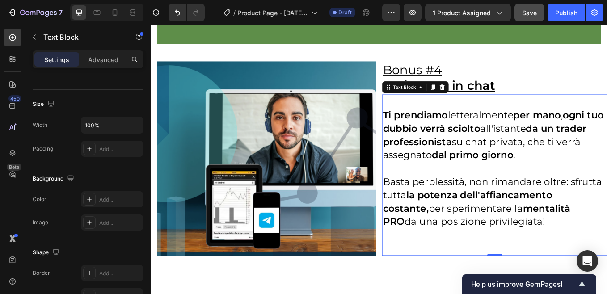
scroll to position [0, 0]
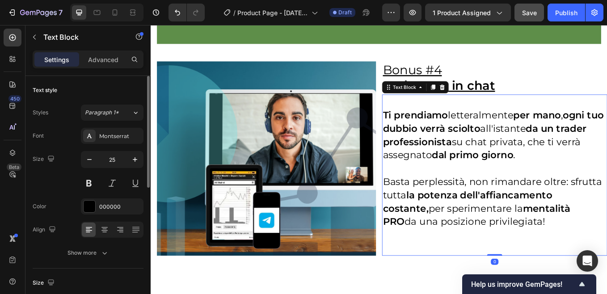
click at [431, 280] on p at bounding box center [554, 288] width 263 height 16
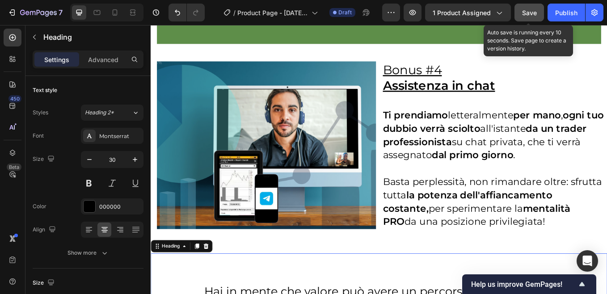
click at [524, 13] on span "Save" at bounding box center [529, 13] width 15 height 8
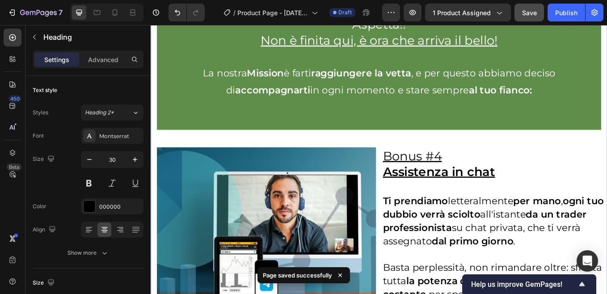
scroll to position [3755, 0]
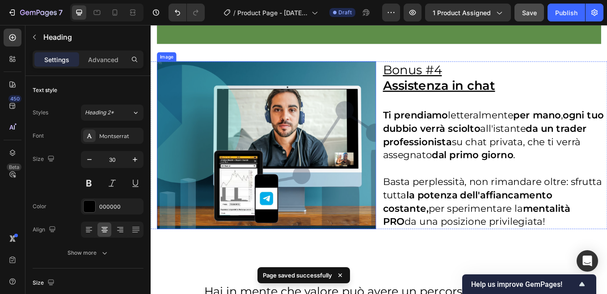
click at [200, 135] on img at bounding box center [286, 166] width 257 height 197
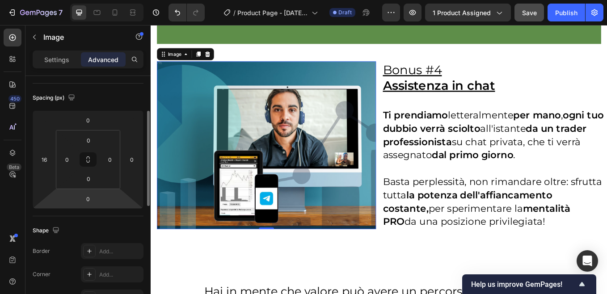
scroll to position [134, 0]
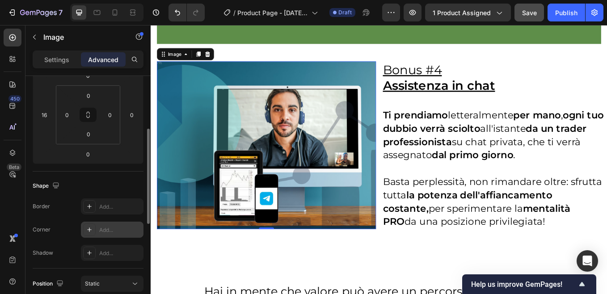
click at [112, 229] on div "Add..." at bounding box center [120, 230] width 42 height 8
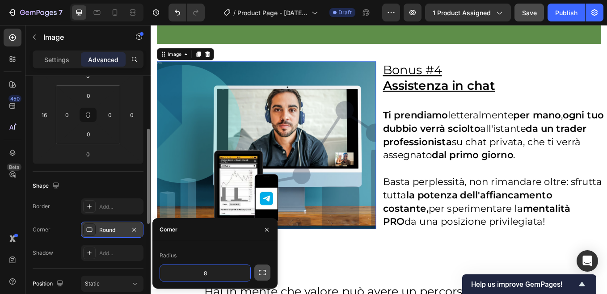
click at [261, 274] on icon "button" at bounding box center [262, 272] width 9 height 9
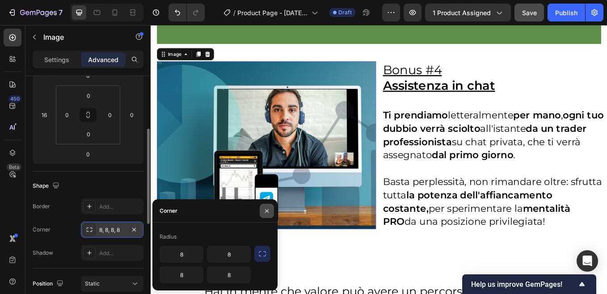
click at [266, 209] on icon "button" at bounding box center [266, 210] width 7 height 7
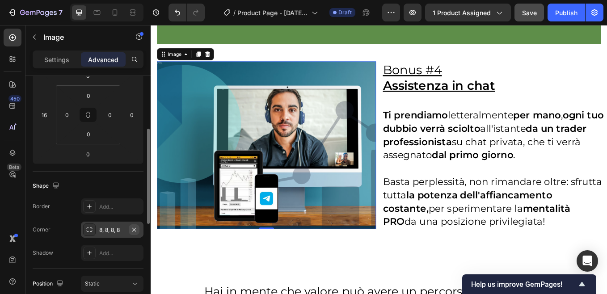
click at [133, 229] on icon "button" at bounding box center [134, 229] width 7 height 7
click at [113, 253] on div "Add..." at bounding box center [120, 253] width 42 height 8
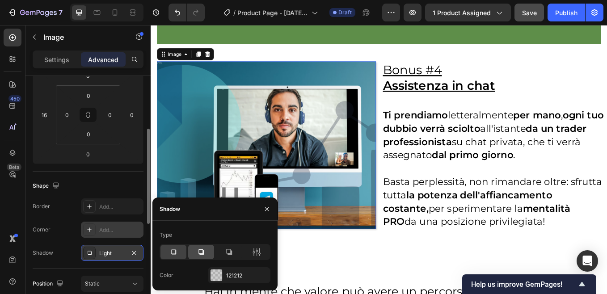
click at [203, 252] on icon at bounding box center [201, 252] width 9 height 9
click at [118, 231] on div "Add..." at bounding box center [120, 230] width 42 height 8
type input "8"
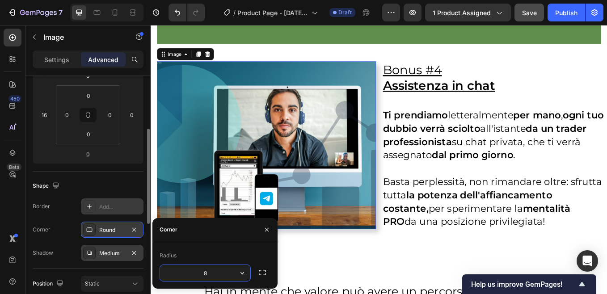
click at [118, 208] on div "Add..." at bounding box center [120, 207] width 42 height 8
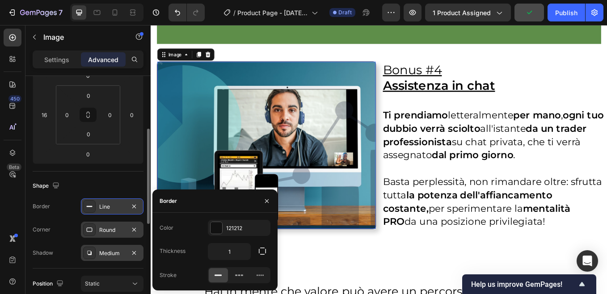
click at [120, 228] on div "Round" at bounding box center [112, 230] width 26 height 8
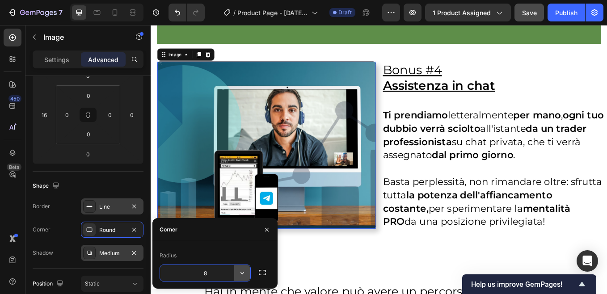
click at [243, 270] on icon "button" at bounding box center [242, 273] width 9 height 9
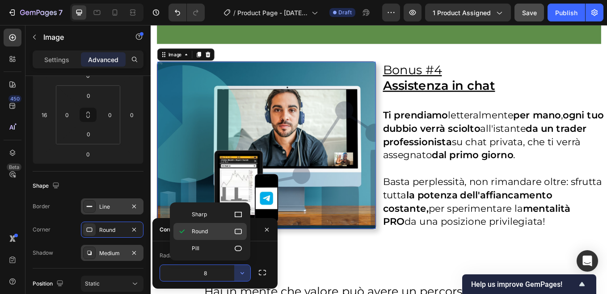
click at [209, 231] on p "Round" at bounding box center [217, 231] width 51 height 9
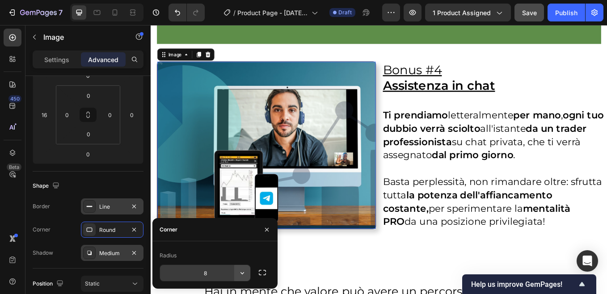
click at [243, 273] on icon "button" at bounding box center [243, 273] width 4 height 2
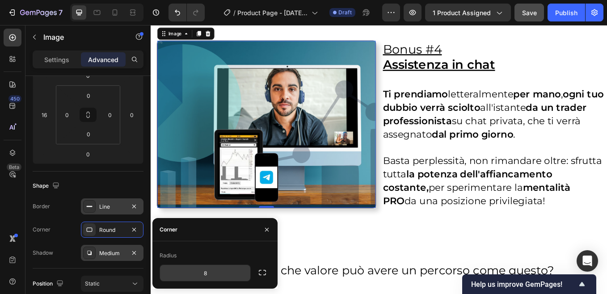
scroll to position [3755, 0]
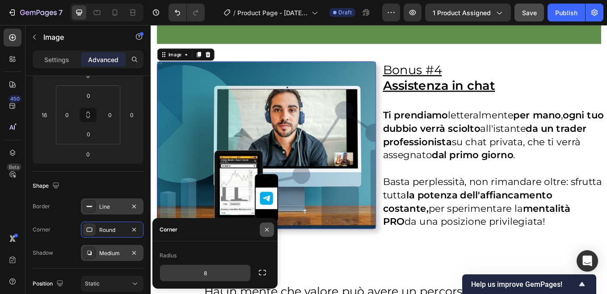
click at [270, 229] on icon "button" at bounding box center [266, 229] width 7 height 7
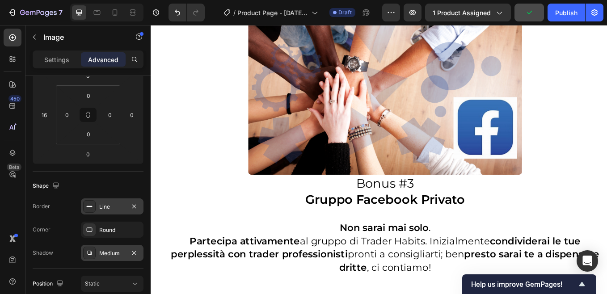
scroll to position [3219, 0]
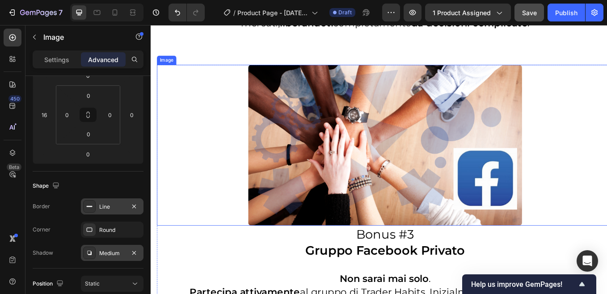
click at [371, 184] on img at bounding box center [426, 167] width 322 height 190
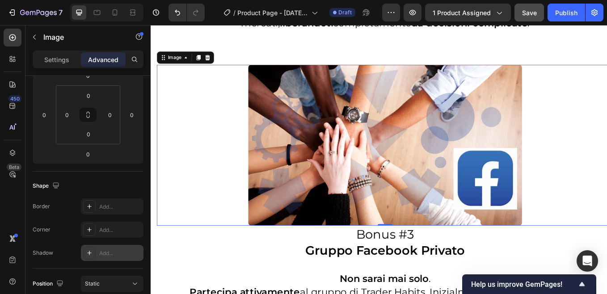
click at [112, 249] on div "Add..." at bounding box center [120, 253] width 42 height 8
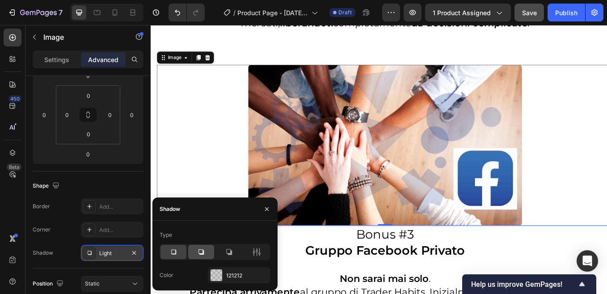
click at [204, 253] on icon at bounding box center [201, 252] width 9 height 9
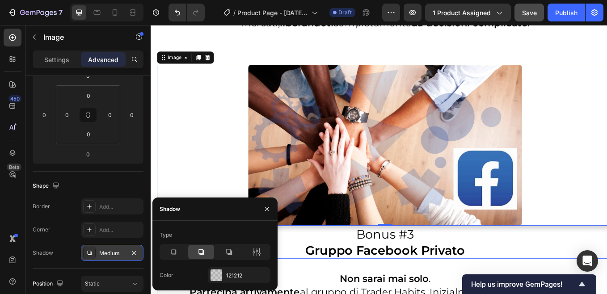
click at [532, 276] on h2 "Bonus #3 Gruppo Facebook Privato" at bounding box center [426, 280] width 536 height 39
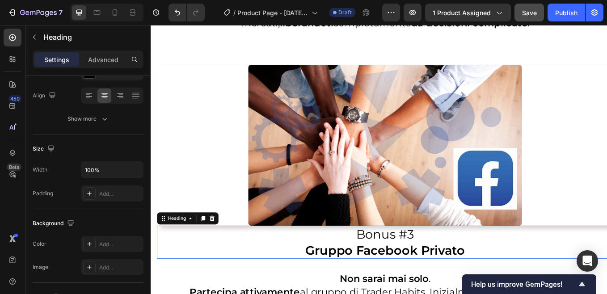
scroll to position [0, 0]
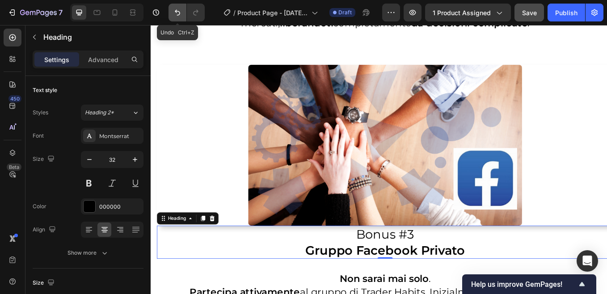
click at [178, 12] on icon "Undo/Redo" at bounding box center [177, 13] width 5 height 6
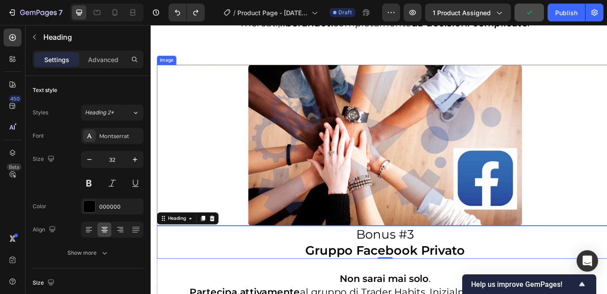
click at [347, 93] on img at bounding box center [426, 167] width 322 height 190
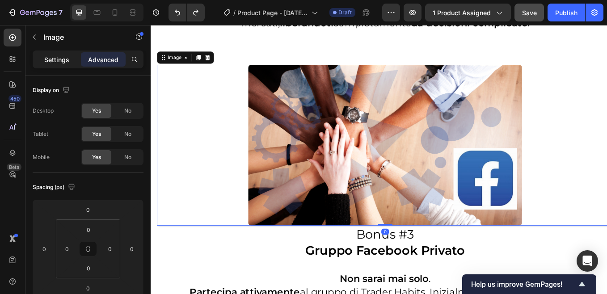
click at [58, 61] on p "Settings" at bounding box center [56, 59] width 25 height 9
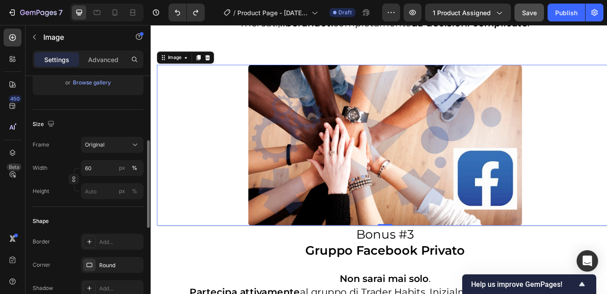
scroll to position [224, 0]
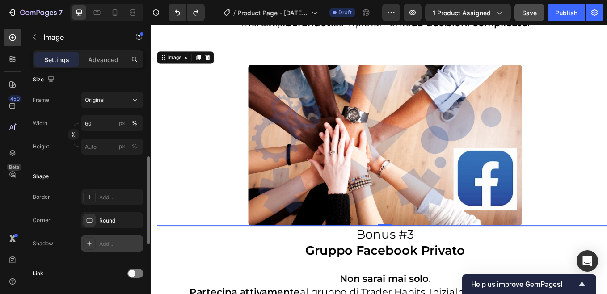
click at [117, 245] on div "Add..." at bounding box center [120, 244] width 42 height 8
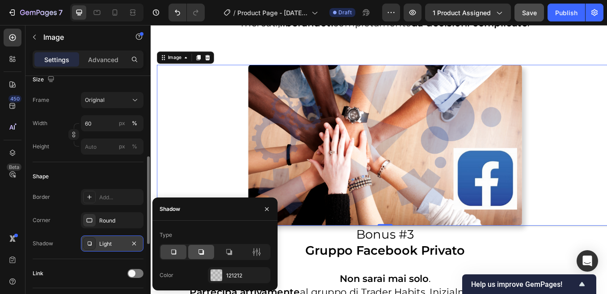
click at [204, 250] on icon at bounding box center [201, 252] width 9 height 9
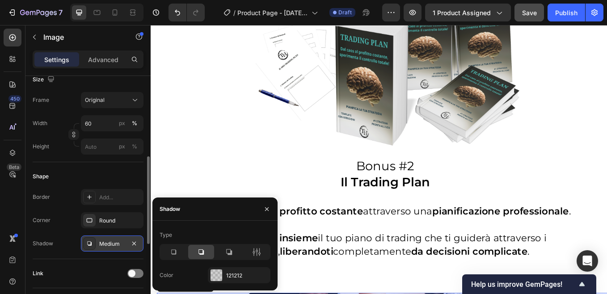
scroll to position [2861, 0]
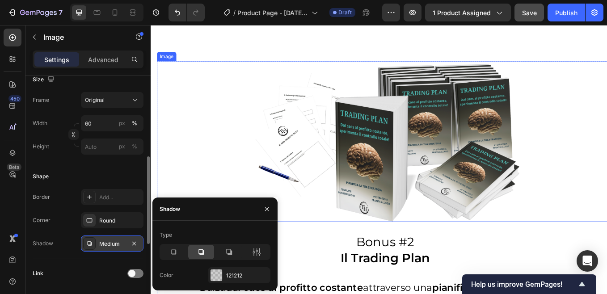
click at [429, 174] on img at bounding box center [426, 163] width 322 height 190
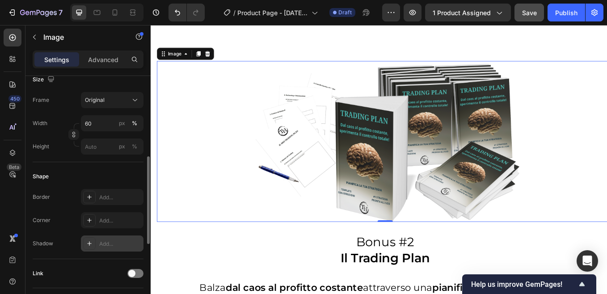
click at [111, 243] on div "Add..." at bounding box center [120, 244] width 42 height 8
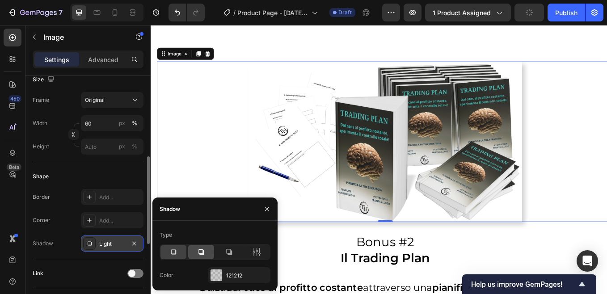
click at [199, 248] on icon at bounding box center [201, 252] width 9 height 9
click at [135, 243] on icon "button" at bounding box center [134, 243] width 7 height 7
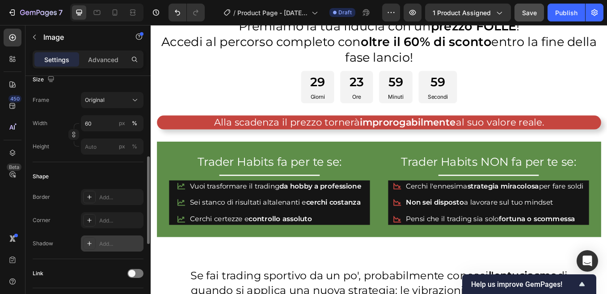
scroll to position [536, 0]
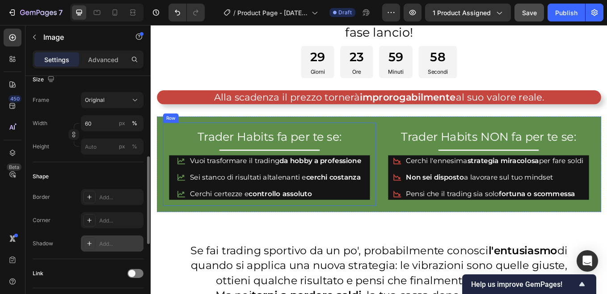
click at [349, 234] on div "Trader Habits fa per te se: Heading Title Line Vuoi trasformare il trading da h…" at bounding box center [290, 189] width 250 height 98
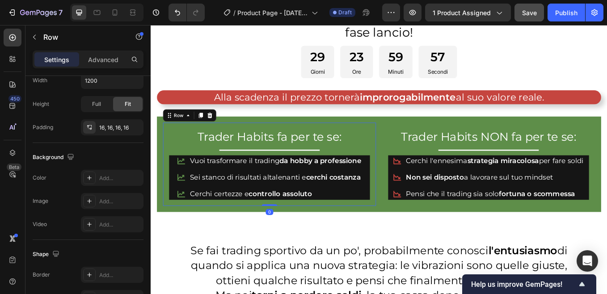
scroll to position [0, 0]
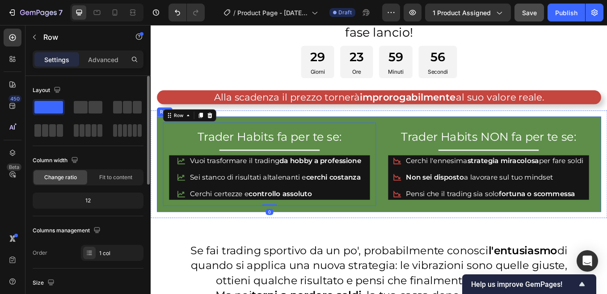
click at [304, 239] on div "Trader Habits fa per te se: Heading Title Line Vuoi trasformare il trading da h…" at bounding box center [419, 189] width 522 height 113
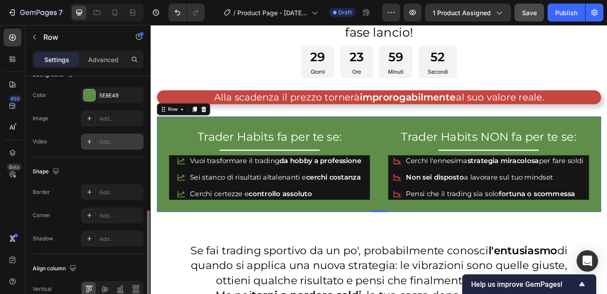
scroll to position [402, 0]
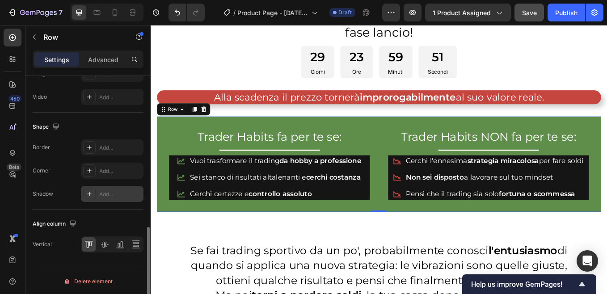
click at [119, 194] on div "Add..." at bounding box center [120, 194] width 42 height 8
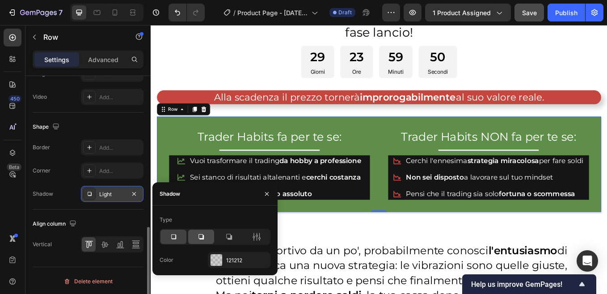
click at [200, 239] on icon at bounding box center [200, 236] width 5 height 5
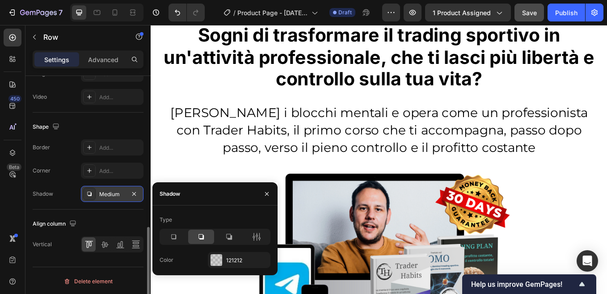
scroll to position [0, 0]
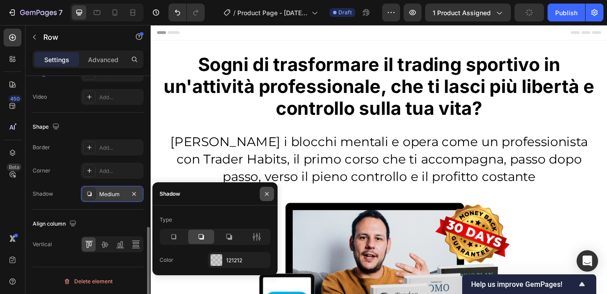
click at [268, 190] on icon "button" at bounding box center [266, 193] width 7 height 7
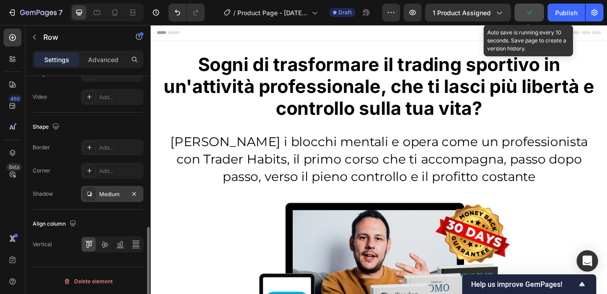
click at [530, 13] on icon "button" at bounding box center [529, 13] width 5 height 4
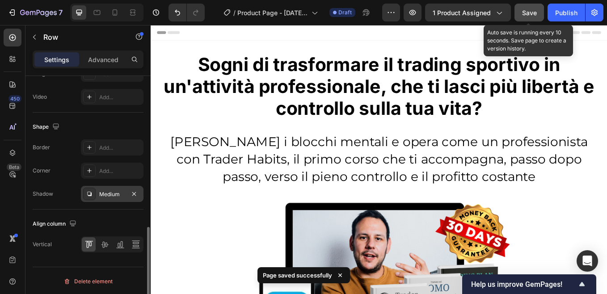
click at [532, 16] on span "Save" at bounding box center [529, 13] width 15 height 8
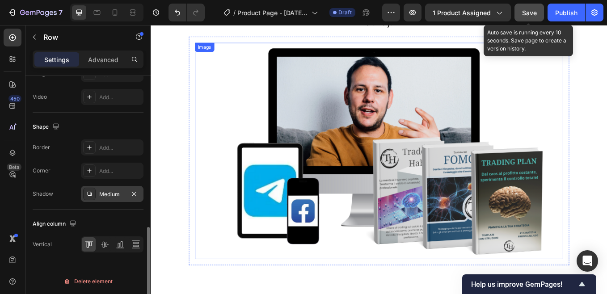
scroll to position [1565, 0]
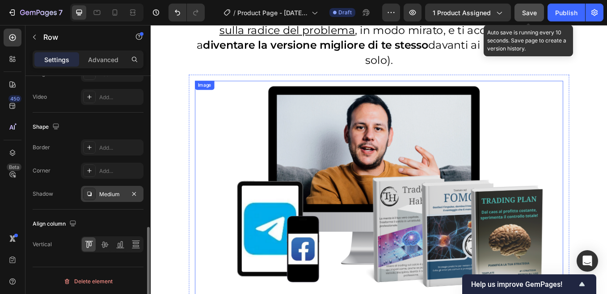
click at [262, 131] on img at bounding box center [419, 218] width 433 height 255
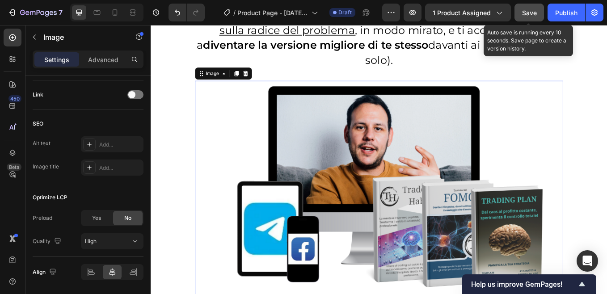
scroll to position [0, 0]
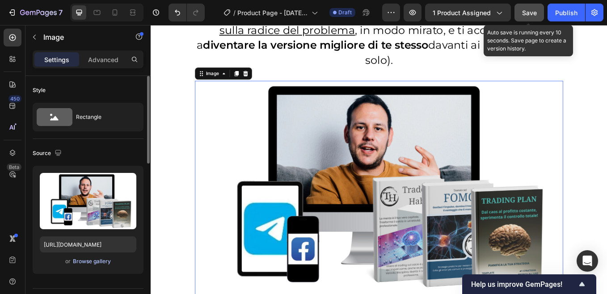
click at [81, 260] on div "Browse gallery" at bounding box center [92, 261] width 38 height 8
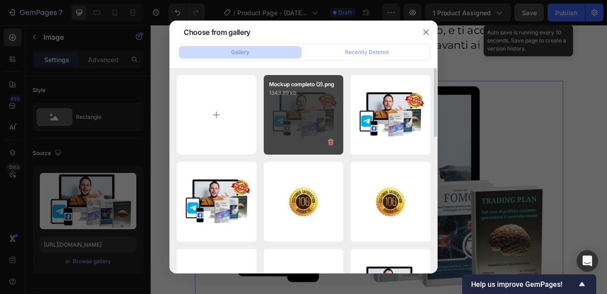
click at [312, 127] on div "Mockup completo (2).png 1343.89 kb" at bounding box center [304, 115] width 80 height 80
type input "https://cdn.shopify.com/s/files/1/0947/3559/7910/files/gempages_583835409121805…"
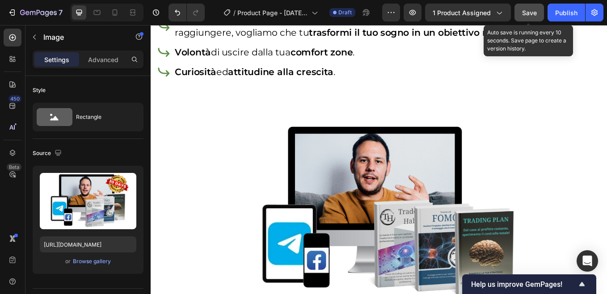
scroll to position [5007, 0]
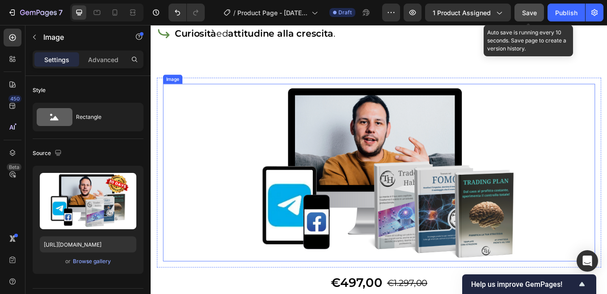
click at [296, 164] on img at bounding box center [418, 198] width 355 height 209
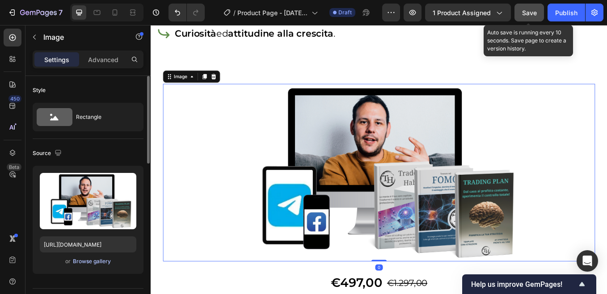
click at [84, 260] on div "Browse gallery" at bounding box center [92, 261] width 38 height 8
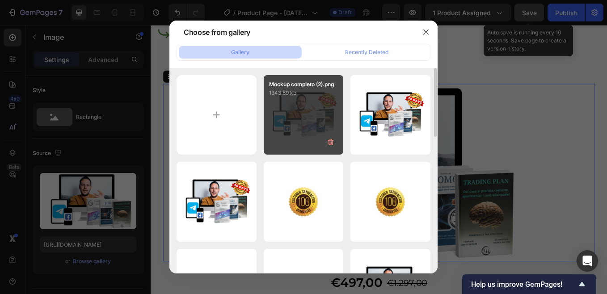
click at [310, 117] on div "Mockup completo (2).png 1343.89 kb" at bounding box center [304, 115] width 80 height 80
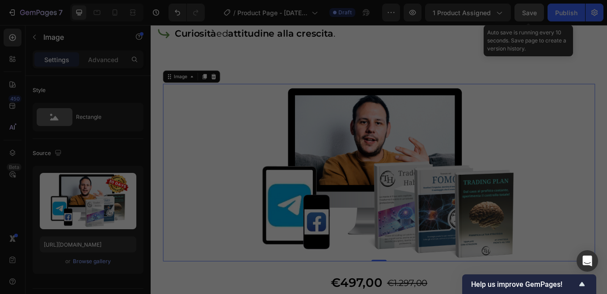
type input "https://cdn.shopify.com/s/files/1/0947/3559/7910/files/gempages_583835409121805…"
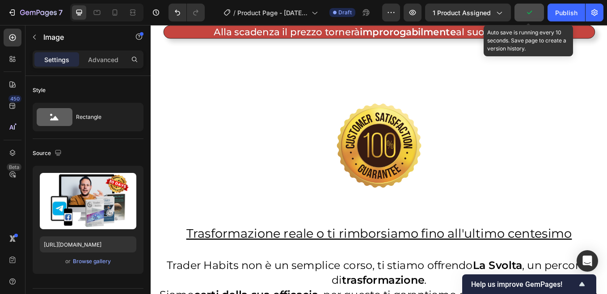
scroll to position [5447, 0]
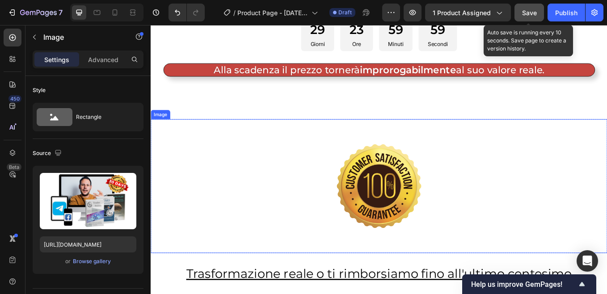
click at [344, 212] on img at bounding box center [419, 215] width 268 height 158
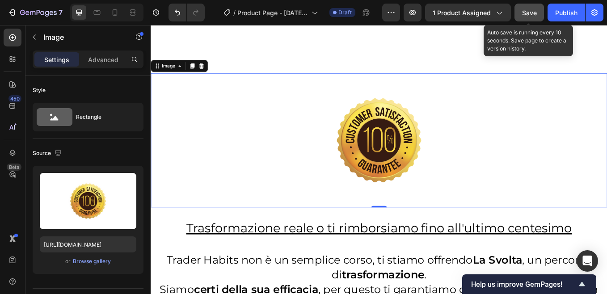
scroll to position [5581, 0]
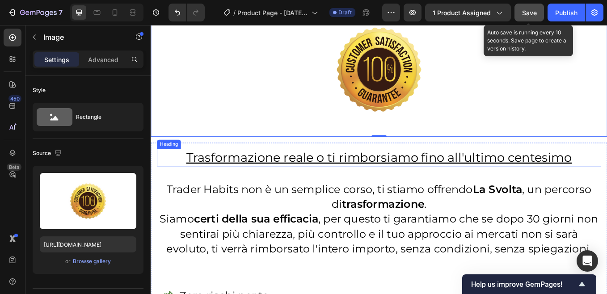
click at [193, 180] on h2 "Trasformazione reale o ti rimborsiamo fino all'ultimo centesimo" at bounding box center [419, 181] width 522 height 21
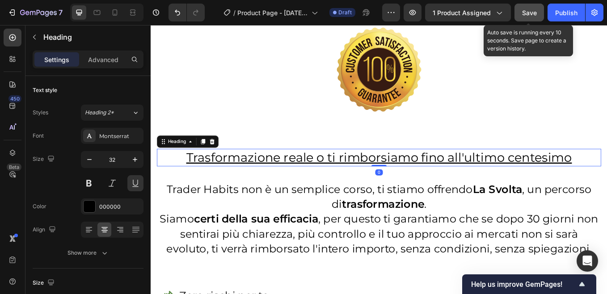
click at [191, 179] on h2 "Trasformazione reale o ti rimborsiamo fino all'ultimo centesimo" at bounding box center [419, 181] width 522 height 21
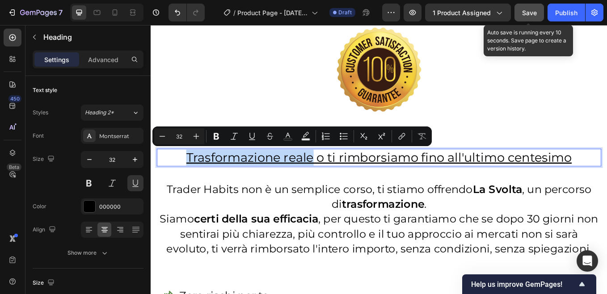
drag, startPoint x: 191, startPoint y: 179, endPoint x: 339, endPoint y: 180, distance: 147.5
click at [339, 180] on p "Trasformazione reale o ti rimborsiamo fino all'ultimo centesimo" at bounding box center [419, 181] width 520 height 19
click at [218, 139] on icon "Editor contextual toolbar" at bounding box center [216, 136] width 5 height 7
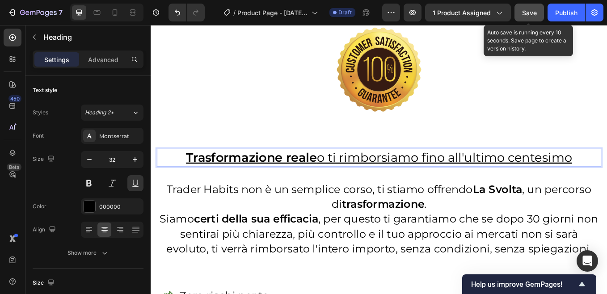
click at [469, 178] on p "Trasformazione reale o ti rimborsiamo fino all'ultimo centesimo" at bounding box center [419, 181] width 520 height 19
drag, startPoint x: 469, startPoint y: 178, endPoint x: 624, endPoint y: 179, distance: 155.1
click at [607, 179] on p "Trasformazione reale o ti rimborsiamo fino all'ultimo centesimo" at bounding box center [419, 181] width 520 height 19
click at [528, 15] on span "Save" at bounding box center [529, 13] width 15 height 8
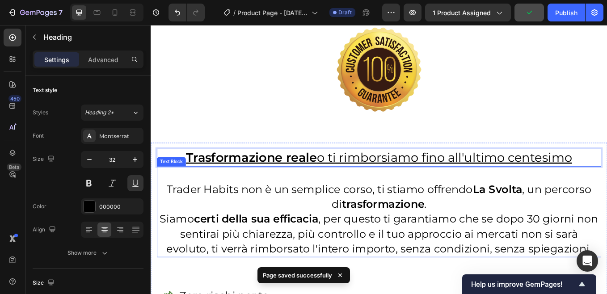
click at [471, 197] on p at bounding box center [419, 200] width 520 height 17
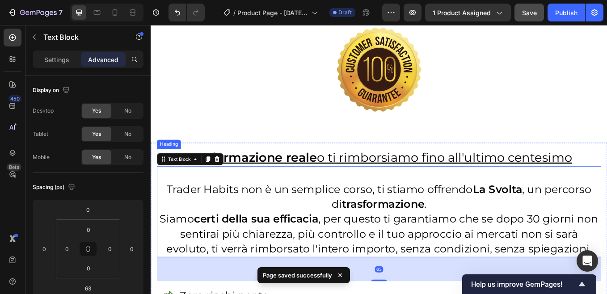
click at [468, 179] on p "⁠⁠⁠⁠⁠⁠⁠ Trasformazione reale o ti rimborsiamo fino all'ultimo centesimo" at bounding box center [419, 181] width 520 height 19
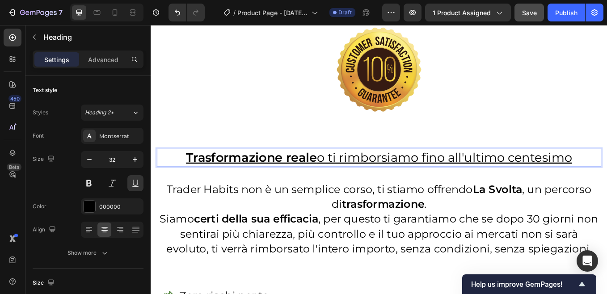
click at [469, 180] on p "Trasformazione reale o ti rimborsiamo fino all'ultimo centesimo" at bounding box center [419, 181] width 520 height 19
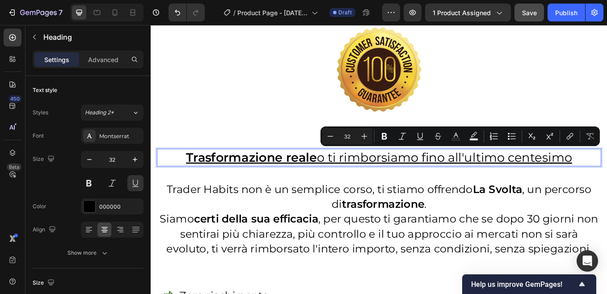
drag, startPoint x: 469, startPoint y: 180, endPoint x: 652, endPoint y: 177, distance: 183.3
click at [607, 177] on p "Trasformazione reale o ti rimborsiamo fino all'ultimo centesimo" at bounding box center [419, 181] width 520 height 19
click at [384, 133] on icon "Editor contextual toolbar" at bounding box center [384, 136] width 5 height 7
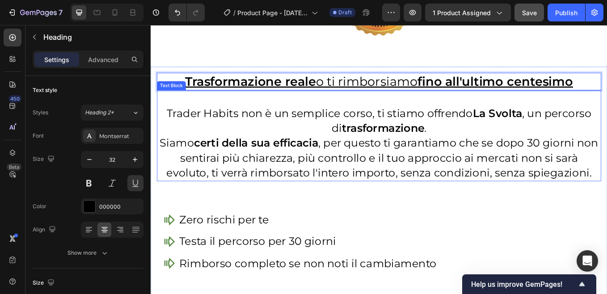
scroll to position [5715, 0]
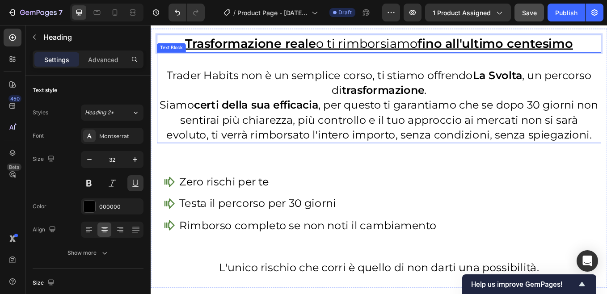
click at [469, 102] on p "Trader Habits non è un semplice corso, ti stiamo offrendo La Svolta , un percor…" at bounding box center [419, 93] width 520 height 35
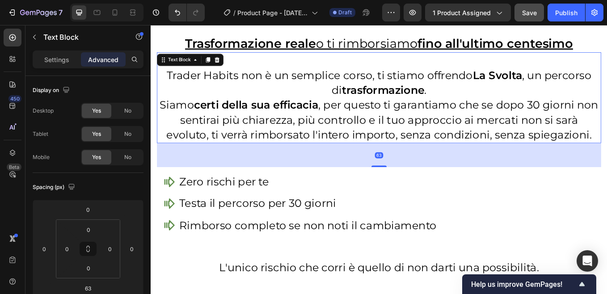
click at [469, 102] on p "Trader Habits non è un semplice corso, ti stiamo offrendo La Svolta , un percor…" at bounding box center [419, 93] width 520 height 35
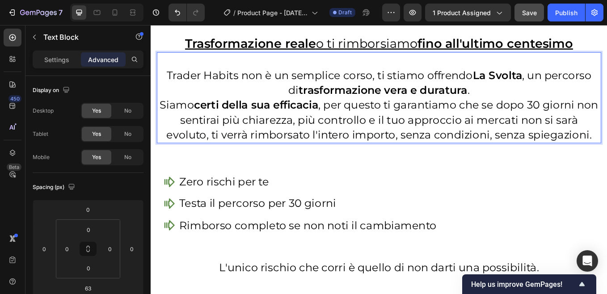
drag, startPoint x: 422, startPoint y: 102, endPoint x: 453, endPoint y: 102, distance: 30.4
click at [453, 102] on strong "trasformazione vera e duratura" at bounding box center [424, 101] width 198 height 15
drag, startPoint x: 425, startPoint y: 102, endPoint x: 517, endPoint y: 102, distance: 92.1
click at [517, 102] on strong "trasformazione vera e duratura" at bounding box center [424, 101] width 198 height 15
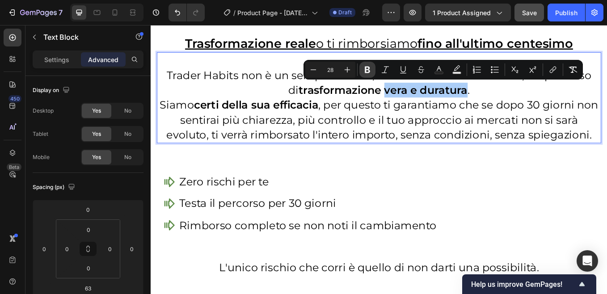
drag, startPoint x: 370, startPoint y: 71, endPoint x: 257, endPoint y: 72, distance: 113.1
click at [370, 71] on icon "Editor contextual toolbar" at bounding box center [367, 69] width 9 height 9
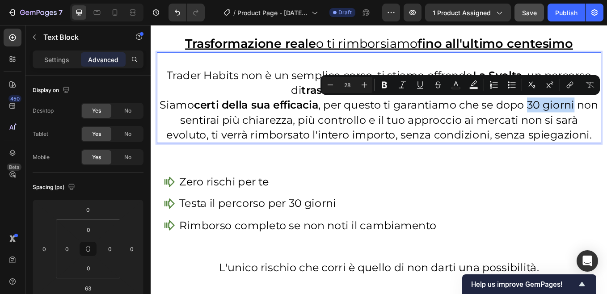
drag, startPoint x: 605, startPoint y: 119, endPoint x: 659, endPoint y: 119, distance: 53.6
click at [607, 119] on p "Siamo certi della sua efficacia , per questo ti garantiamo che se dopo 30 giorn…" at bounding box center [419, 136] width 520 height 53
click at [384, 84] on icon "Editor contextual toolbar" at bounding box center [384, 84] width 9 height 9
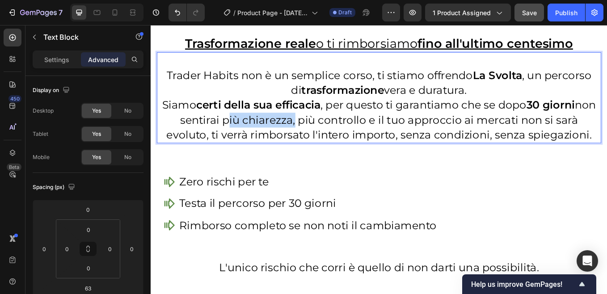
drag, startPoint x: 249, startPoint y: 136, endPoint x: 327, endPoint y: 139, distance: 78.3
click at [327, 139] on p "Siamo certi della sua efficacia , per questo ti garantiamo che se dopo 30 giorn…" at bounding box center [419, 136] width 520 height 53
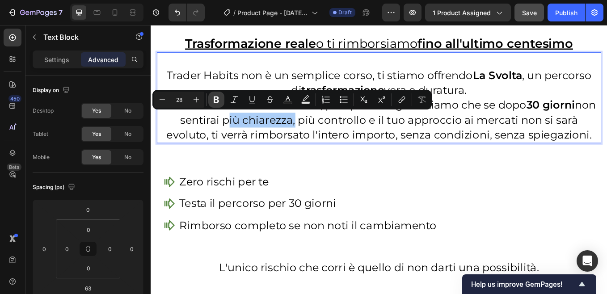
click at [219, 99] on icon "Editor contextual toolbar" at bounding box center [216, 99] width 9 height 9
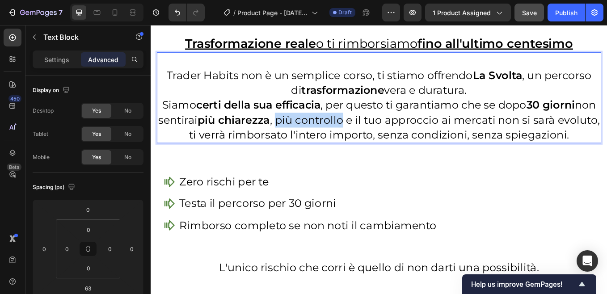
drag, startPoint x: 338, startPoint y: 136, endPoint x: 413, endPoint y: 140, distance: 74.8
click at [413, 140] on p "Siamo certi della sua efficacia , per questo ti garantiamo che se dopo 30 giorn…" at bounding box center [419, 136] width 520 height 53
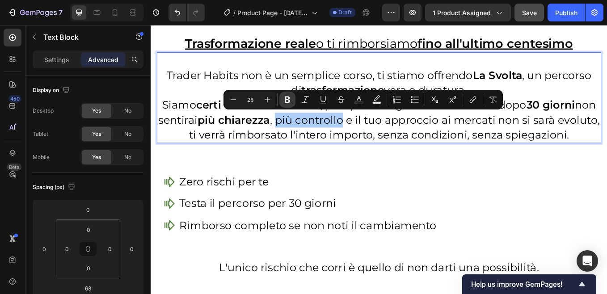
click at [288, 99] on icon "Editor contextual toolbar" at bounding box center [287, 99] width 9 height 9
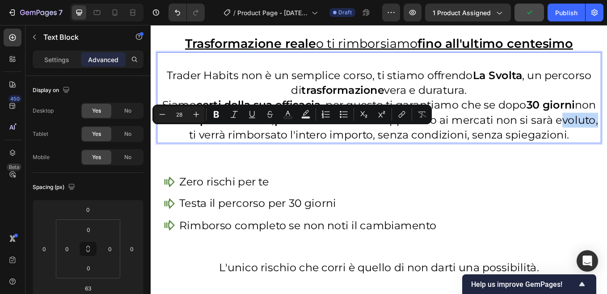
drag, startPoint x: 167, startPoint y: 153, endPoint x: 214, endPoint y: 155, distance: 47.0
click at [214, 155] on p "Siamo certi della sua efficacia , per questo ti garantiamo che se dopo 30 giorn…" at bounding box center [419, 136] width 520 height 53
click at [215, 115] on icon "Editor contextual toolbar" at bounding box center [216, 114] width 9 height 9
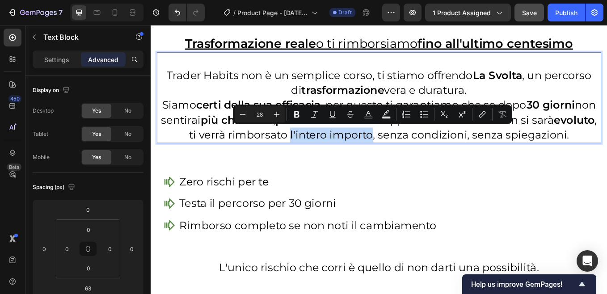
drag, startPoint x: 340, startPoint y: 155, endPoint x: 434, endPoint y: 157, distance: 93.9
click at [434, 157] on p "Siamo certi della sua efficacia , per questo ti garantiamo che se dopo 30 giorn…" at bounding box center [419, 136] width 520 height 53
click at [296, 112] on icon "Editor contextual toolbar" at bounding box center [296, 114] width 5 height 7
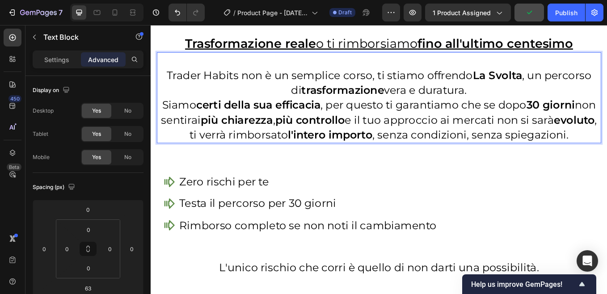
click at [607, 155] on p "Siamo certi della sua efficacia , per questo ti garantiamo che se dopo 30 giorn…" at bounding box center [419, 136] width 520 height 53
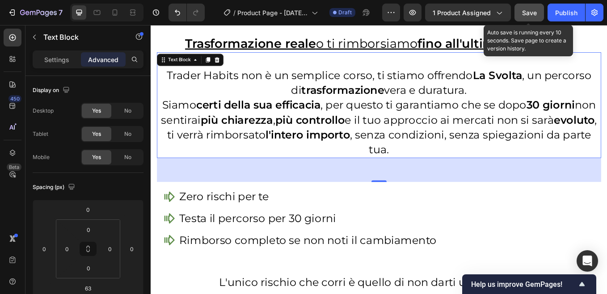
click at [531, 12] on span "Save" at bounding box center [529, 13] width 15 height 8
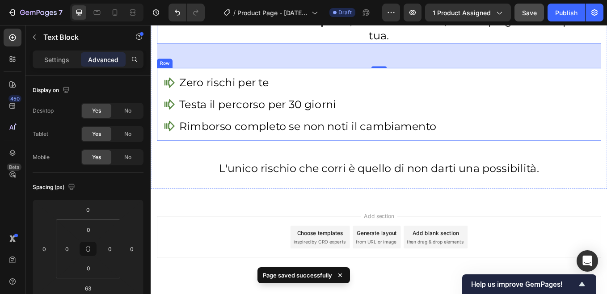
scroll to position [5804, 0]
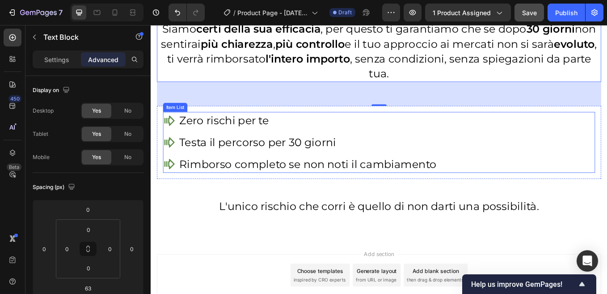
click at [258, 142] on p "Zero rischi per te" at bounding box center [335, 137] width 302 height 17
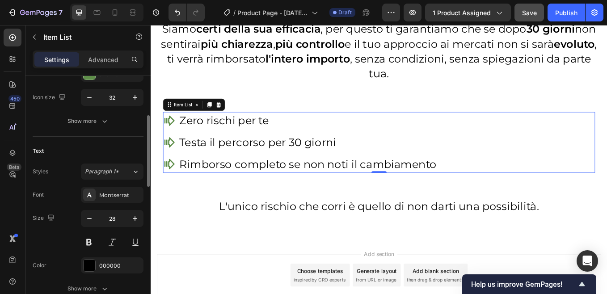
scroll to position [179, 0]
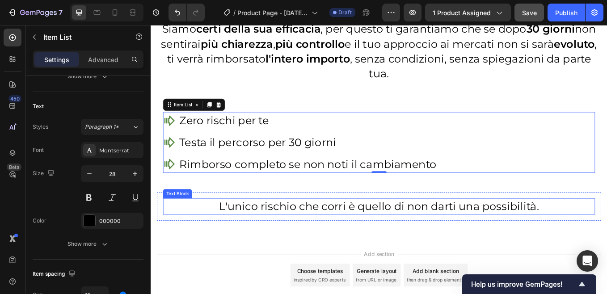
click at [271, 236] on p "L'unico rischio che corri è quello di non darti una possibilità." at bounding box center [419, 238] width 506 height 17
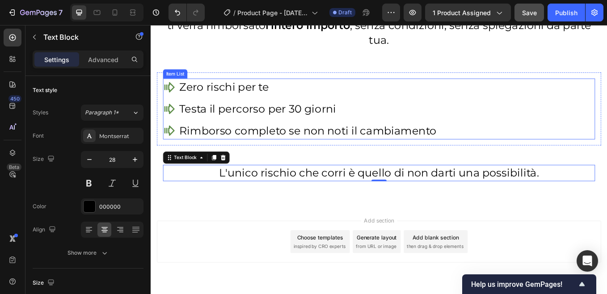
scroll to position [5867, 0]
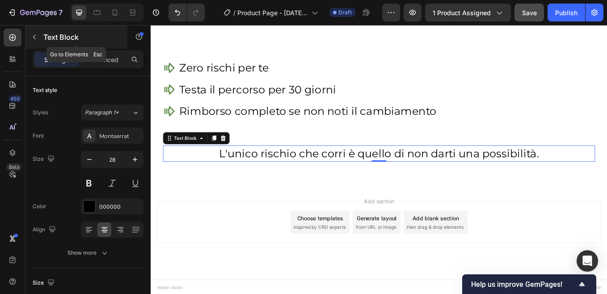
click at [35, 37] on icon "button" at bounding box center [34, 37] width 7 height 7
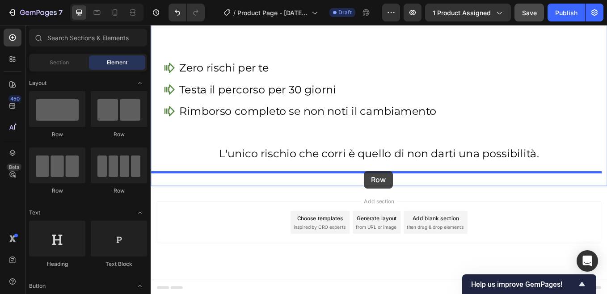
drag, startPoint x: 254, startPoint y: 191, endPoint x: 401, endPoint y: 197, distance: 147.6
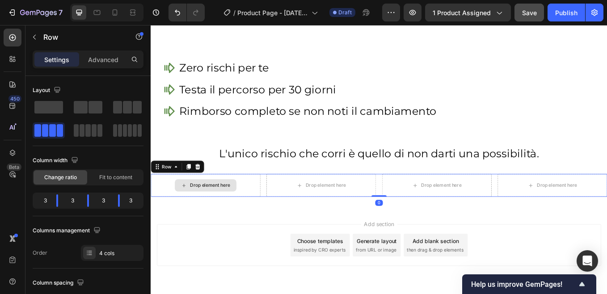
click at [204, 207] on div "Drop element here" at bounding box center [215, 214] width 72 height 14
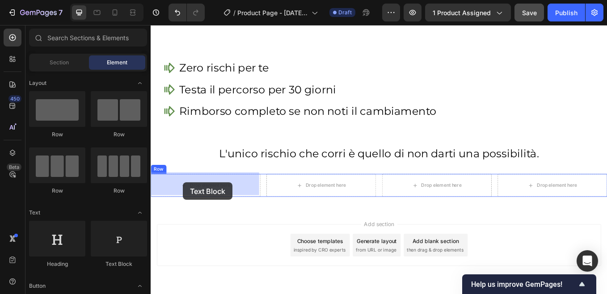
drag, startPoint x: 287, startPoint y: 250, endPoint x: 189, endPoint y: 210, distance: 105.7
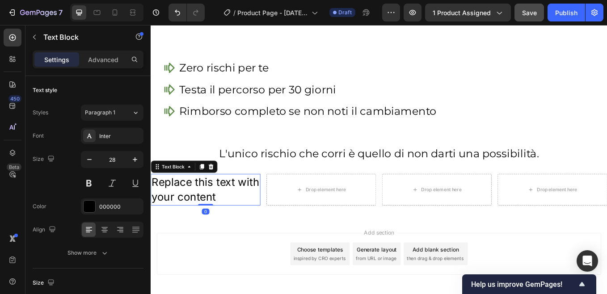
click at [188, 213] on div "Replace this text with your content" at bounding box center [215, 218] width 129 height 37
click at [188, 213] on p "Replace this text with your content" at bounding box center [215, 218] width 127 height 35
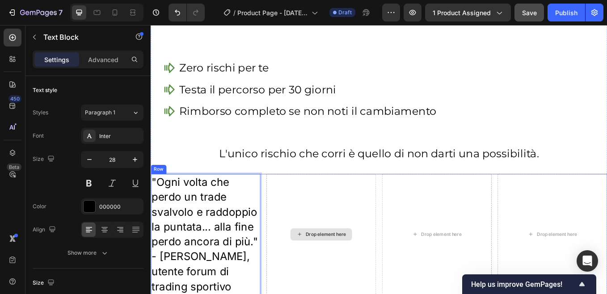
click at [342, 224] on div "Drop element here" at bounding box center [351, 271] width 129 height 142
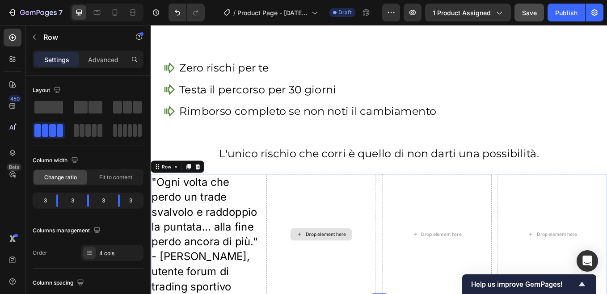
click at [301, 209] on div "Drop element here" at bounding box center [351, 271] width 129 height 142
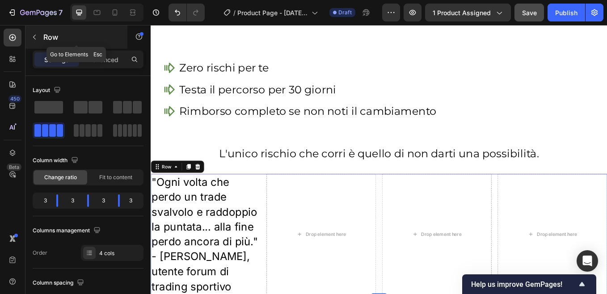
click at [35, 39] on icon "button" at bounding box center [34, 37] width 3 height 5
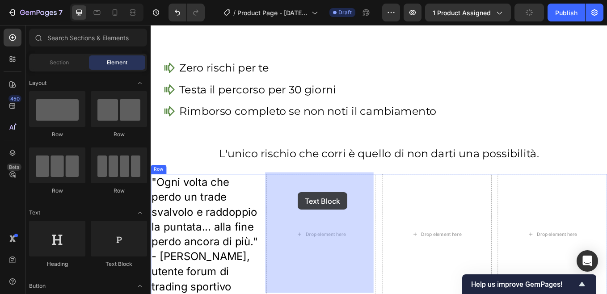
drag, startPoint x: 265, startPoint y: 267, endPoint x: 303, endPoint y: 225, distance: 56.3
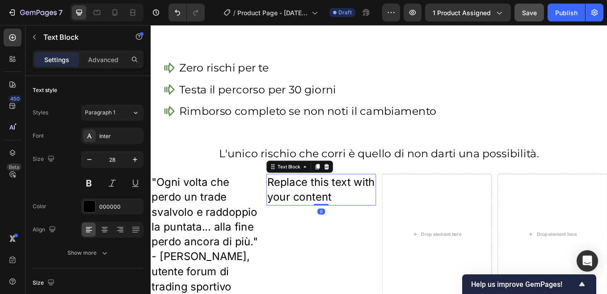
click at [317, 207] on div "Replace this text with your content" at bounding box center [351, 218] width 129 height 37
click at [317, 207] on p "Replace this text with your content" at bounding box center [350, 218] width 127 height 35
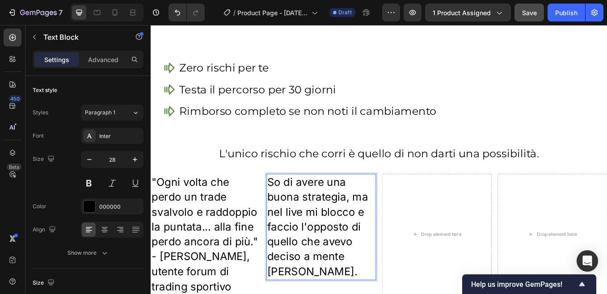
scroll to position [5873, 0]
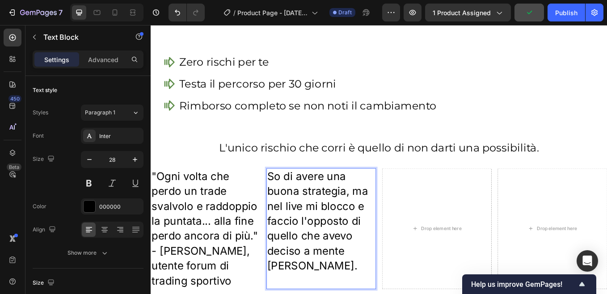
click at [287, 201] on p "So di avere una buona strategia, ma nel live mi blocco e faccio l'opposto di qu…" at bounding box center [350, 255] width 127 height 122
click at [329, 294] on p ""So di avere una buona strategia, ma nel live mi blocco e faccio l'opposto di q…" at bounding box center [350, 255] width 127 height 122
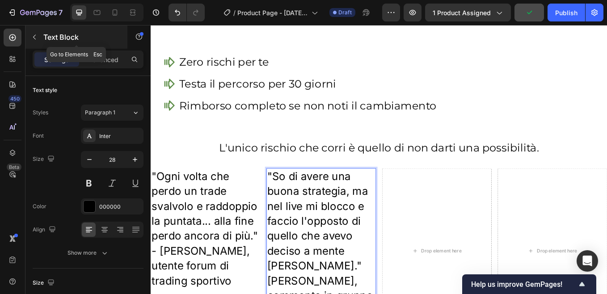
click at [34, 39] on icon "button" at bounding box center [34, 37] width 7 height 7
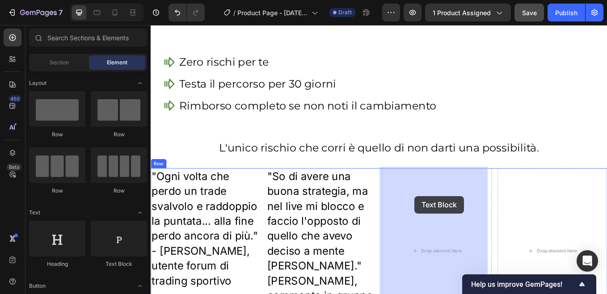
drag, startPoint x: 300, startPoint y: 259, endPoint x: 461, endPoint y: 226, distance: 164.3
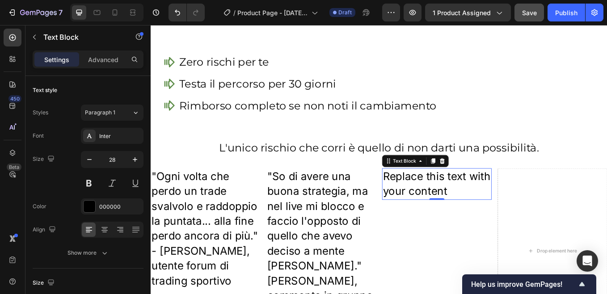
click at [452, 203] on div "Replace this text with your content" at bounding box center [486, 212] width 129 height 37
click at [452, 203] on p "Replace this text with your content" at bounding box center [486, 211] width 127 height 35
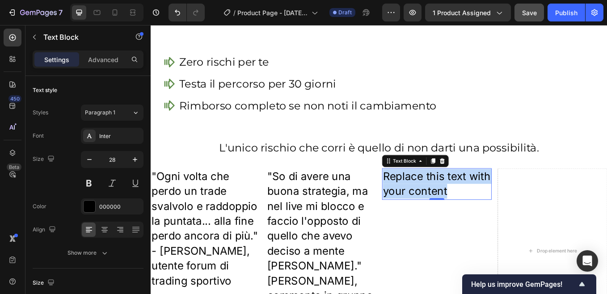
click at [452, 203] on p "Replace this text with your content" at bounding box center [486, 211] width 127 height 35
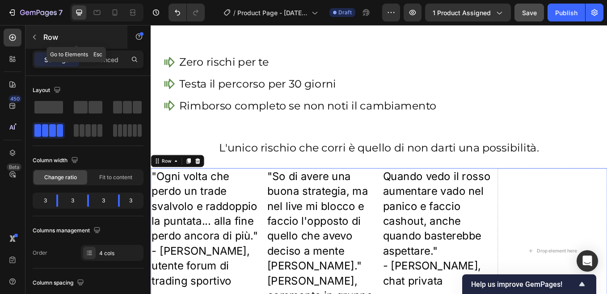
click at [33, 37] on icon "button" at bounding box center [34, 37] width 7 height 7
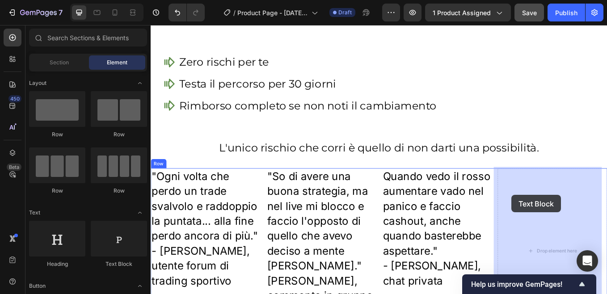
drag, startPoint x: 264, startPoint y: 271, endPoint x: 575, endPoint y: 225, distance: 314.6
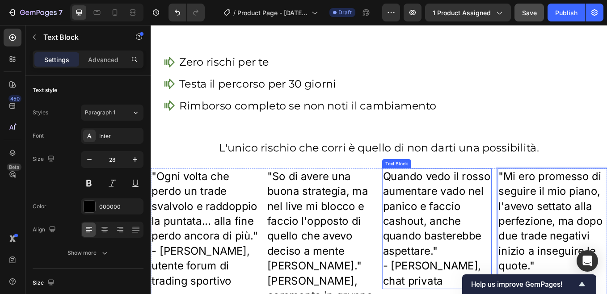
scroll to position [5963, 0]
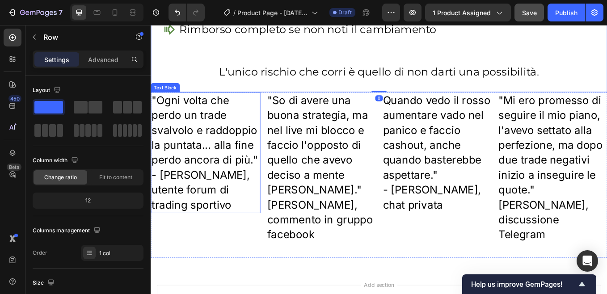
click at [231, 199] on p "- Marco R., utente forum di trading sportivo" at bounding box center [215, 219] width 127 height 53
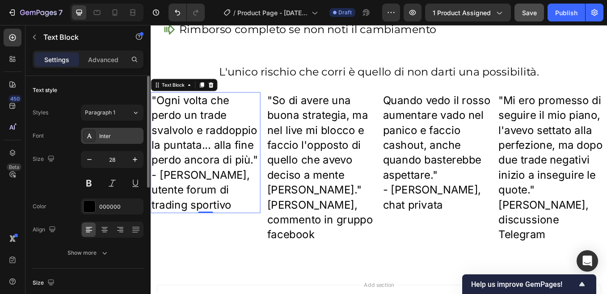
click at [118, 135] on div "Inter" at bounding box center [120, 136] width 42 height 8
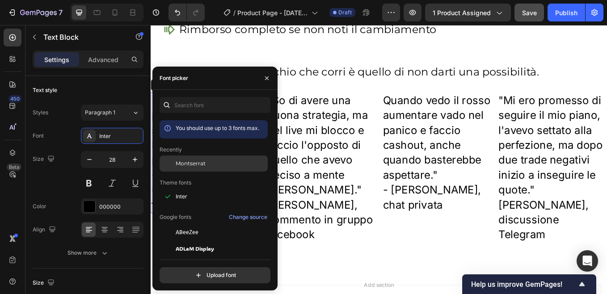
click at [186, 164] on span "Montserrat" at bounding box center [191, 164] width 30 height 8
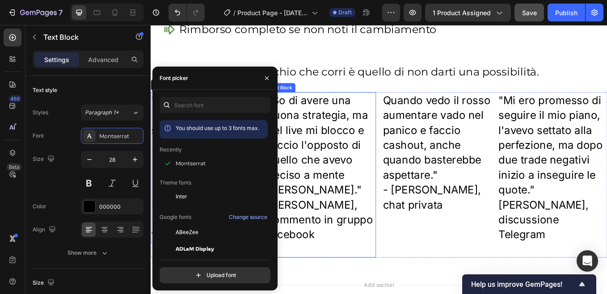
click at [410, 293] on p "Rich Text Editor. Editing area: main" at bounding box center [350, 288] width 127 height 17
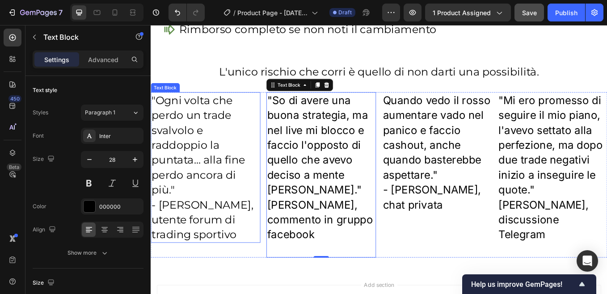
click at [172, 99] on div "Text Block" at bounding box center [168, 98] width 34 height 11
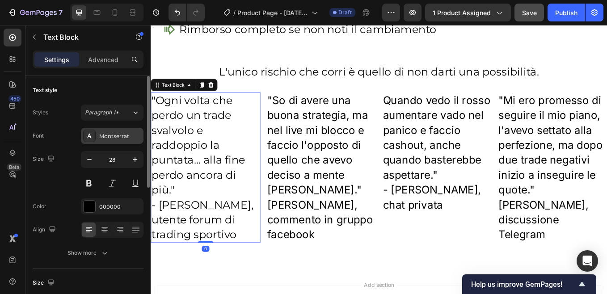
click at [114, 134] on div "Montserrat" at bounding box center [120, 136] width 42 height 8
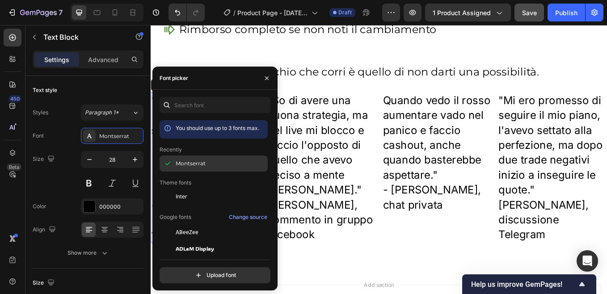
click at [194, 160] on span "Montserrat" at bounding box center [191, 164] width 30 height 8
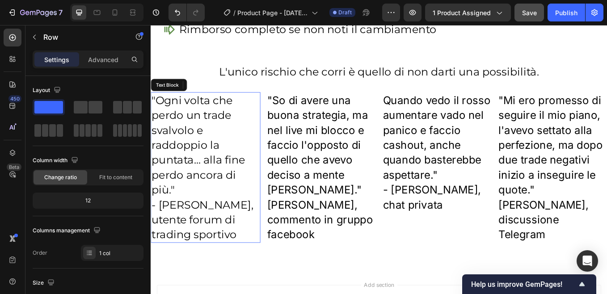
click at [267, 109] on p ""Ogni volta che perdo un trade svalvolo e raddoppio la puntata... alla fine per…" at bounding box center [215, 166] width 127 height 122
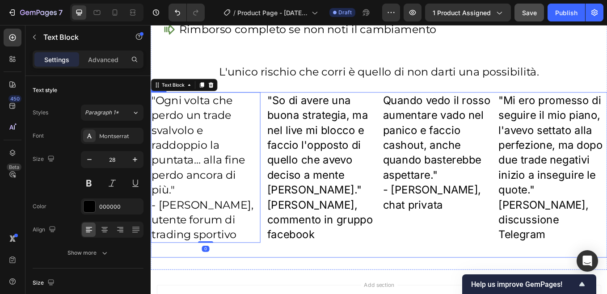
click at [279, 116] on div ""Ogni volta che perdo un trade svalvolo e raddoppio la puntata... alla fine per…" at bounding box center [419, 201] width 536 height 194
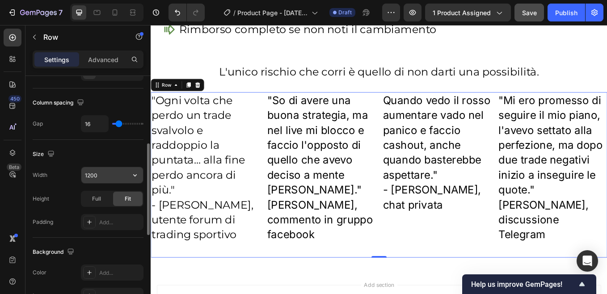
scroll to position [135, 0]
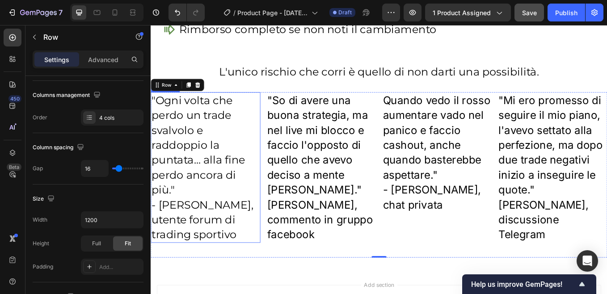
click at [209, 128] on p ""Ogni volta che perdo un trade svalvolo e raddoppio la puntata... alla fine per…" at bounding box center [215, 166] width 127 height 122
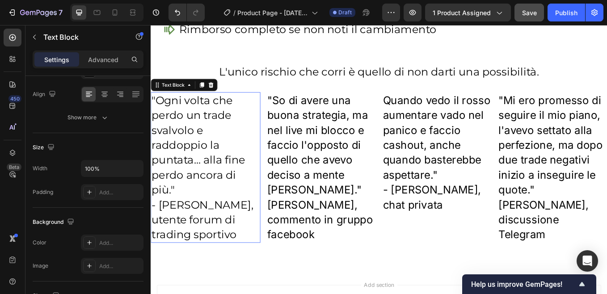
scroll to position [0, 0]
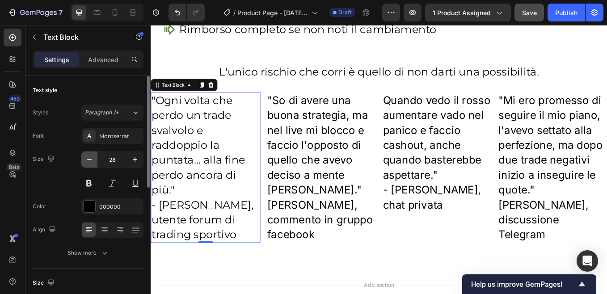
click at [91, 160] on icon "button" at bounding box center [89, 159] width 9 height 9
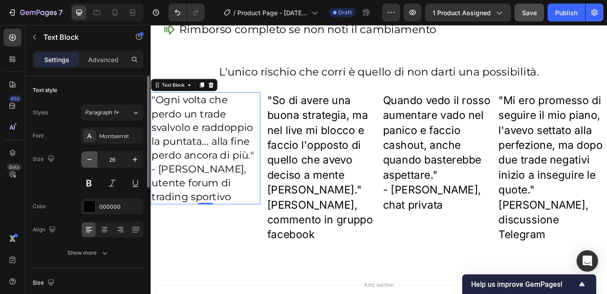
click at [91, 160] on icon "button" at bounding box center [89, 159] width 9 height 9
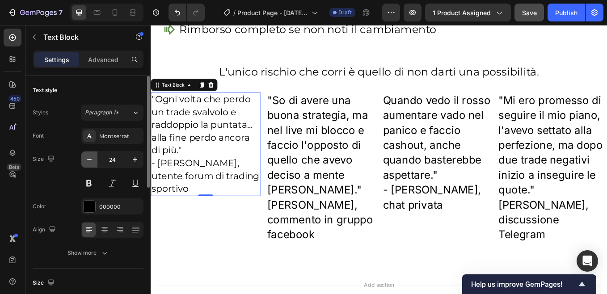
click at [91, 160] on icon "button" at bounding box center [89, 159] width 9 height 9
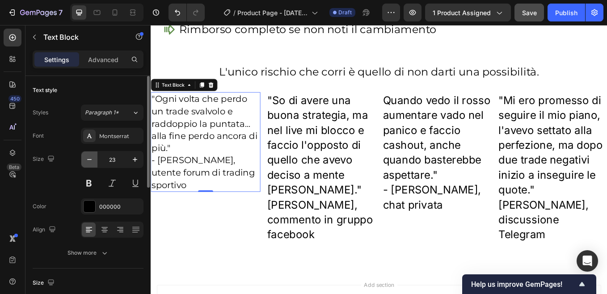
click at [91, 160] on icon "button" at bounding box center [89, 159] width 9 height 9
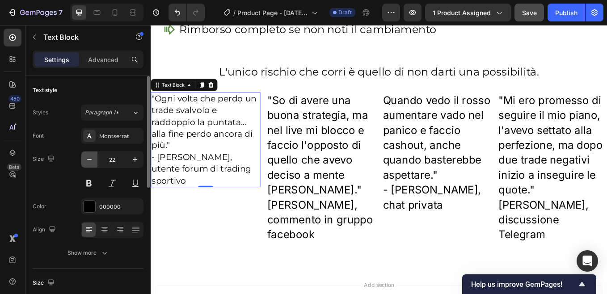
click at [91, 160] on icon "button" at bounding box center [89, 159] width 9 height 9
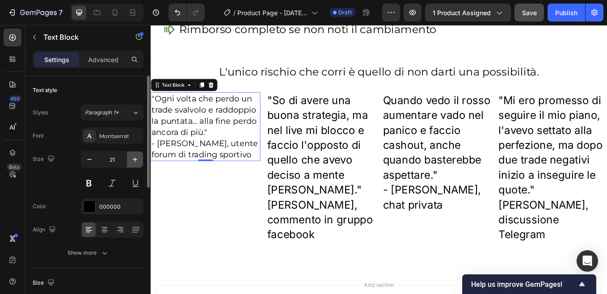
click at [132, 160] on icon "button" at bounding box center [135, 159] width 9 height 9
type input "22"
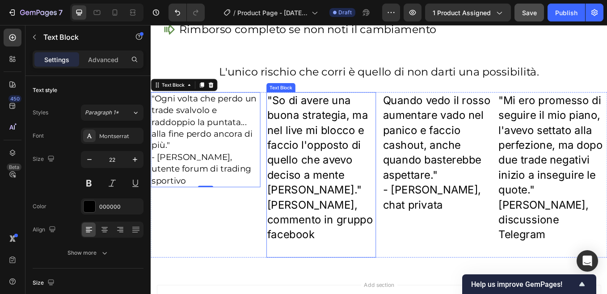
click at [344, 177] on p ""So di avere una buona strategia, ma nel live mi blocco e faccio l'opposto di q…" at bounding box center [350, 166] width 127 height 122
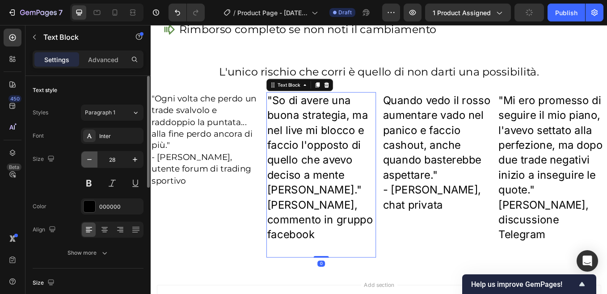
click at [89, 161] on icon "button" at bounding box center [89, 159] width 9 height 9
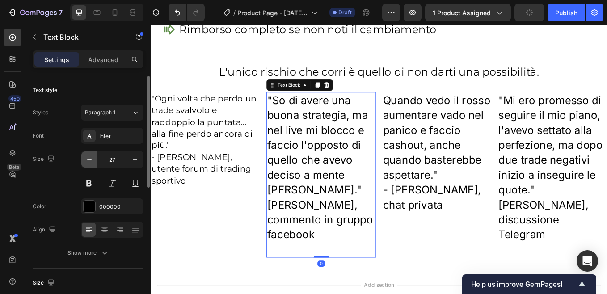
click at [89, 161] on icon "button" at bounding box center [89, 159] width 9 height 9
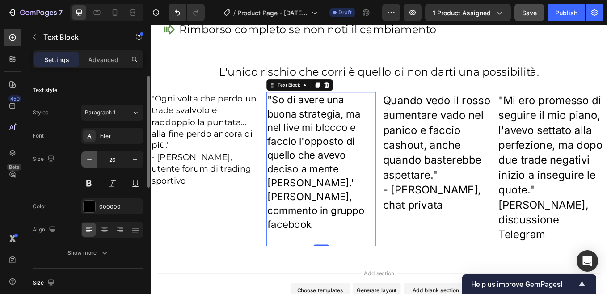
click at [89, 161] on icon "button" at bounding box center [89, 159] width 9 height 9
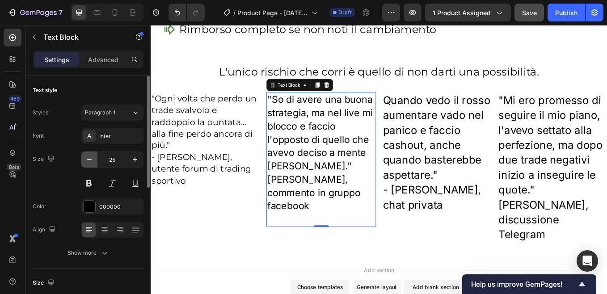
click at [89, 161] on icon "button" at bounding box center [89, 159] width 9 height 9
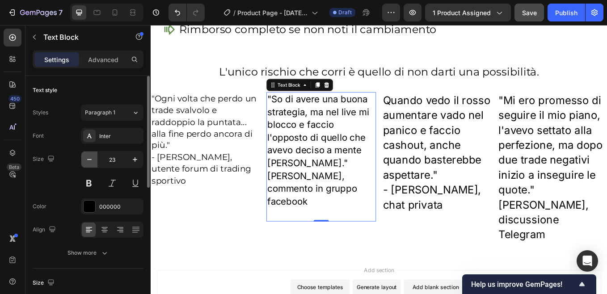
click at [89, 161] on icon "button" at bounding box center [89, 159] width 9 height 9
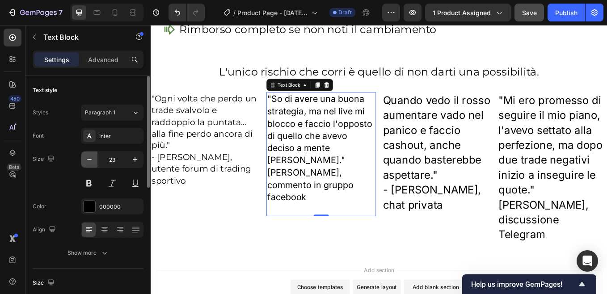
type input "22"
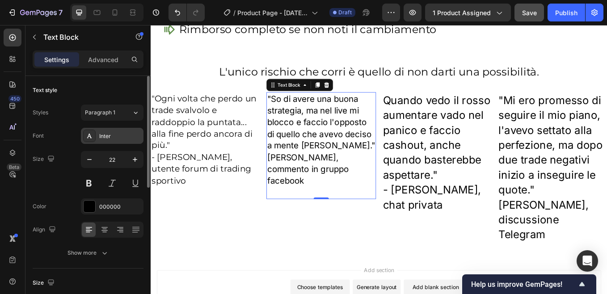
click at [117, 139] on div "Inter" at bounding box center [120, 136] width 42 height 8
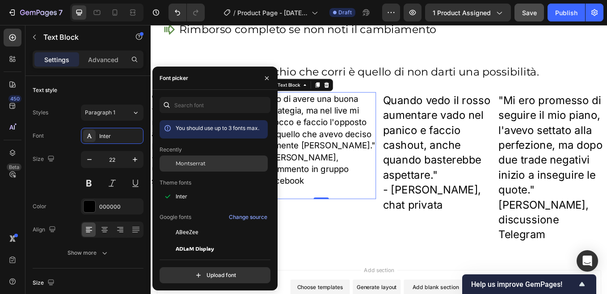
click at [205, 161] on span "Montserrat" at bounding box center [191, 164] width 30 height 8
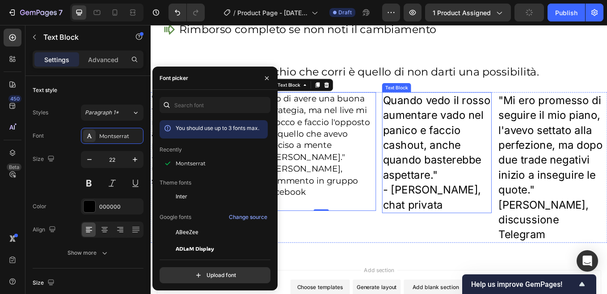
click at [467, 162] on p "Quando vedo il rosso aumentare vado nel panico e faccio cashout, anche quando b…" at bounding box center [486, 157] width 127 height 105
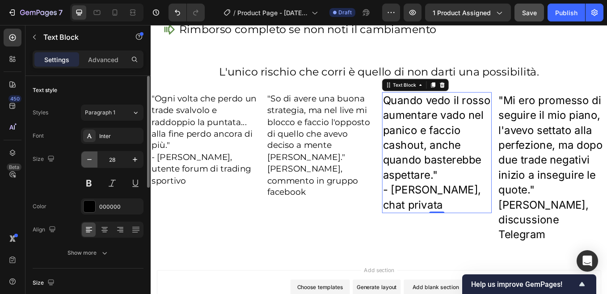
click at [89, 160] on icon "button" at bounding box center [89, 159] width 9 height 9
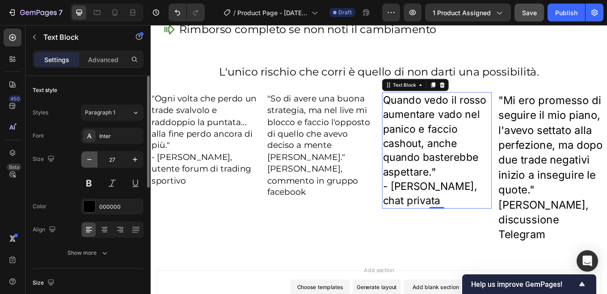
click at [89, 160] on icon "button" at bounding box center [89, 159] width 9 height 9
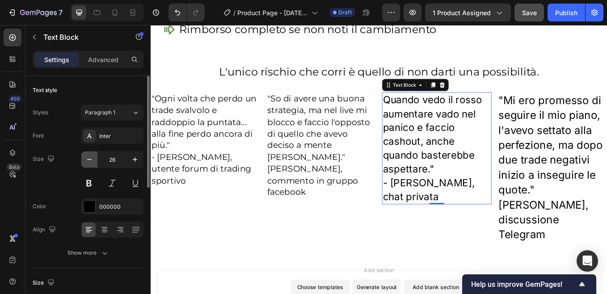
click at [89, 160] on icon "button" at bounding box center [89, 159] width 9 height 9
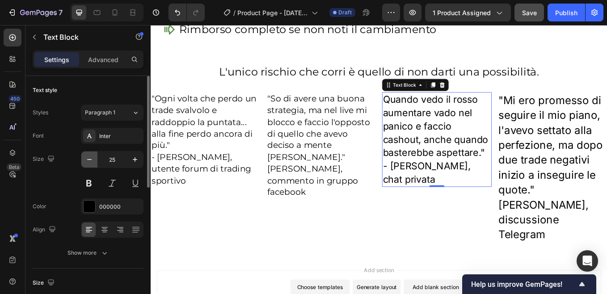
click at [89, 160] on icon "button" at bounding box center [89, 159] width 9 height 9
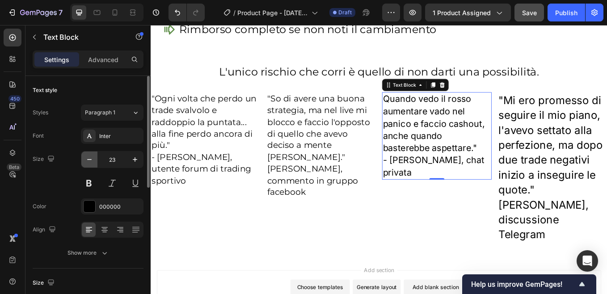
click at [89, 160] on icon "button" at bounding box center [89, 159] width 9 height 9
type input "22"
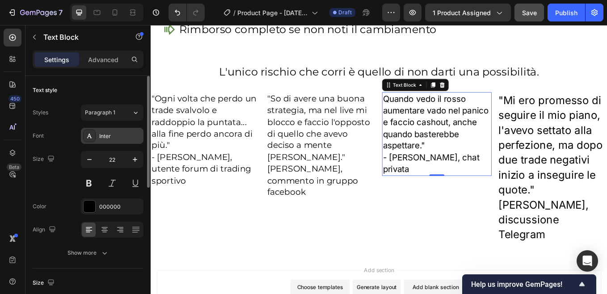
click at [111, 137] on div "Inter" at bounding box center [120, 136] width 42 height 8
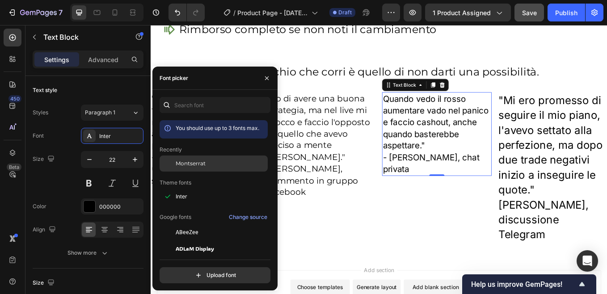
click at [201, 162] on span "Montserrat" at bounding box center [191, 164] width 30 height 8
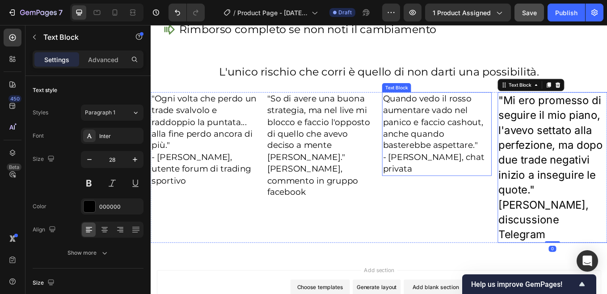
click at [423, 111] on p "Quando vedo il rosso aumentare vado nel panico e faccio cashout, anche quando b…" at bounding box center [486, 139] width 127 height 69
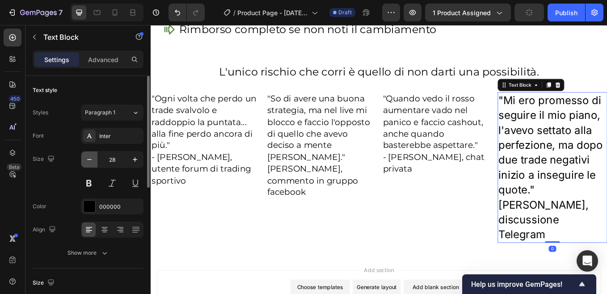
click at [89, 160] on icon "button" at bounding box center [89, 159] width 9 height 9
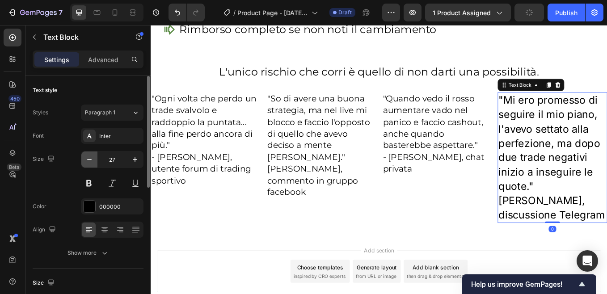
click at [89, 160] on icon "button" at bounding box center [89, 159] width 9 height 9
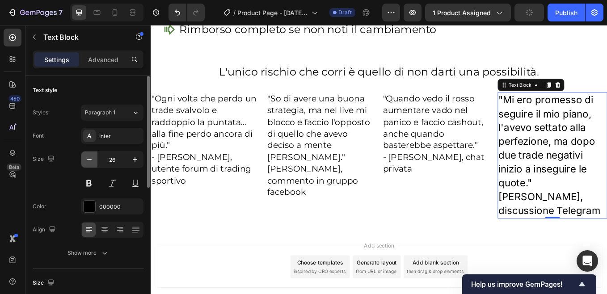
click at [89, 160] on icon "button" at bounding box center [89, 159] width 9 height 9
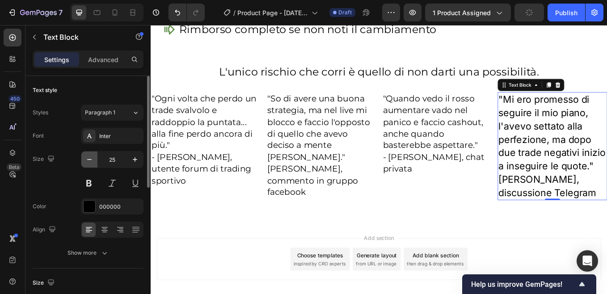
click at [89, 160] on icon "button" at bounding box center [89, 159] width 9 height 9
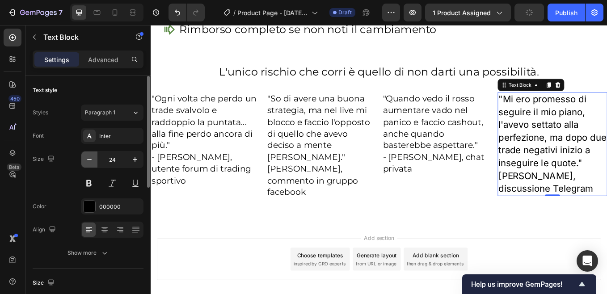
click at [89, 160] on icon "button" at bounding box center [89, 159] width 9 height 9
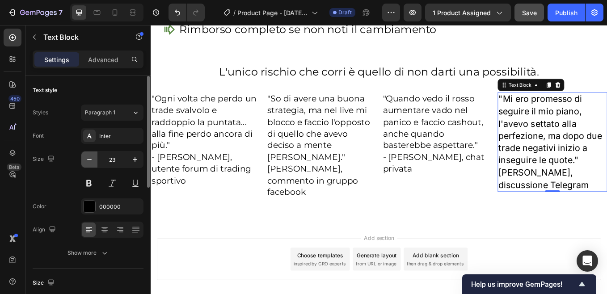
click at [89, 160] on icon "button" at bounding box center [89, 159] width 9 height 9
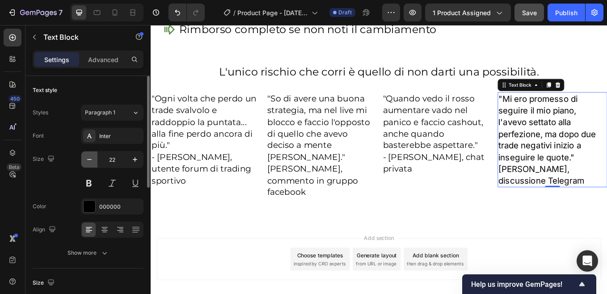
type input "21"
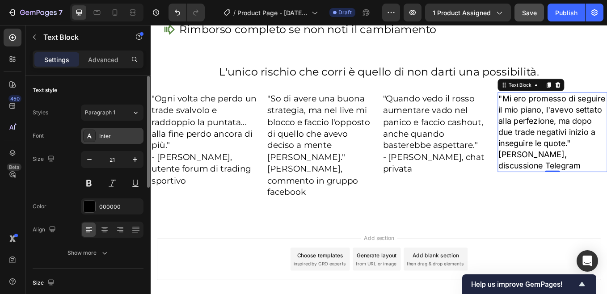
click at [119, 139] on div "Inter" at bounding box center [120, 136] width 42 height 8
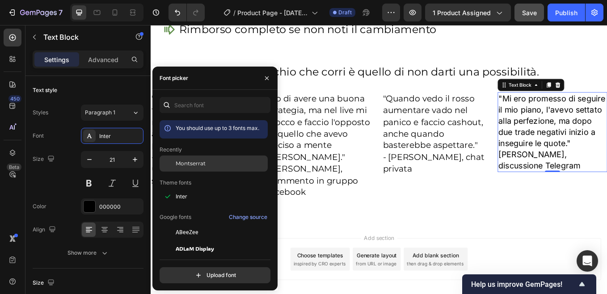
click at [185, 164] on span "Montserrat" at bounding box center [191, 164] width 30 height 8
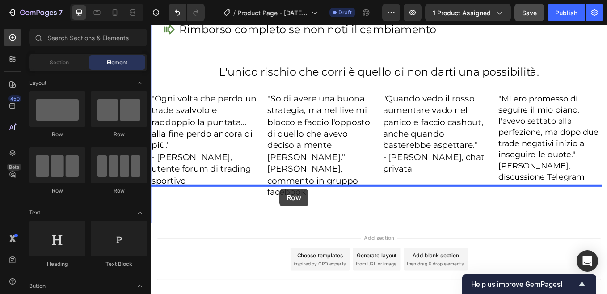
drag, startPoint x: 205, startPoint y: 134, endPoint x: 302, endPoint y: 218, distance: 128.7
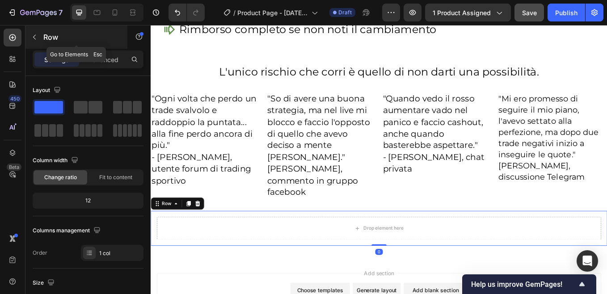
click at [34, 35] on icon "button" at bounding box center [34, 37] width 7 height 7
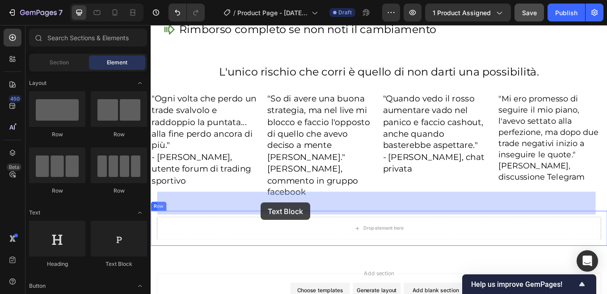
drag, startPoint x: 265, startPoint y: 267, endPoint x: 280, endPoint y: 234, distance: 36.6
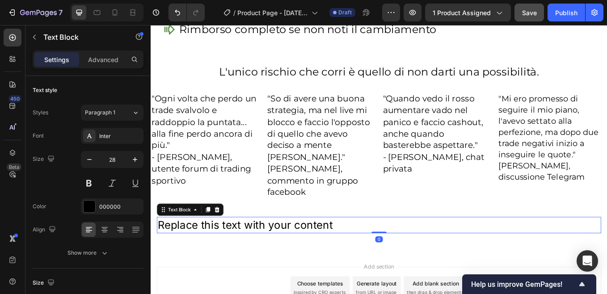
click at [223, 251] on div "Replace this text with your content" at bounding box center [419, 260] width 522 height 19
click at [223, 252] on p "Replace this text with your content" at bounding box center [419, 260] width 520 height 17
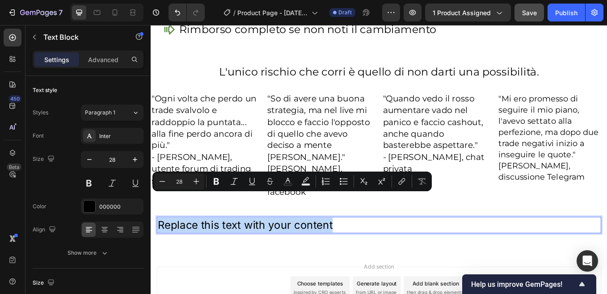
click at [223, 252] on p "Replace this text with your content" at bounding box center [419, 260] width 520 height 17
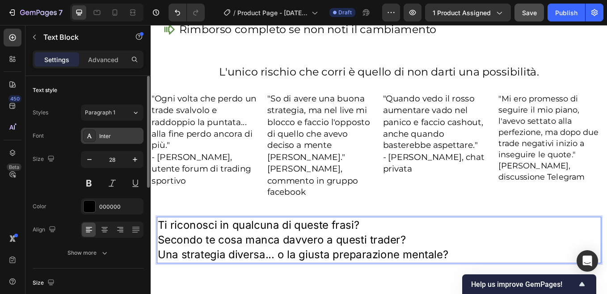
click at [116, 135] on div "Inter" at bounding box center [120, 136] width 42 height 8
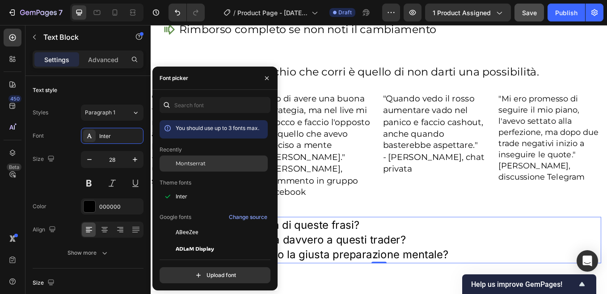
click at [219, 163] on div "Montserrat" at bounding box center [221, 164] width 90 height 8
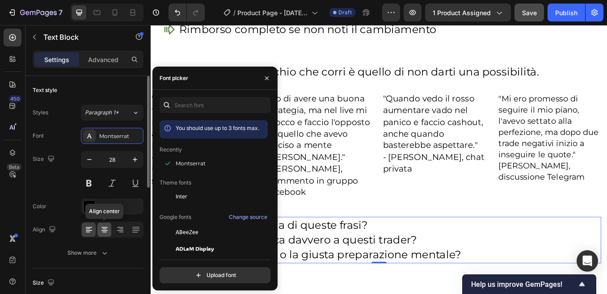
click at [105, 229] on icon at bounding box center [104, 229] width 4 height 1
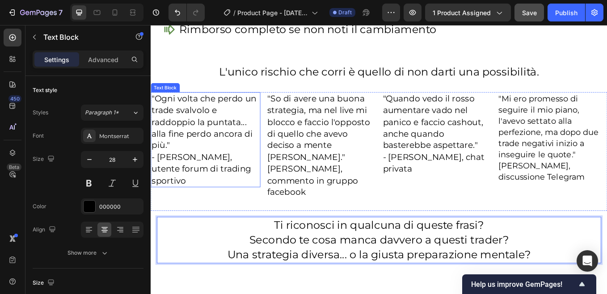
click at [198, 106] on p ""Ogni volta che perdo un trade svalvolo e raddoppio la puntata... alla fine per…" at bounding box center [215, 139] width 127 height 69
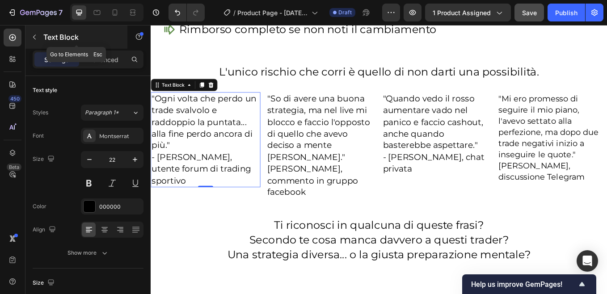
click at [35, 36] on icon "button" at bounding box center [34, 37] width 7 height 7
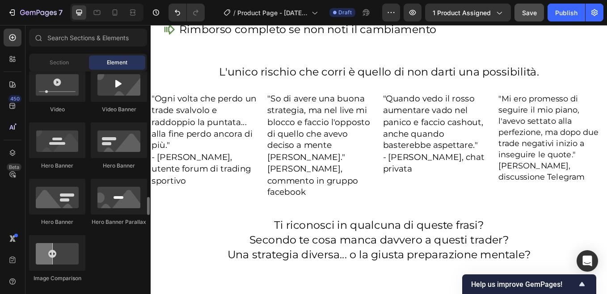
scroll to position [492, 0]
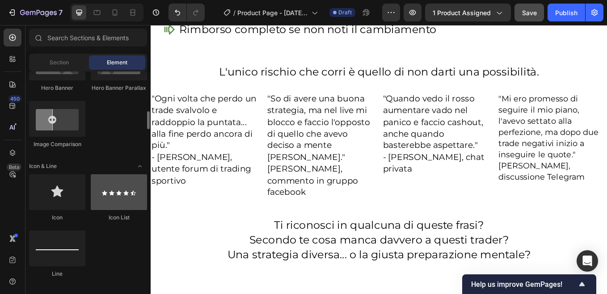
click at [114, 198] on div at bounding box center [119, 192] width 56 height 36
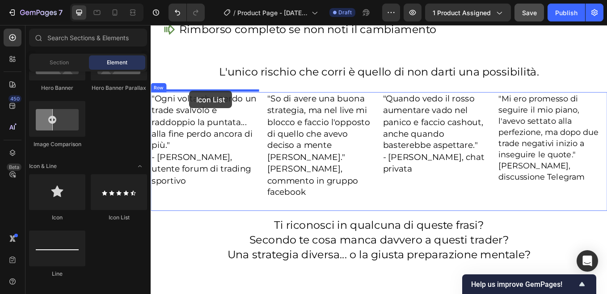
drag, startPoint x: 279, startPoint y: 220, endPoint x: 196, endPoint y: 102, distance: 144.3
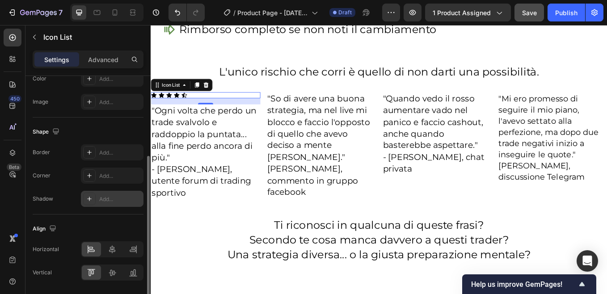
scroll to position [164, 0]
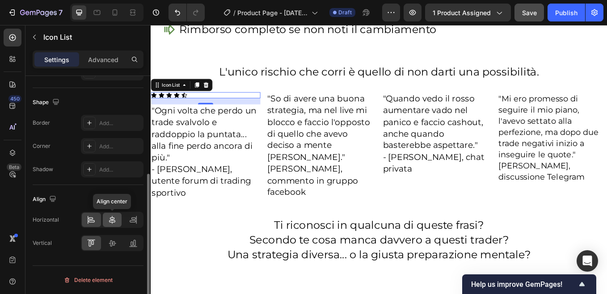
click at [114, 217] on icon at bounding box center [112, 219] width 9 height 9
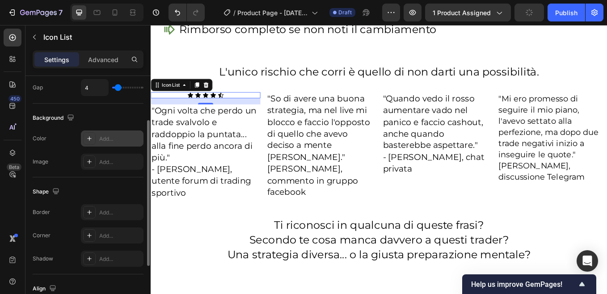
click at [110, 138] on div "Add..." at bounding box center [120, 139] width 42 height 8
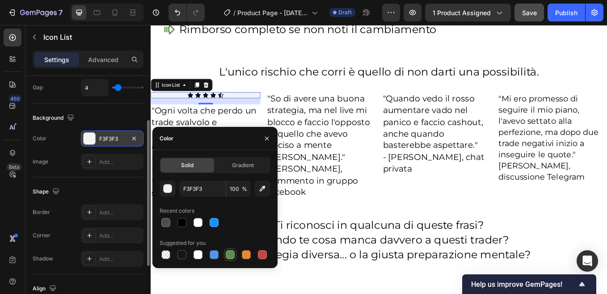
click at [228, 255] on div at bounding box center [230, 254] width 9 height 9
type input "5E8E49"
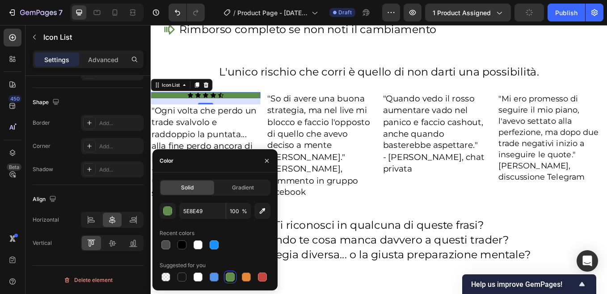
scroll to position [0, 0]
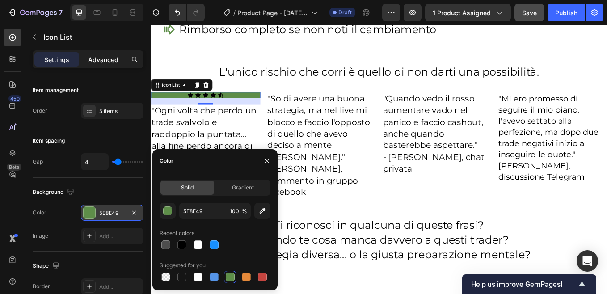
click at [109, 61] on p "Advanced" at bounding box center [103, 59] width 30 height 9
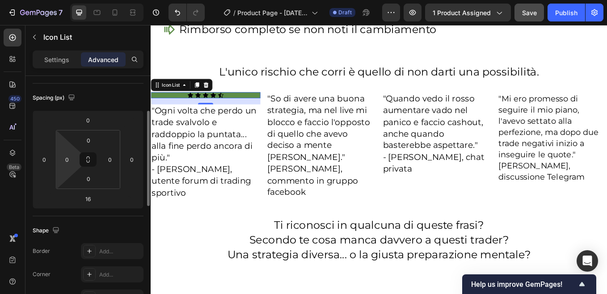
scroll to position [45, 0]
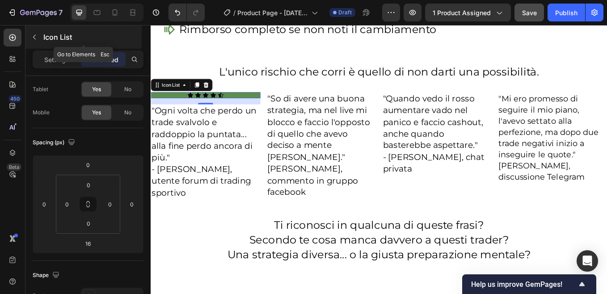
click at [34, 37] on icon "button" at bounding box center [34, 37] width 7 height 7
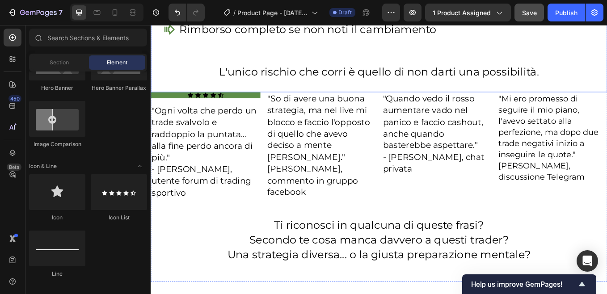
click at [179, 104] on div "Icon Icon Icon Icon Icon" at bounding box center [215, 107] width 129 height 7
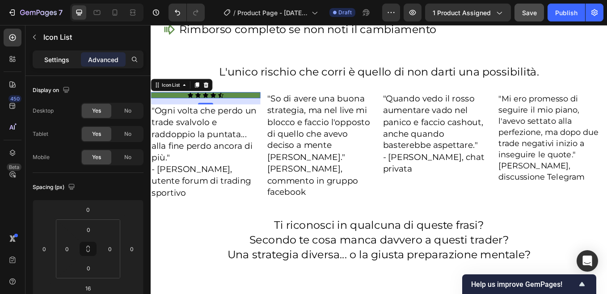
click at [57, 59] on p "Settings" at bounding box center [56, 59] width 25 height 9
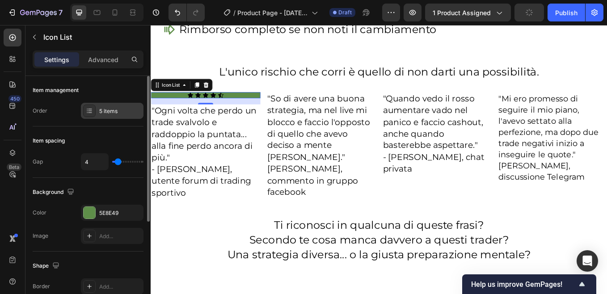
click at [114, 112] on div "5 items" at bounding box center [120, 111] width 42 height 8
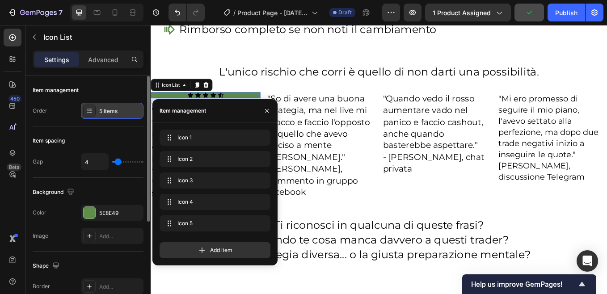
click at [114, 112] on div "5 items" at bounding box center [120, 111] width 42 height 8
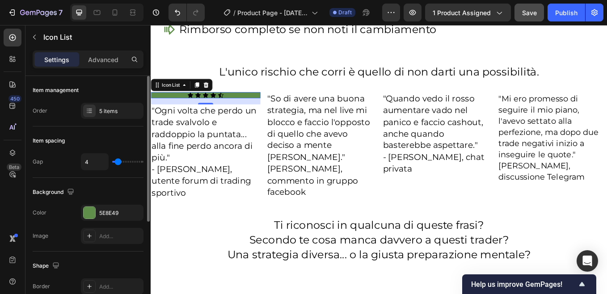
type input "5"
type input "6"
type input "7"
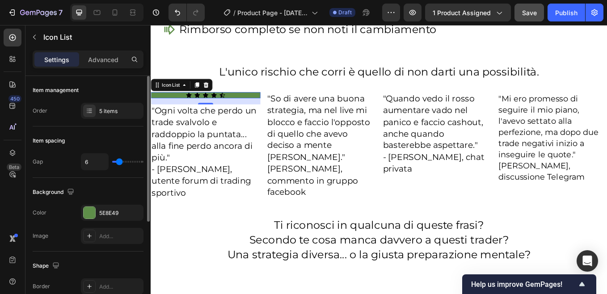
type input "7"
type input "8"
type input "9"
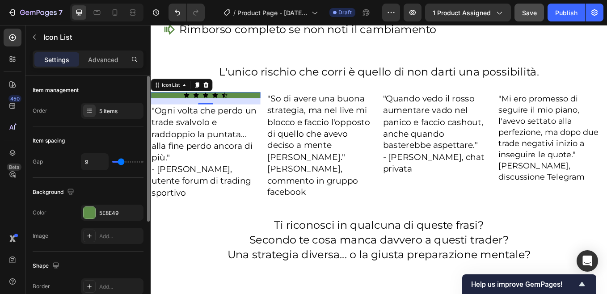
type input "10"
click at [122, 161] on input "range" at bounding box center [127, 162] width 31 height 2
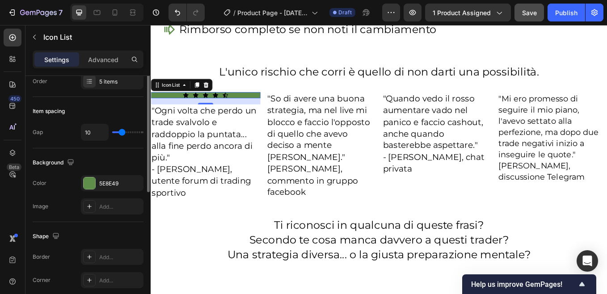
scroll to position [0, 0]
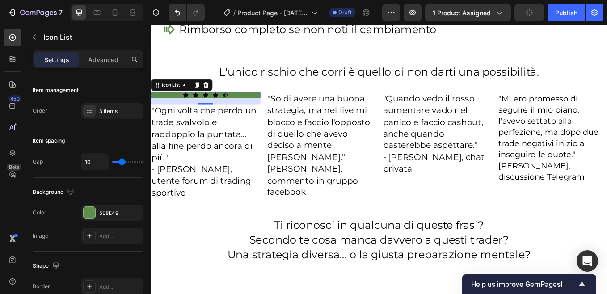
click at [171, 105] on div "Icon Icon Icon Icon Icon" at bounding box center [215, 107] width 129 height 7
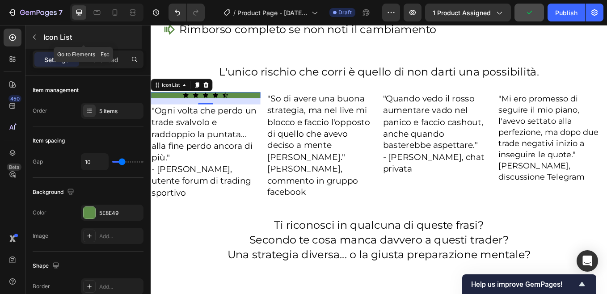
click at [35, 37] on icon "button" at bounding box center [34, 37] width 7 height 7
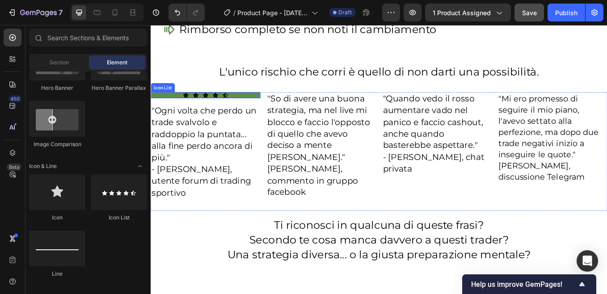
click at [185, 106] on div "Icon Icon Icon Icon Icon" at bounding box center [215, 107] width 129 height 7
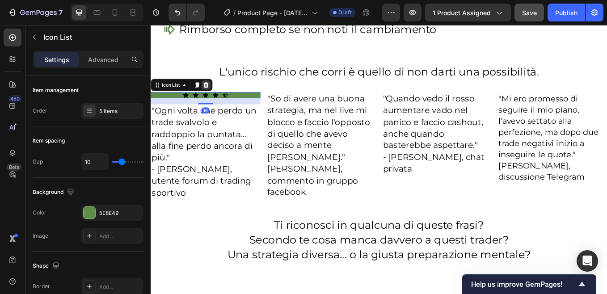
click at [215, 93] on icon at bounding box center [216, 96] width 6 height 6
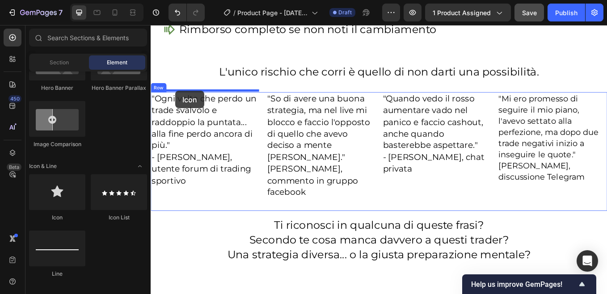
drag, startPoint x: 218, startPoint y: 212, endPoint x: 180, endPoint y: 102, distance: 116.4
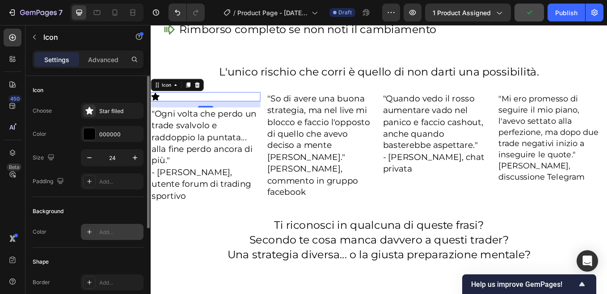
click at [105, 232] on div "Add..." at bounding box center [120, 232] width 42 height 8
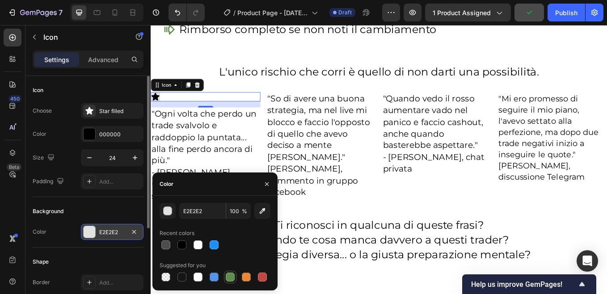
click at [228, 277] on div at bounding box center [230, 277] width 9 height 9
type input "5E8E49"
click at [213, 107] on div "Icon 16" at bounding box center [215, 109] width 129 height 11
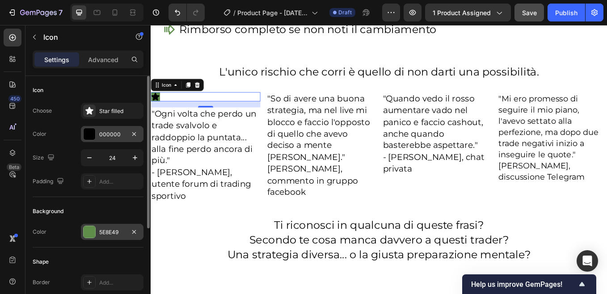
click at [110, 135] on div "000000" at bounding box center [112, 135] width 26 height 8
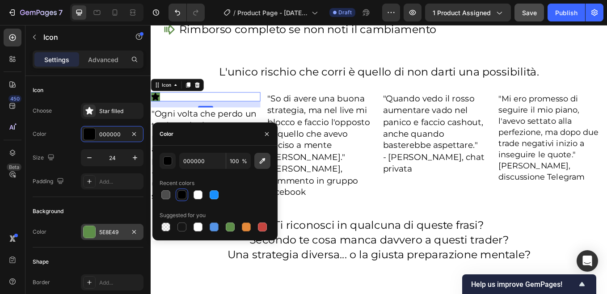
click at [261, 162] on icon "button" at bounding box center [262, 160] width 9 height 9
click at [195, 160] on input "151515" at bounding box center [202, 161] width 46 height 16
click at [168, 160] on div "button" at bounding box center [168, 161] width 9 height 9
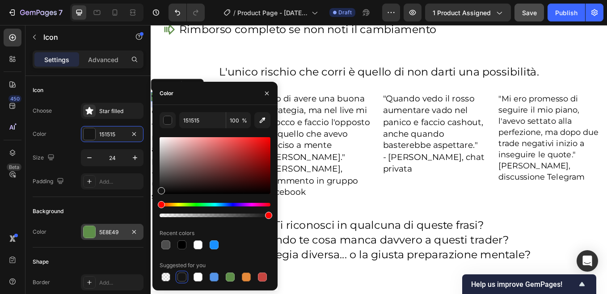
click at [177, 204] on div "Hue" at bounding box center [215, 205] width 111 height 4
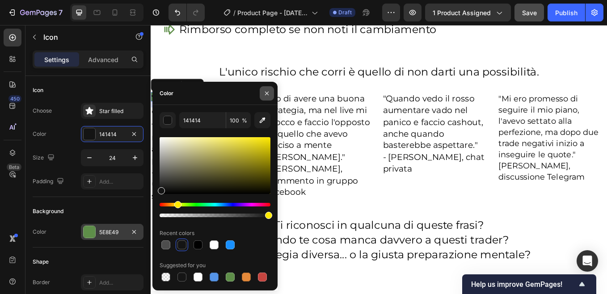
click at [266, 93] on icon "button" at bounding box center [267, 93] width 4 height 4
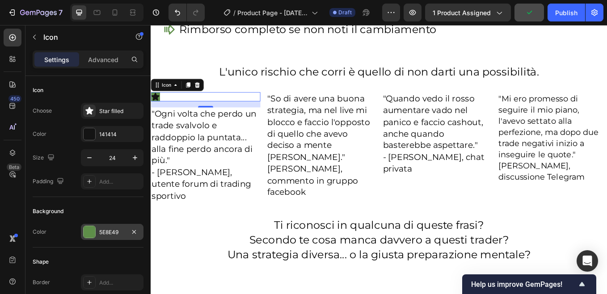
click at [157, 107] on icon at bounding box center [156, 109] width 9 height 9
click at [101, 136] on div "141414" at bounding box center [112, 135] width 26 height 8
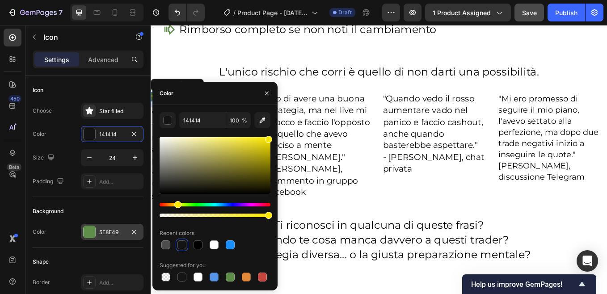
drag, startPoint x: 160, startPoint y: 190, endPoint x: 268, endPoint y: 138, distance: 119.6
click at [268, 138] on div at bounding box center [268, 139] width 7 height 7
type input "FCE807"
click at [266, 93] on icon "button" at bounding box center [267, 93] width 4 height 4
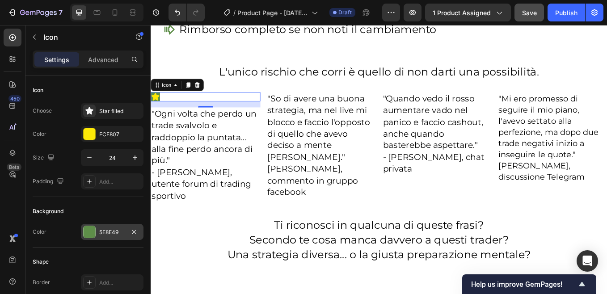
click at [167, 109] on div "Icon 16" at bounding box center [215, 109] width 129 height 11
click at [106, 111] on div "Star filled" at bounding box center [120, 111] width 42 height 8
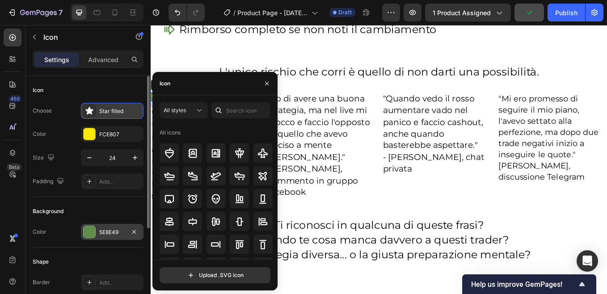
click at [106, 111] on div "Star filled" at bounding box center [120, 111] width 42 height 8
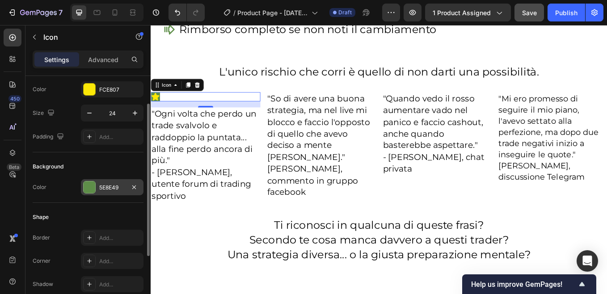
scroll to position [89, 0]
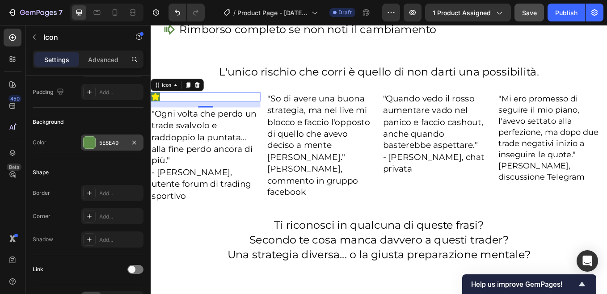
click at [157, 108] on icon at bounding box center [156, 109] width 9 height 9
click at [195, 95] on icon at bounding box center [194, 96] width 5 height 6
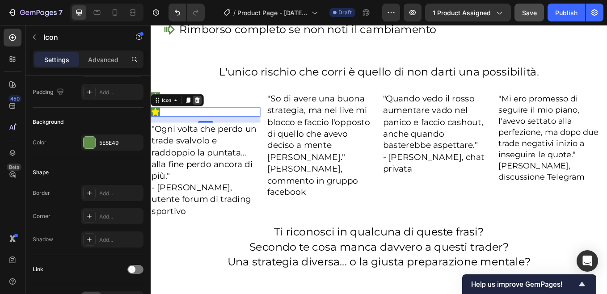
click at [209, 111] on icon at bounding box center [205, 113] width 7 height 7
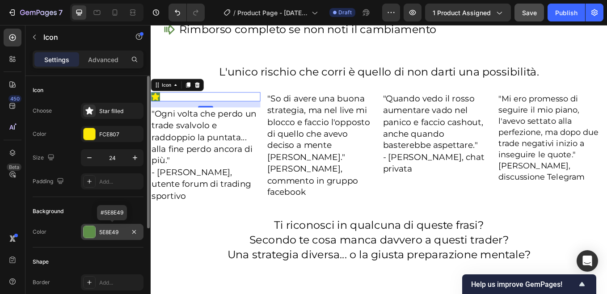
click at [119, 231] on div "5E8E49" at bounding box center [112, 232] width 26 height 8
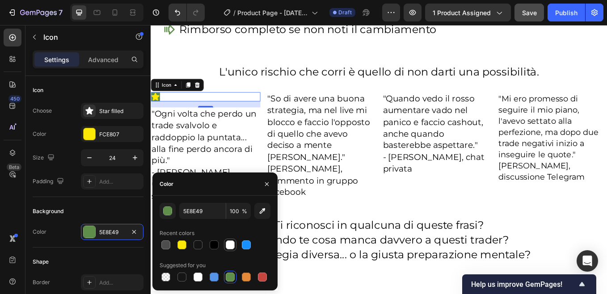
click at [230, 245] on div at bounding box center [230, 245] width 9 height 9
type input "FFFFFF"
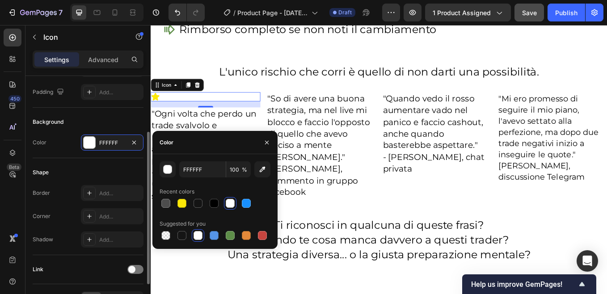
scroll to position [146, 0]
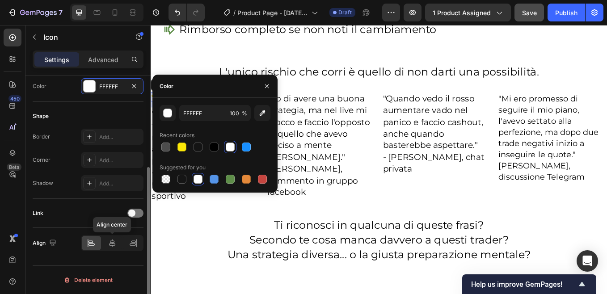
click at [108, 241] on icon at bounding box center [112, 243] width 9 height 9
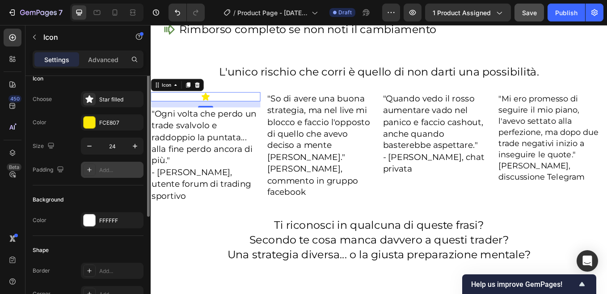
scroll to position [0, 0]
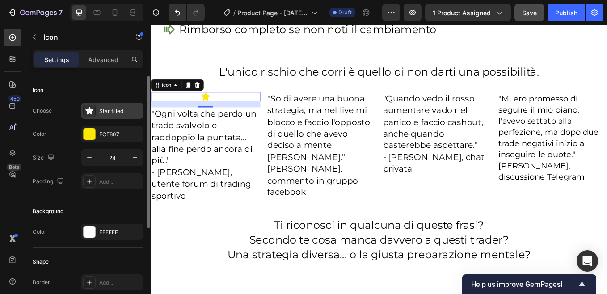
click at [121, 112] on div "Star filled" at bounding box center [120, 111] width 42 height 8
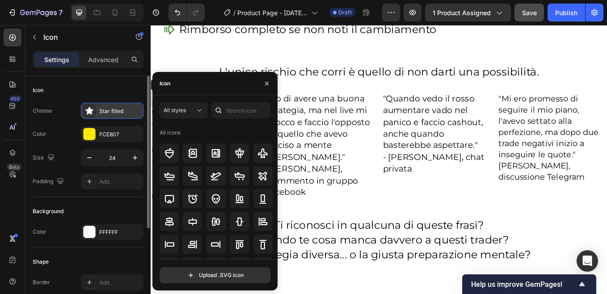
click at [121, 112] on div "Star filled" at bounding box center [120, 111] width 42 height 8
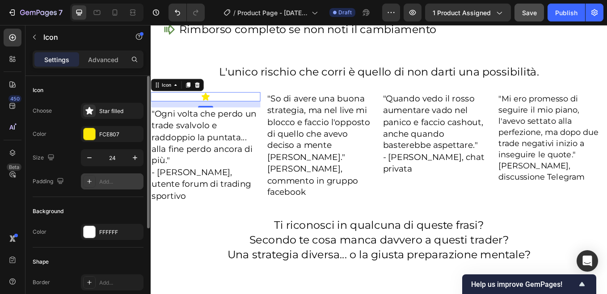
click at [110, 182] on div "Add..." at bounding box center [120, 182] width 42 height 8
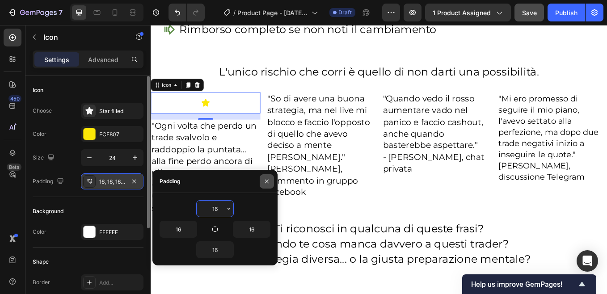
click at [266, 182] on icon "button" at bounding box center [266, 181] width 7 height 7
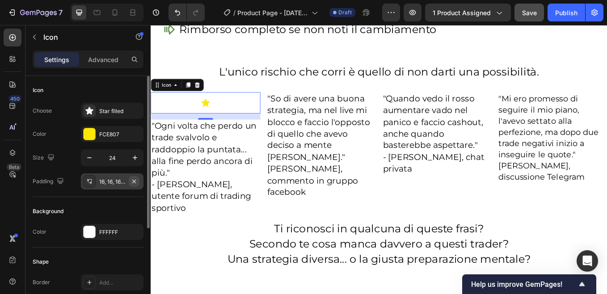
click at [138, 181] on button "button" at bounding box center [134, 181] width 11 height 11
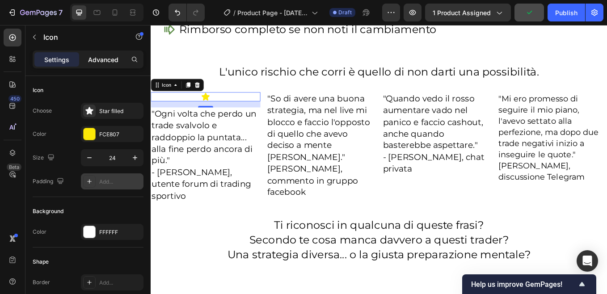
click at [106, 60] on p "Advanced" at bounding box center [103, 59] width 30 height 9
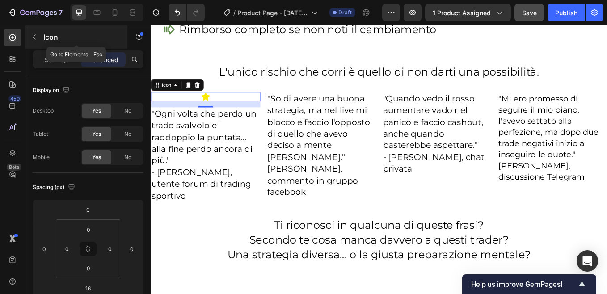
click at [35, 35] on icon "button" at bounding box center [34, 37] width 3 height 5
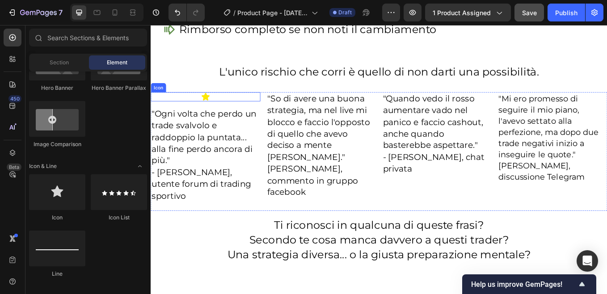
click at [215, 107] on icon at bounding box center [215, 109] width 9 height 9
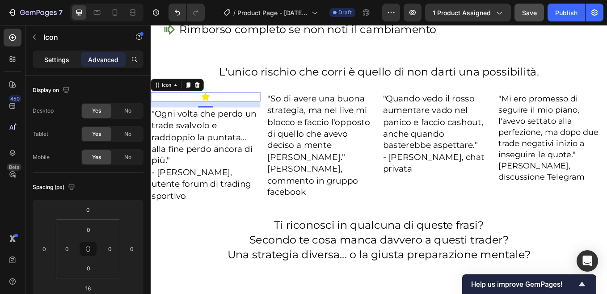
click at [57, 62] on p "Settings" at bounding box center [56, 59] width 25 height 9
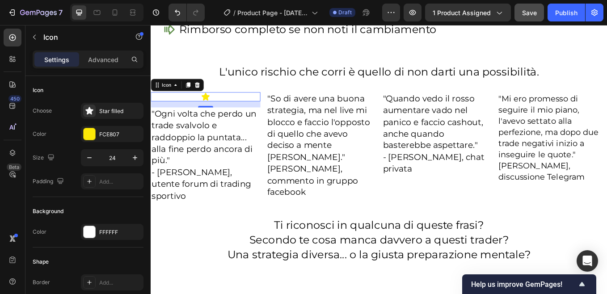
click at [220, 108] on div "Icon 16" at bounding box center [215, 109] width 129 height 11
click at [108, 58] on p "Advanced" at bounding box center [103, 59] width 30 height 9
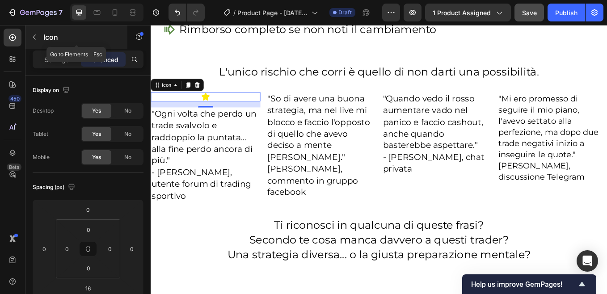
click at [35, 36] on icon "button" at bounding box center [34, 37] width 7 height 7
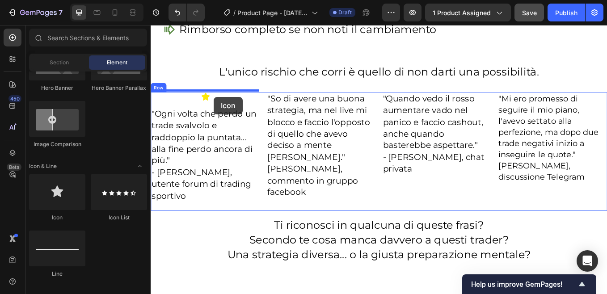
drag, startPoint x: 245, startPoint y: 177, endPoint x: 225, endPoint y: 110, distance: 70.0
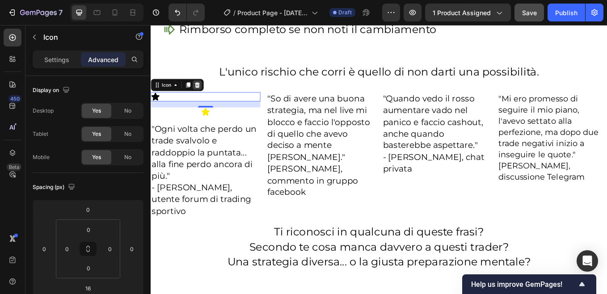
click at [207, 93] on icon at bounding box center [206, 96] width 6 height 6
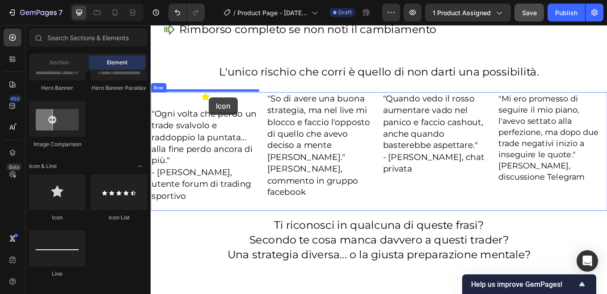
drag, startPoint x: 207, startPoint y: 221, endPoint x: 219, endPoint y: 110, distance: 112.0
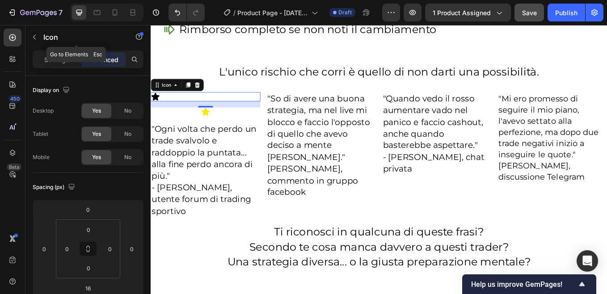
click at [35, 38] on icon "button" at bounding box center [34, 37] width 7 height 7
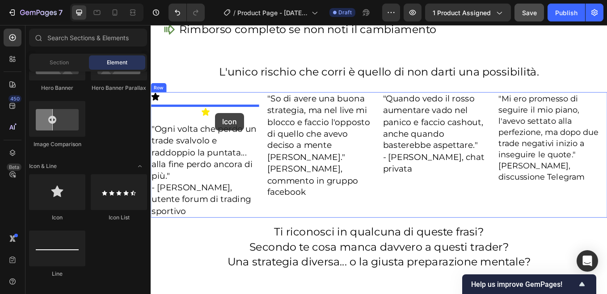
drag, startPoint x: 208, startPoint y: 222, endPoint x: 226, endPoint y: 128, distance: 95.2
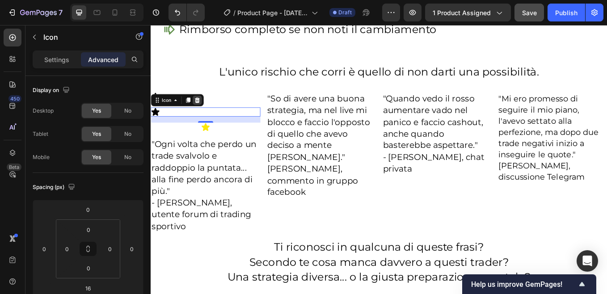
click at [206, 112] on icon at bounding box center [205, 113] width 7 height 7
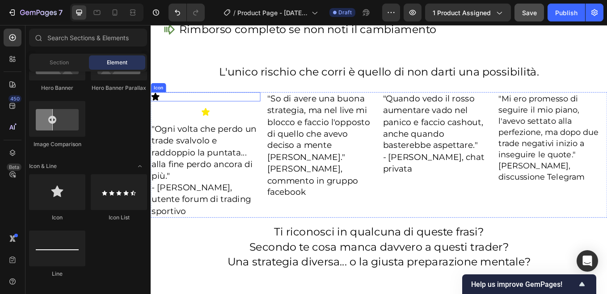
click at [178, 106] on div "Icon" at bounding box center [215, 109] width 129 height 11
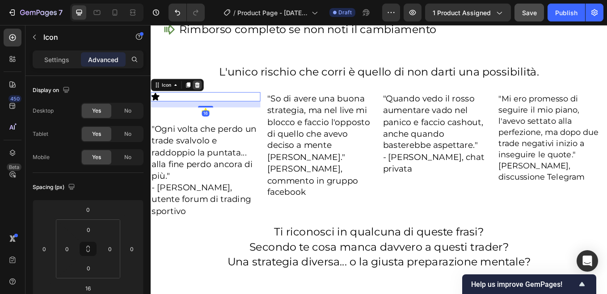
click at [206, 92] on icon at bounding box center [205, 95] width 7 height 7
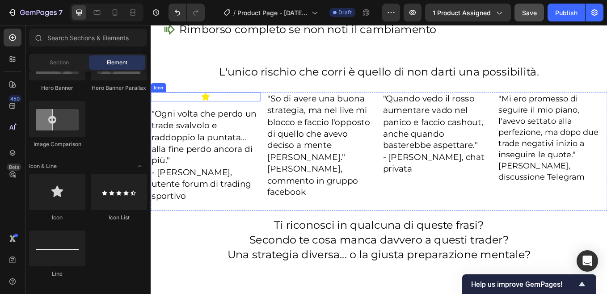
click at [213, 108] on icon at bounding box center [215, 109] width 9 height 9
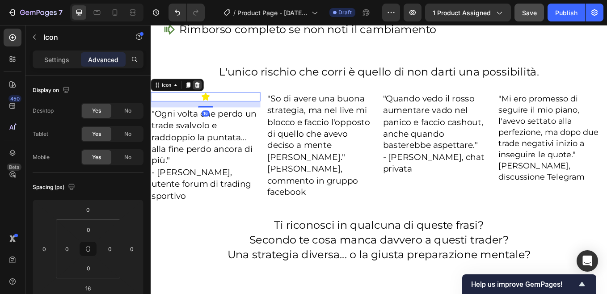
click at [207, 93] on icon at bounding box center [206, 96] width 6 height 6
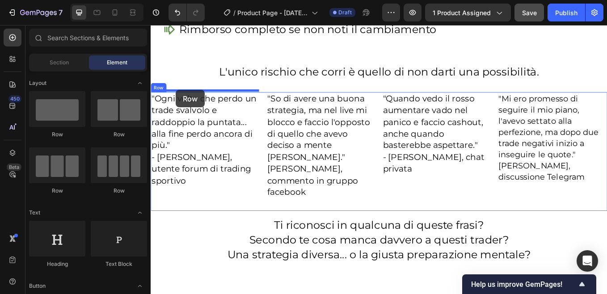
drag, startPoint x: 203, startPoint y: 140, endPoint x: 180, endPoint y: 101, distance: 44.7
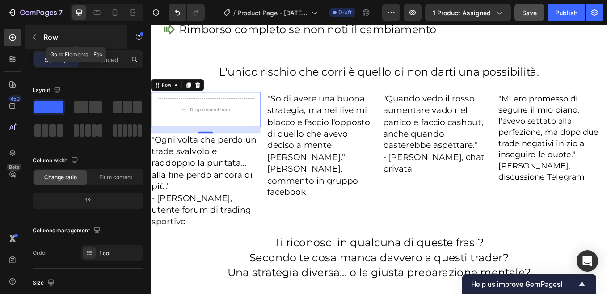
click at [35, 38] on icon "button" at bounding box center [34, 37] width 3 height 5
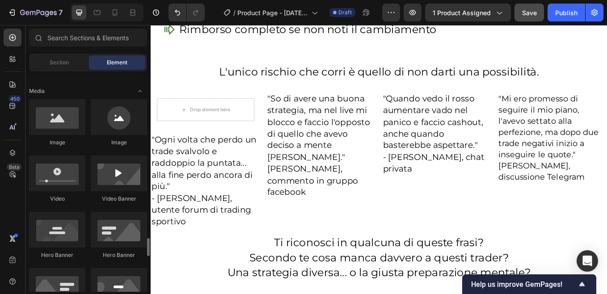
scroll to position [447, 0]
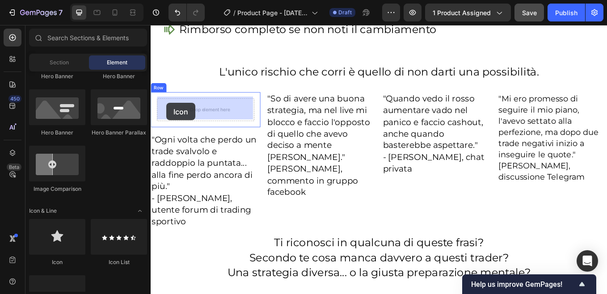
drag, startPoint x: 205, startPoint y: 263, endPoint x: 169, endPoint y: 117, distance: 151.0
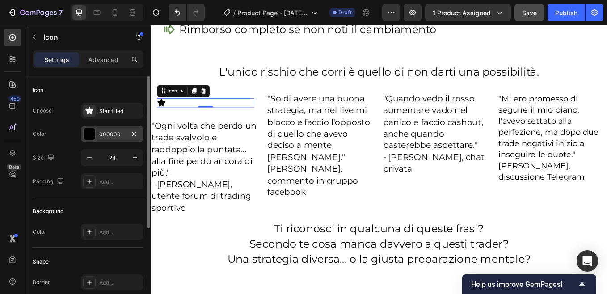
click at [98, 134] on div "000000" at bounding box center [112, 134] width 63 height 16
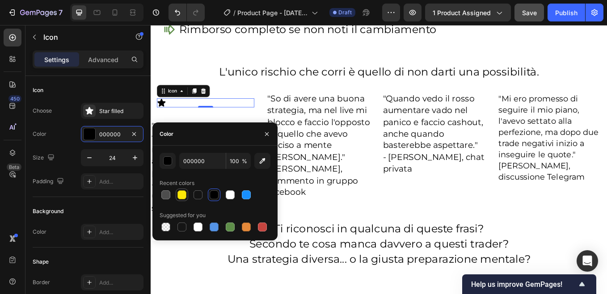
click at [183, 197] on div at bounding box center [181, 194] width 9 height 9
type input "FCE807"
click at [268, 131] on icon "button" at bounding box center [266, 134] width 7 height 7
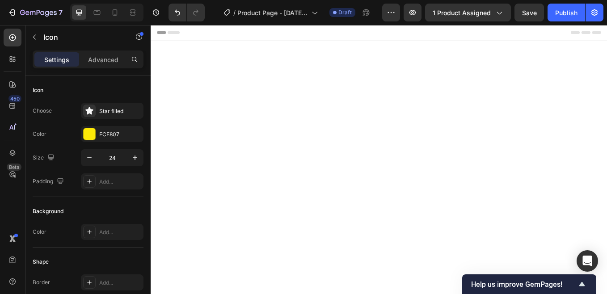
scroll to position [5963, 0]
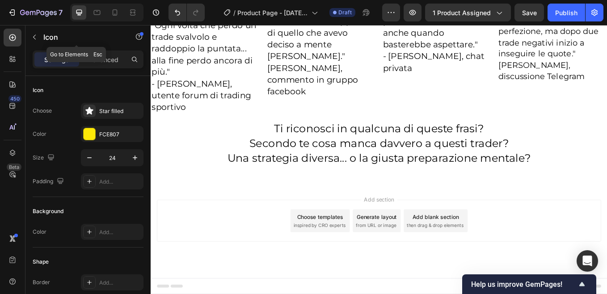
drag, startPoint x: 38, startPoint y: 36, endPoint x: 45, endPoint y: 44, distance: 10.8
click at [37, 36] on icon "button" at bounding box center [34, 37] width 7 height 7
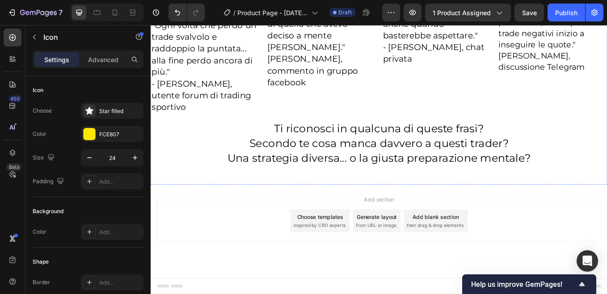
drag, startPoint x: 164, startPoint y: 126, endPoint x: 177, endPoint y: 114, distance: 17.1
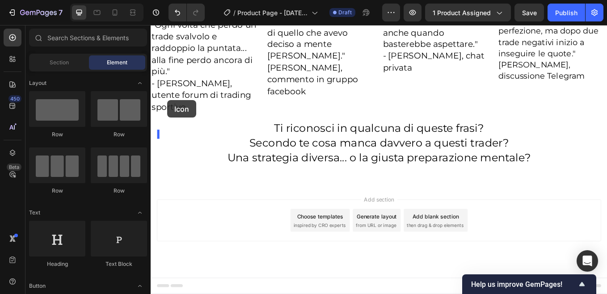
drag, startPoint x: 208, startPoint y: 266, endPoint x: 170, endPoint y: 114, distance: 156.8
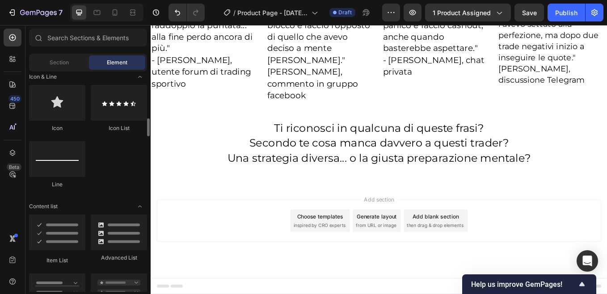
scroll to position [536, 0]
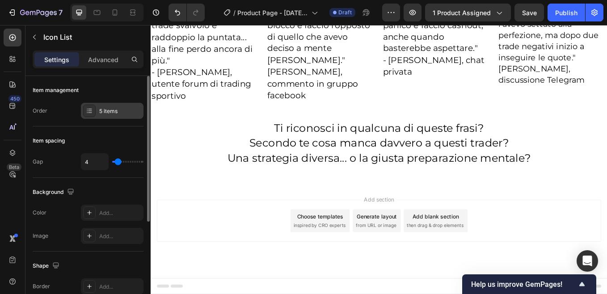
click at [107, 110] on div "5 items" at bounding box center [120, 111] width 42 height 8
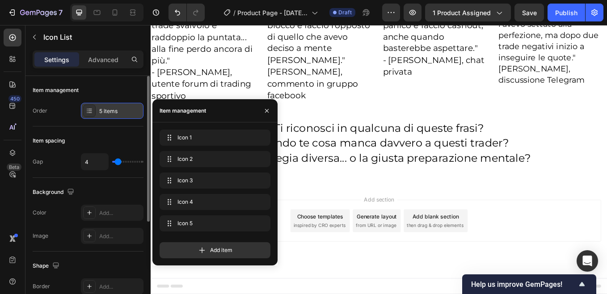
click at [107, 110] on div "5 items" at bounding box center [120, 111] width 42 height 8
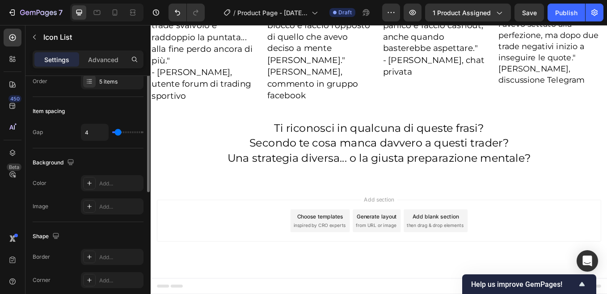
scroll to position [0, 0]
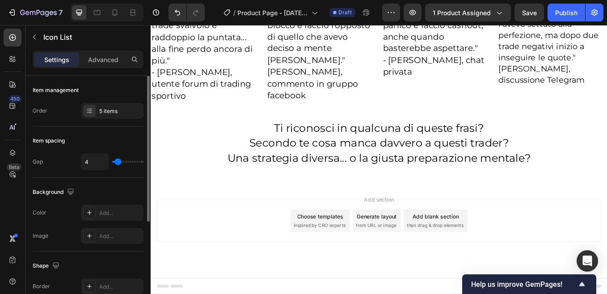
type input "5"
type input "6"
type input "7"
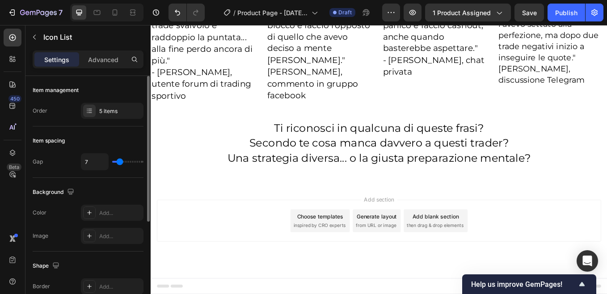
type input "7"
click at [120, 161] on input "range" at bounding box center [127, 162] width 31 height 2
click at [105, 57] on p "Advanced" at bounding box center [103, 59] width 30 height 9
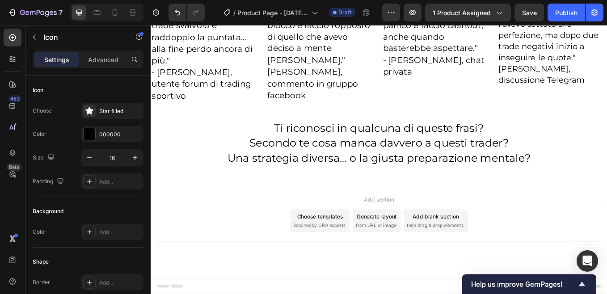
click at [111, 114] on div "Star half filled" at bounding box center [120, 111] width 42 height 8
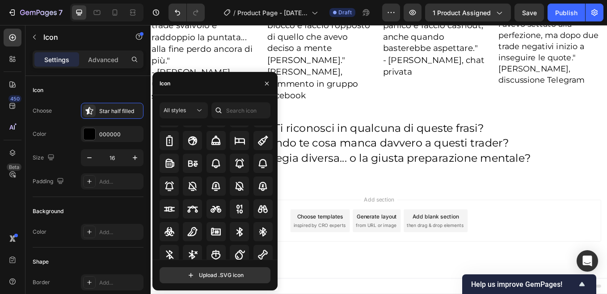
scroll to position [599, 0]
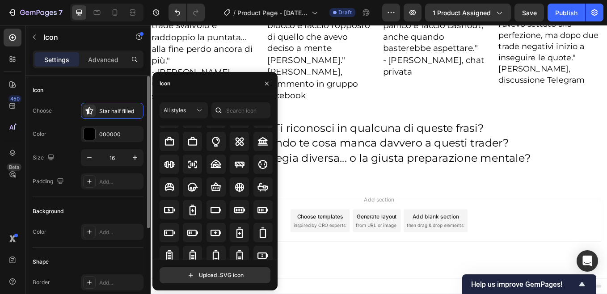
click at [142, 84] on div "Icon" at bounding box center [88, 90] width 111 height 14
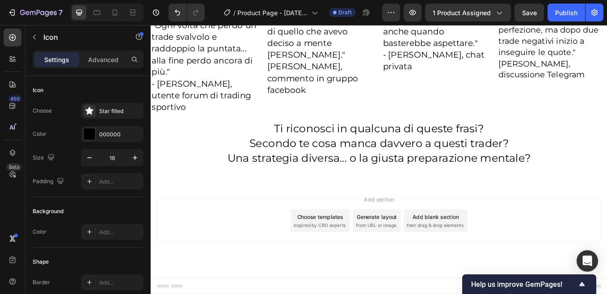
drag, startPoint x: 236, startPoint y: 101, endPoint x: 215, endPoint y: 108, distance: 22.1
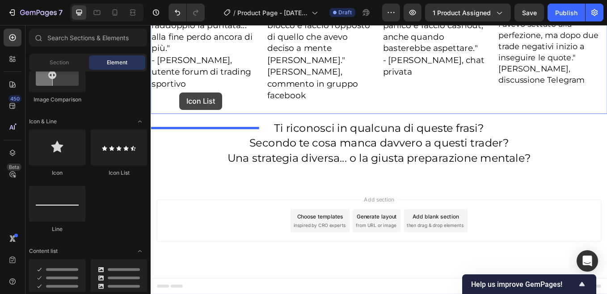
drag, startPoint x: 271, startPoint y: 166, endPoint x: 184, endPoint y: 104, distance: 106.4
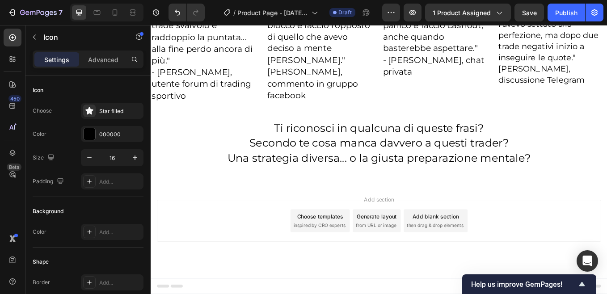
click at [124, 111] on div "Star half filled" at bounding box center [120, 111] width 42 height 8
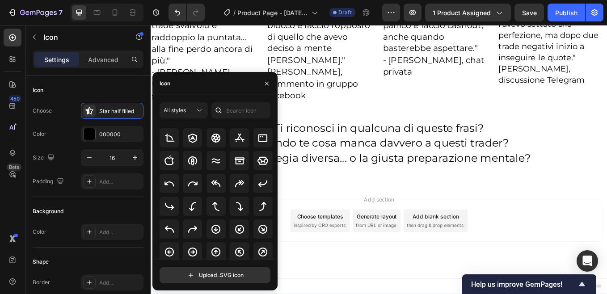
scroll to position [179, 0]
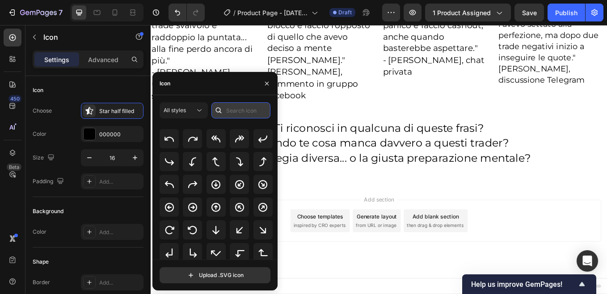
click at [242, 112] on input "text" at bounding box center [240, 110] width 59 height 16
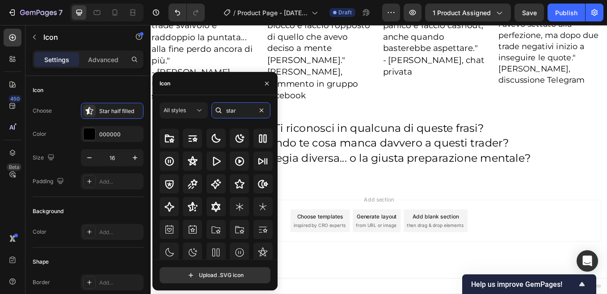
scroll to position [0, 0]
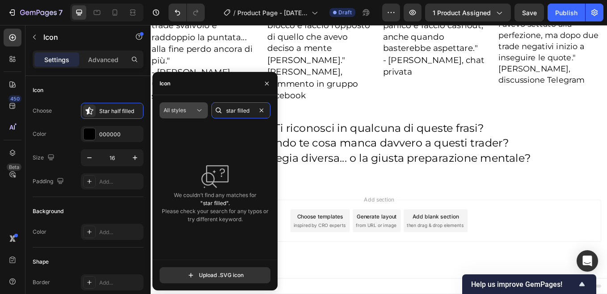
type input "star filled"
click at [199, 111] on icon at bounding box center [199, 110] width 9 height 9
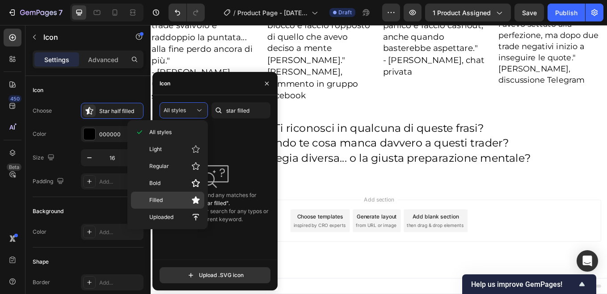
click at [194, 199] on icon at bounding box center [196, 200] width 8 height 8
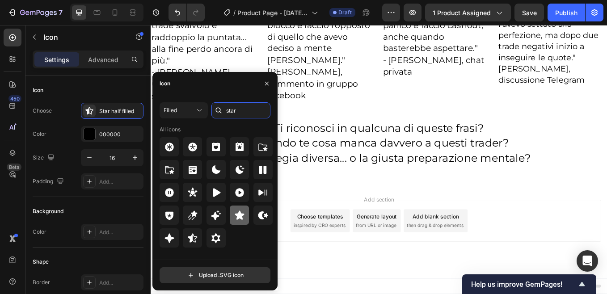
type input "star"
click at [240, 214] on icon at bounding box center [239, 215] width 9 height 9
click at [268, 84] on icon "button" at bounding box center [267, 83] width 4 height 4
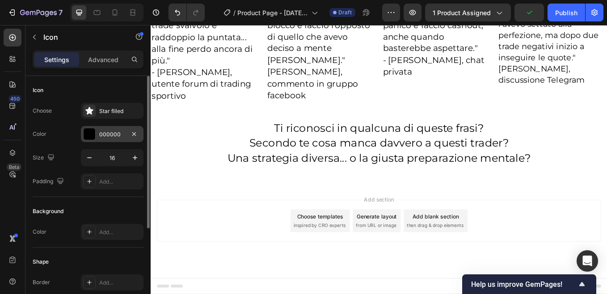
click at [114, 135] on div "000000" at bounding box center [112, 135] width 26 height 8
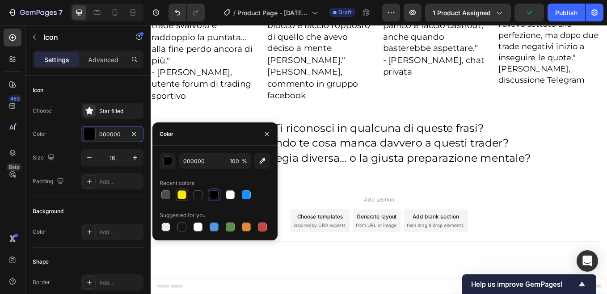
click at [182, 196] on div at bounding box center [181, 194] width 9 height 9
type input "FCE807"
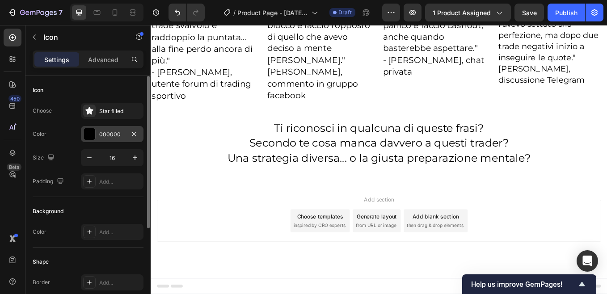
click at [106, 131] on div "000000" at bounding box center [112, 135] width 26 height 8
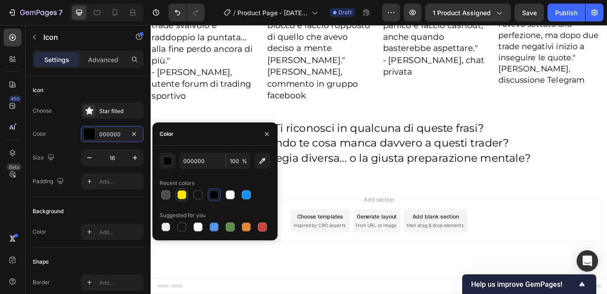
click at [179, 193] on div at bounding box center [181, 194] width 9 height 9
type input "FCE807"
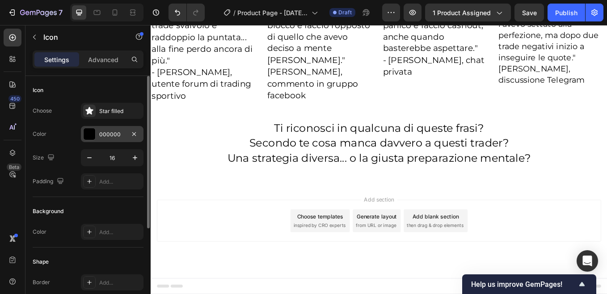
click at [111, 136] on div "000000" at bounding box center [112, 135] width 26 height 8
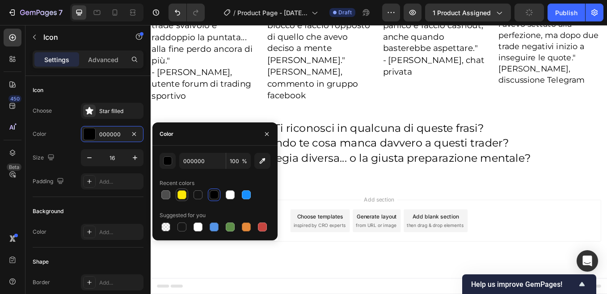
click at [184, 196] on div at bounding box center [181, 194] width 9 height 9
type input "FCE807"
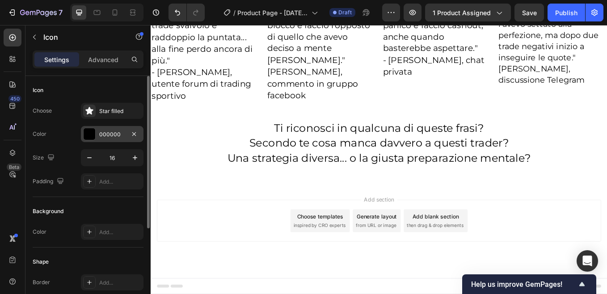
click at [114, 133] on div "000000" at bounding box center [112, 135] width 26 height 8
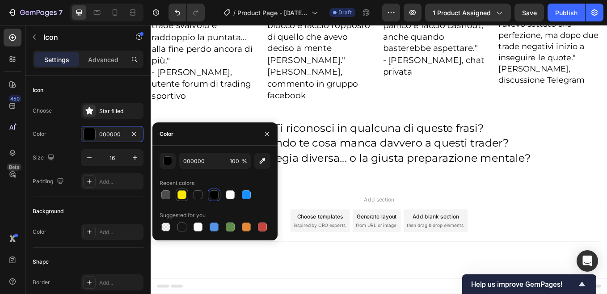
click at [183, 194] on div at bounding box center [181, 194] width 9 height 9
type input "FCE807"
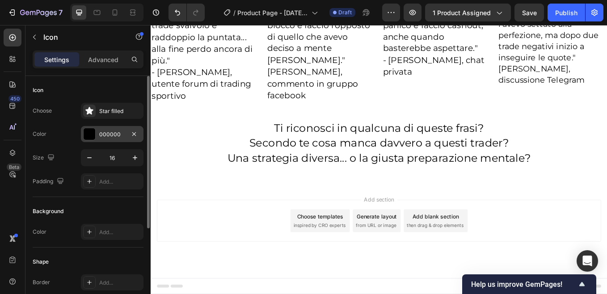
click at [107, 135] on div "000000" at bounding box center [112, 135] width 26 height 8
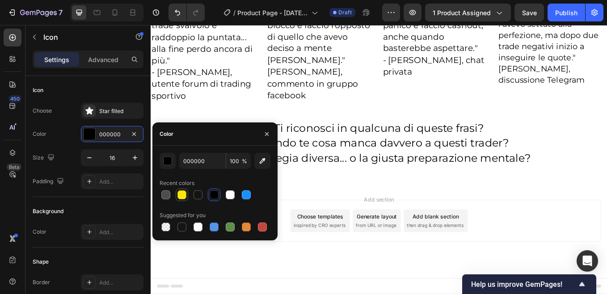
click at [181, 193] on div at bounding box center [181, 194] width 9 height 9
type input "FCE807"
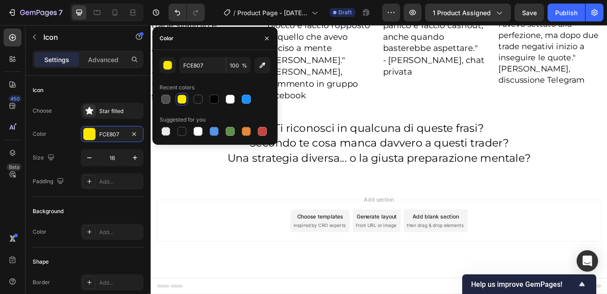
scroll to position [134, 0]
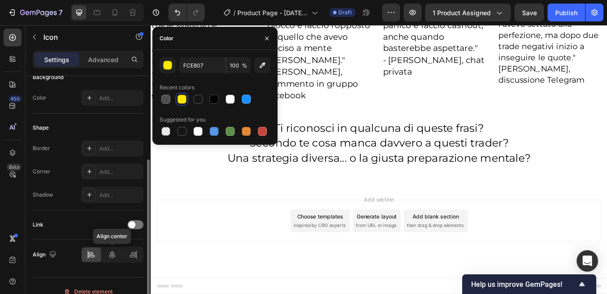
drag, startPoint x: 113, startPoint y: 252, endPoint x: 139, endPoint y: 138, distance: 116.6
click at [113, 252] on icon at bounding box center [112, 254] width 9 height 9
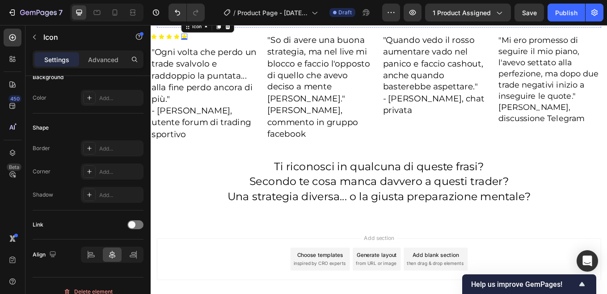
scroll to position [5963, 0]
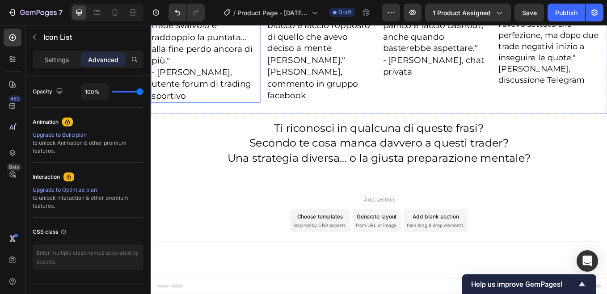
scroll to position [89, 0]
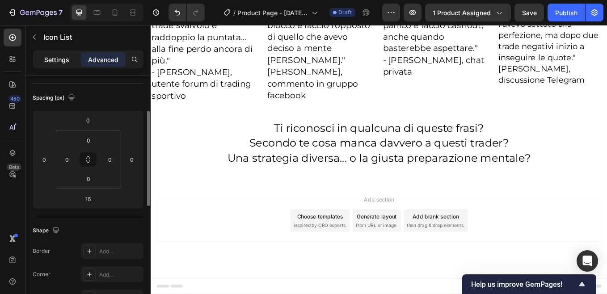
click at [59, 60] on p "Settings" at bounding box center [56, 59] width 25 height 9
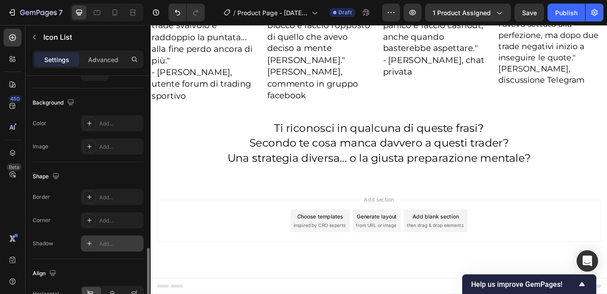
scroll to position [164, 0]
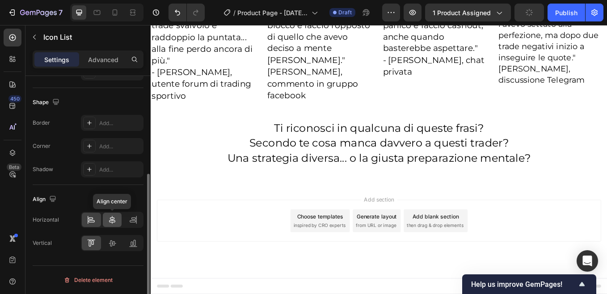
click at [110, 218] on icon at bounding box center [112, 219] width 9 height 9
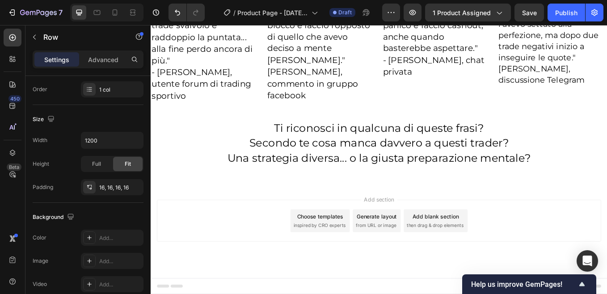
scroll to position [0, 0]
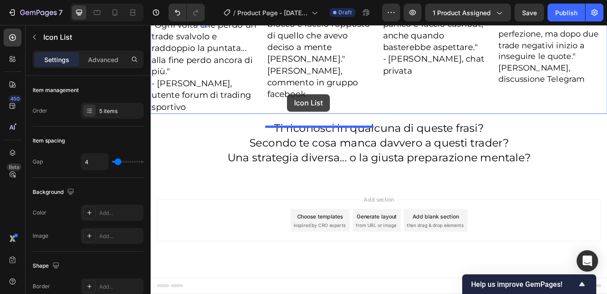
drag, startPoint x: 186, startPoint y: 120, endPoint x: 311, endPoint y: 106, distance: 126.4
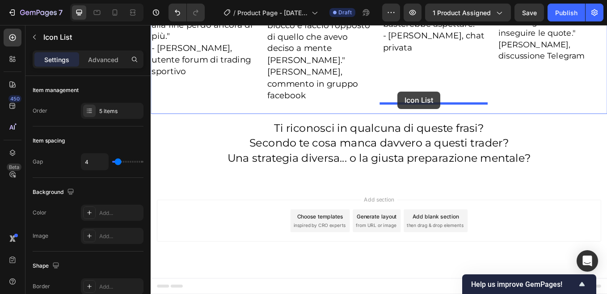
drag, startPoint x: 318, startPoint y: 120, endPoint x: 441, endPoint y: 103, distance: 124.0
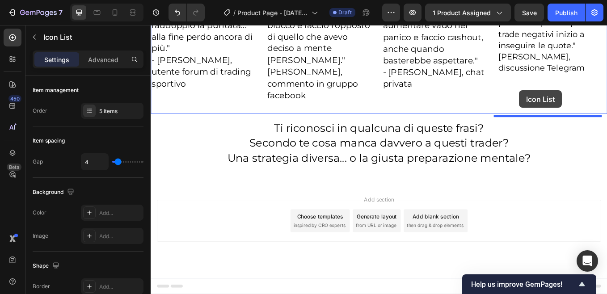
drag, startPoint x: 451, startPoint y: 121, endPoint x: 583, endPoint y: 102, distance: 133.7
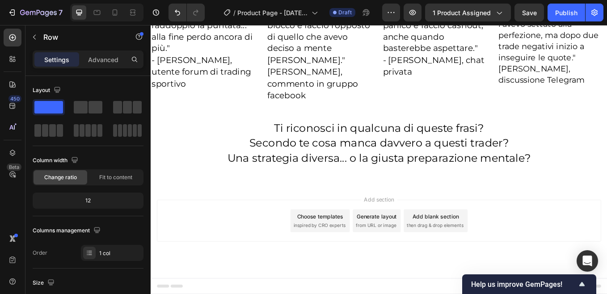
scroll to position [5927, 0]
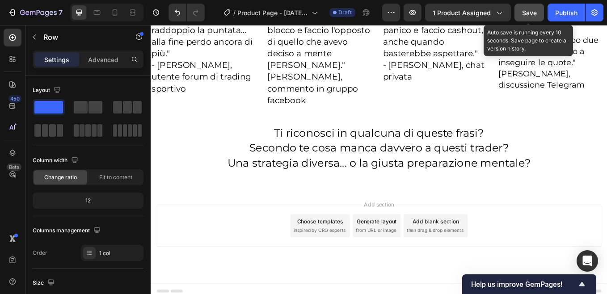
click at [527, 10] on span "Save" at bounding box center [529, 13] width 15 height 8
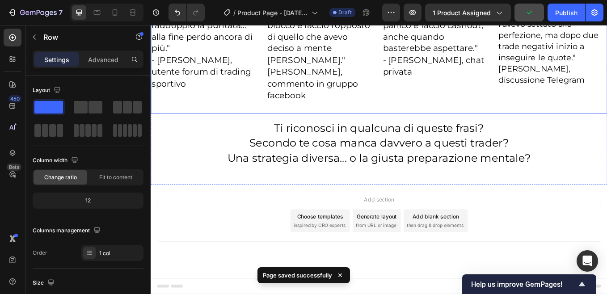
scroll to position [6017, 0]
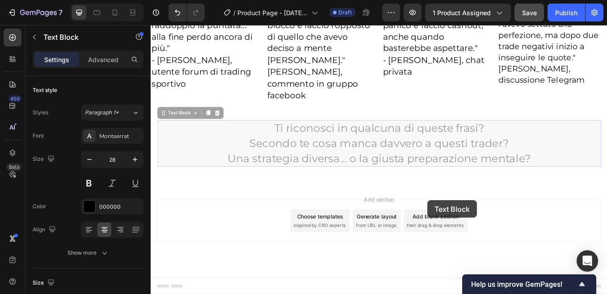
drag, startPoint x: 407, startPoint y: 228, endPoint x: 468, endPoint y: 231, distance: 60.9
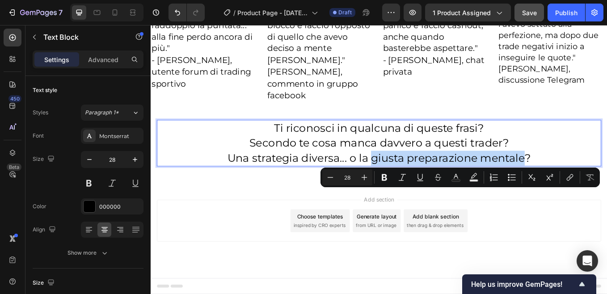
drag, startPoint x: 406, startPoint y: 228, endPoint x: 587, endPoint y: 229, distance: 181.1
click at [384, 176] on icon "Editor contextual toolbar" at bounding box center [384, 177] width 9 height 9
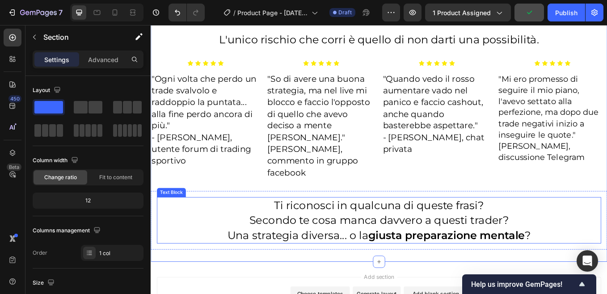
scroll to position [5838, 0]
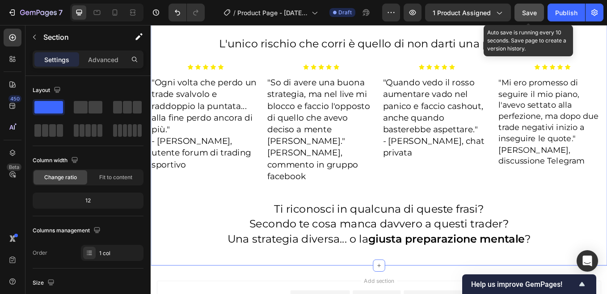
click at [532, 12] on span "Save" at bounding box center [529, 13] width 15 height 8
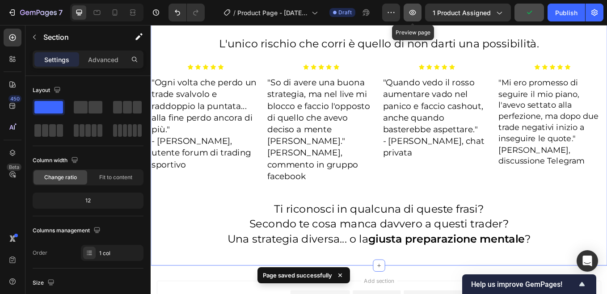
click at [413, 11] on icon "button" at bounding box center [412, 12] width 9 height 9
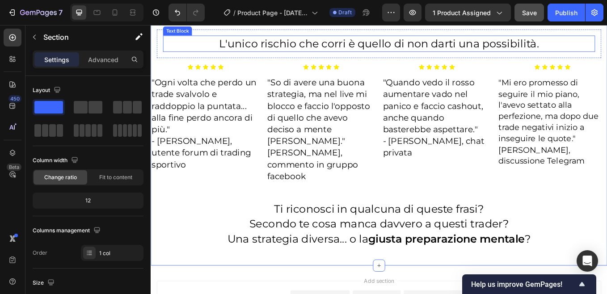
click at [362, 56] on p "L'unico rischio che corri è quello di non darti una possibilità." at bounding box center [419, 46] width 506 height 17
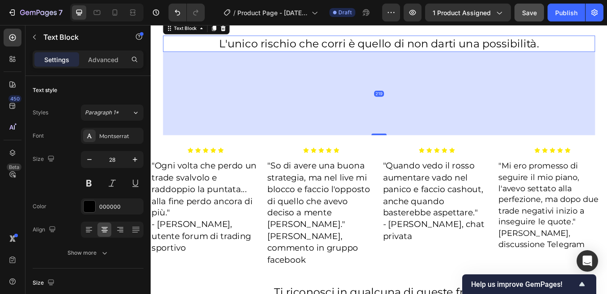
drag, startPoint x: 418, startPoint y: 212, endPoint x: 406, endPoint y: 310, distance: 98.5
click at [410, 155] on div at bounding box center [419, 154] width 18 height 2
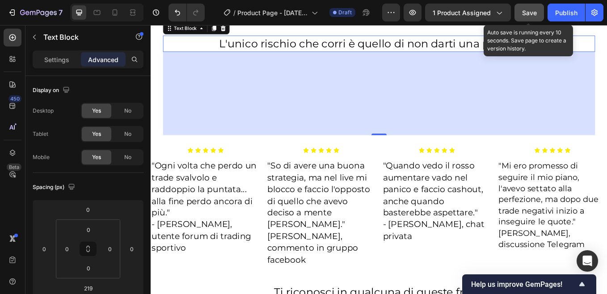
click at [523, 13] on span "Save" at bounding box center [529, 13] width 15 height 8
click at [382, 56] on p "L'unico rischio che corri è quello di non darti una possibilità." at bounding box center [419, 46] width 506 height 17
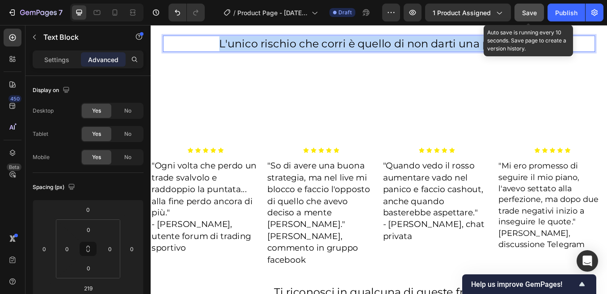
click at [382, 56] on p "L'unico rischio che corri è quello di non darti una possibilità." at bounding box center [419, 46] width 506 height 17
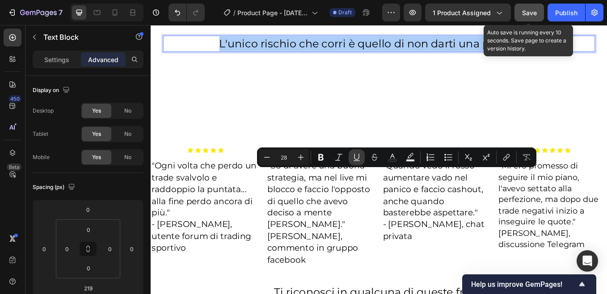
drag, startPoint x: 356, startPoint y: 157, endPoint x: 292, endPoint y: 111, distance: 78.4
click at [356, 157] on icon "Editor contextual toolbar" at bounding box center [356, 157] width 9 height 9
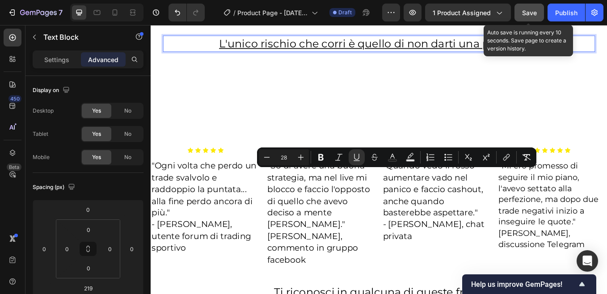
click at [528, 8] on div "Save" at bounding box center [529, 12] width 15 height 9
